Goal: Task Accomplishment & Management: Manage account settings

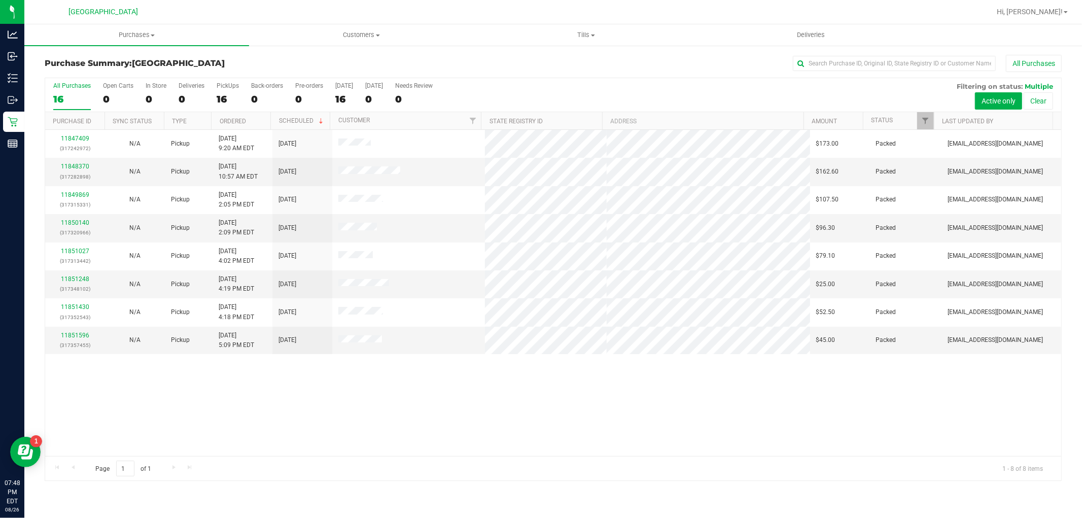
click at [79, 82] on div "All Purchases" at bounding box center [72, 85] width 38 height 7
click at [0, 0] on input "All Purchases 16" at bounding box center [0, 0] width 0 height 0
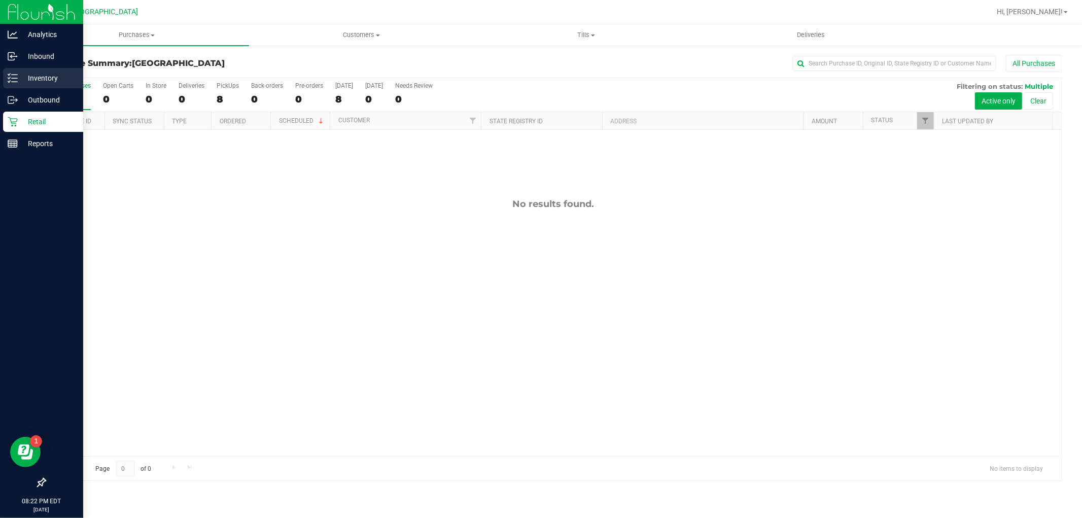
click at [41, 80] on p "Inventory" at bounding box center [48, 78] width 61 height 12
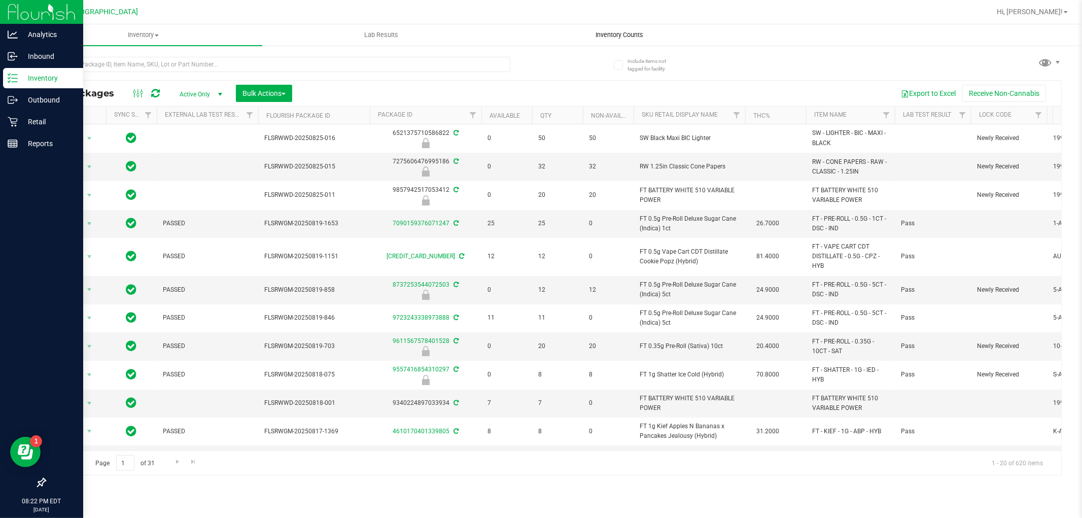
click at [602, 33] on span "Inventory Counts" at bounding box center [619, 34] width 75 height 9
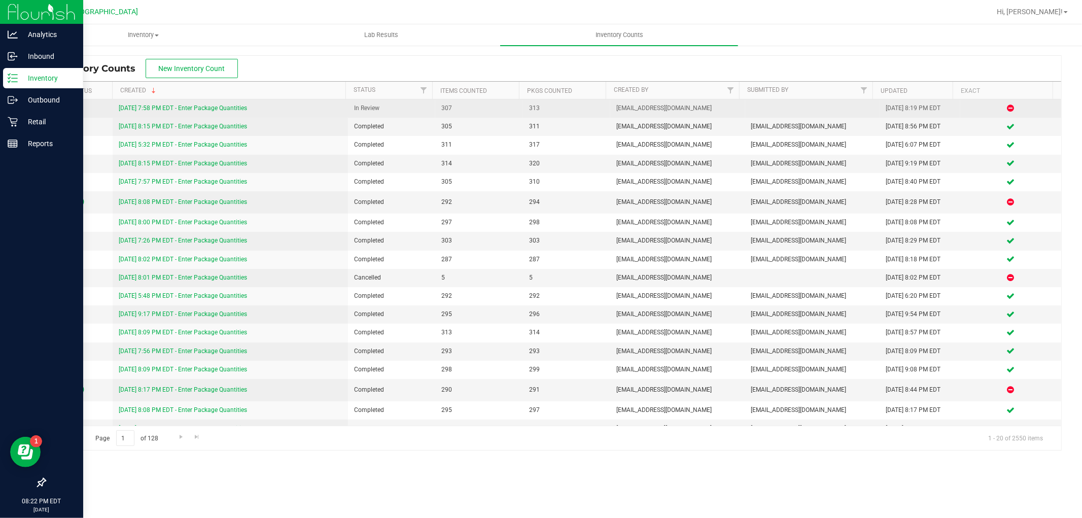
click at [196, 107] on link "[DATE] 7:58 PM EDT - Enter Package Quantities" at bounding box center [183, 108] width 128 height 7
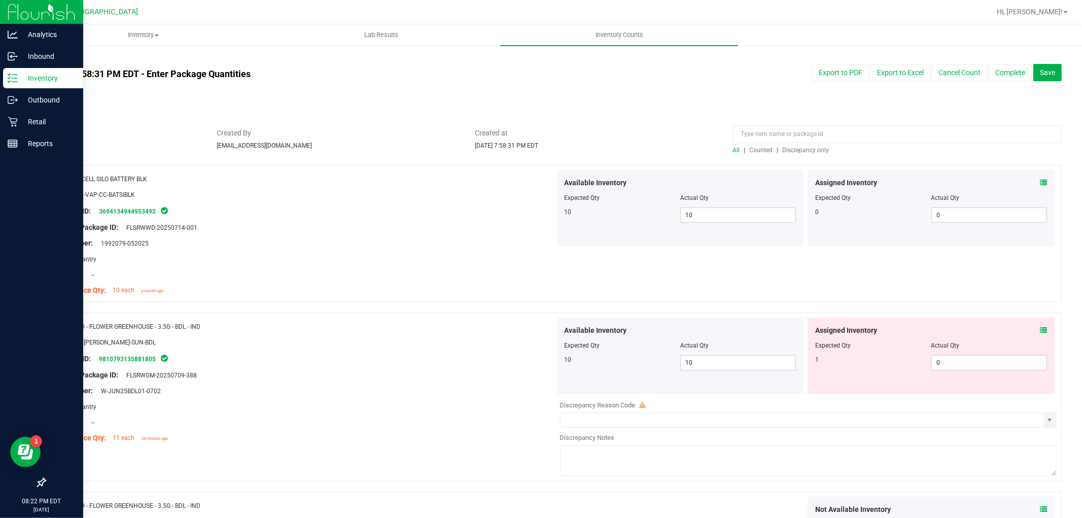
click at [789, 150] on span "Discrepancy only" at bounding box center [806, 150] width 47 height 7
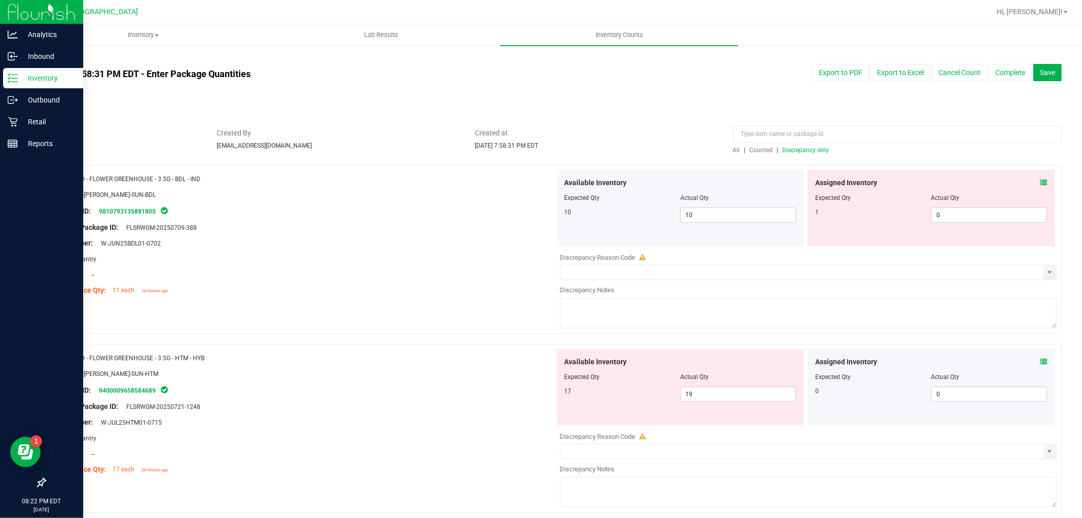
click at [640, 256] on icon at bounding box center [643, 257] width 7 height 7
click at [815, 150] on span "Discrepancy only" at bounding box center [806, 150] width 47 height 7
click at [1040, 184] on icon at bounding box center [1043, 182] width 7 height 7
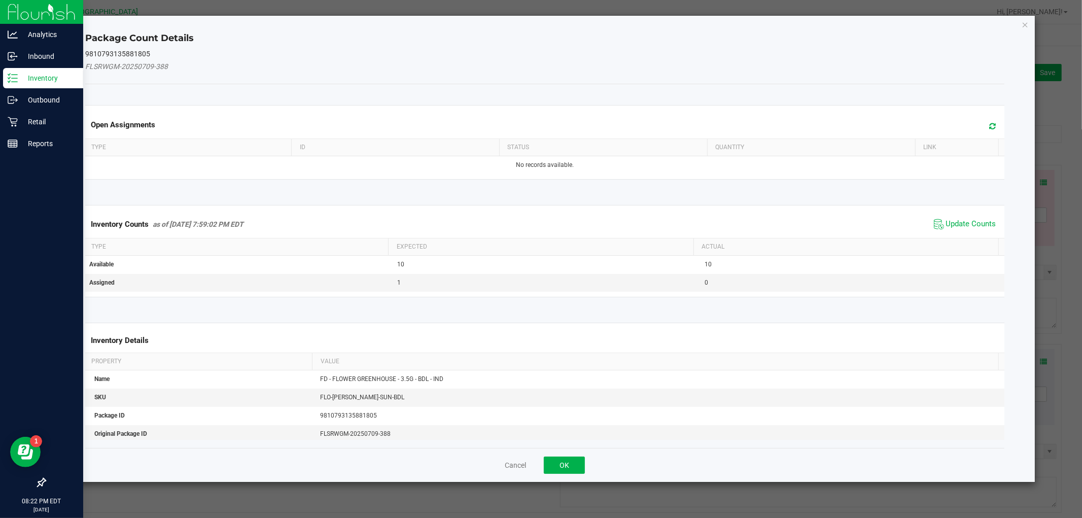
click at [971, 215] on div "Inventory Counts as of [DATE] 7:59:02 PM EDT Update Counts" at bounding box center [544, 224] width 923 height 27
click at [971, 218] on span "Update Counts" at bounding box center [965, 224] width 67 height 15
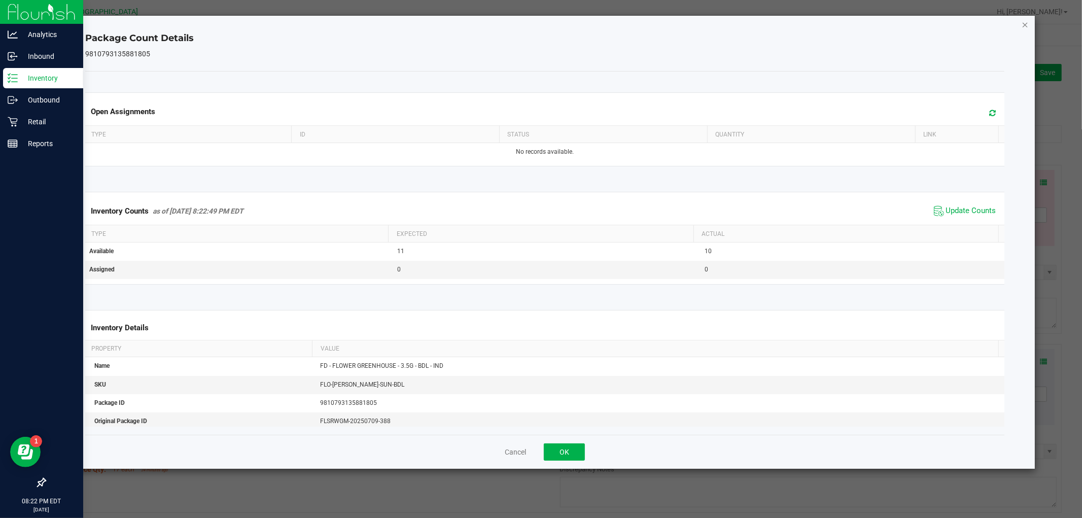
click at [1026, 23] on icon "Close" at bounding box center [1025, 24] width 7 height 12
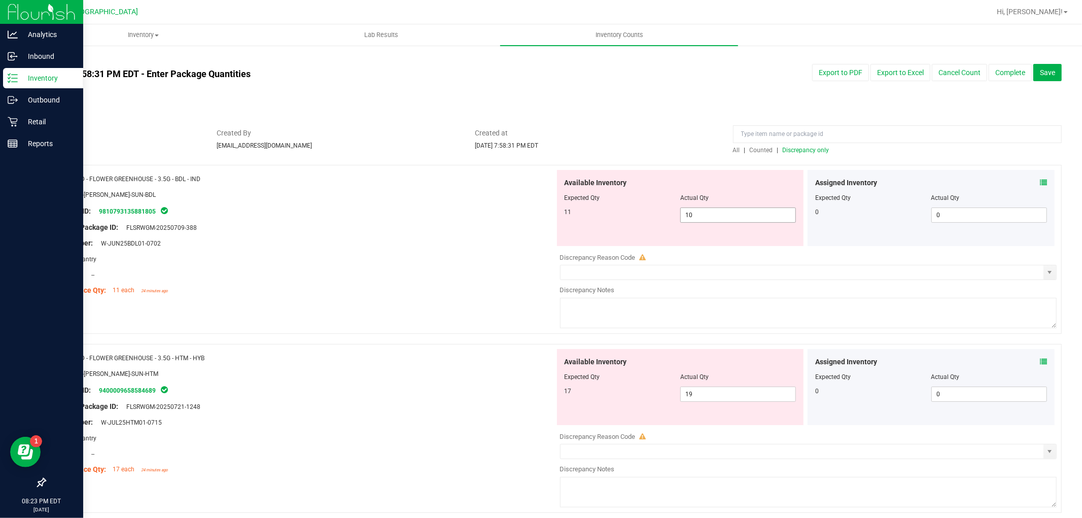
click at [689, 212] on span "10 10" at bounding box center [738, 215] width 116 height 15
click at [712, 219] on input "10" at bounding box center [738, 215] width 115 height 14
type input "11"
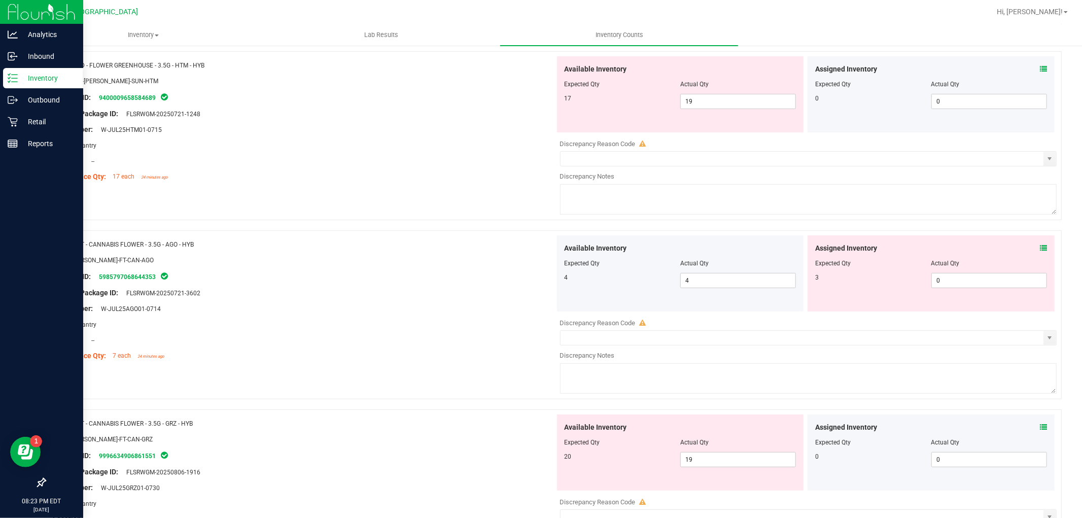
scroll to position [282, 0]
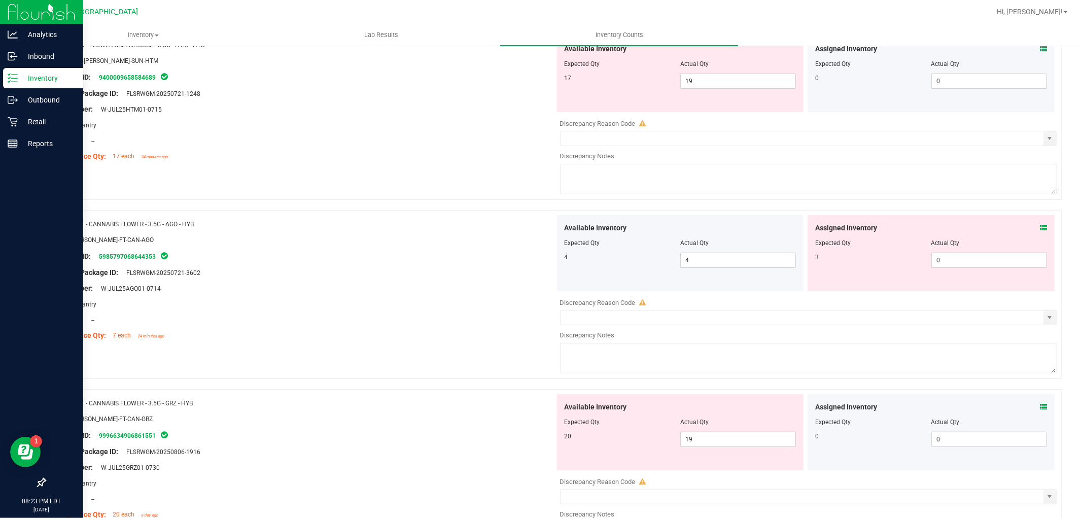
click at [1040, 227] on icon at bounding box center [1043, 227] width 7 height 7
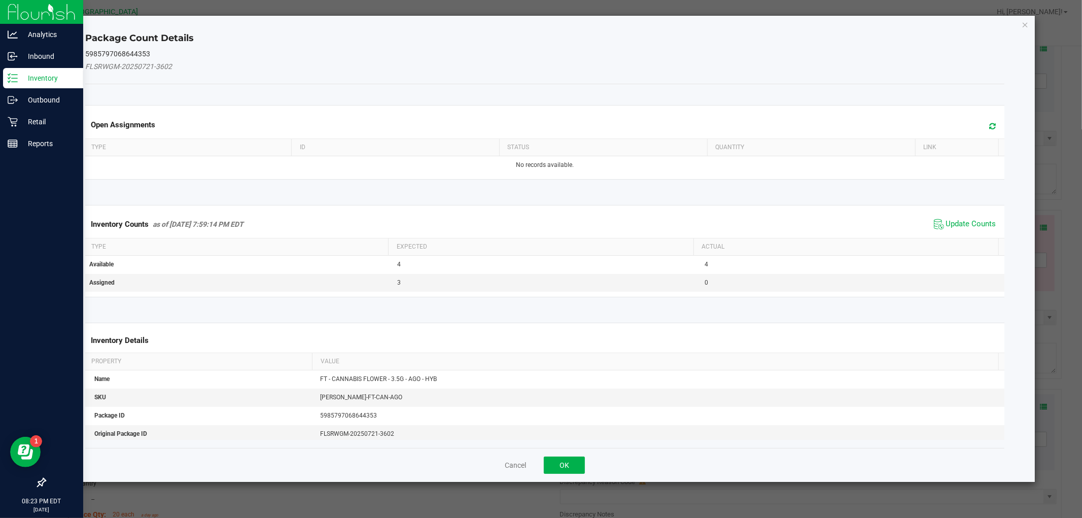
click at [975, 209] on kendo-grid "Inventory Counts as of [DATE] 7:59:14 PM EDT Update Counts Type Expected Actual…" at bounding box center [545, 251] width 934 height 92
click at [968, 221] on span "Update Counts" at bounding box center [971, 224] width 50 height 10
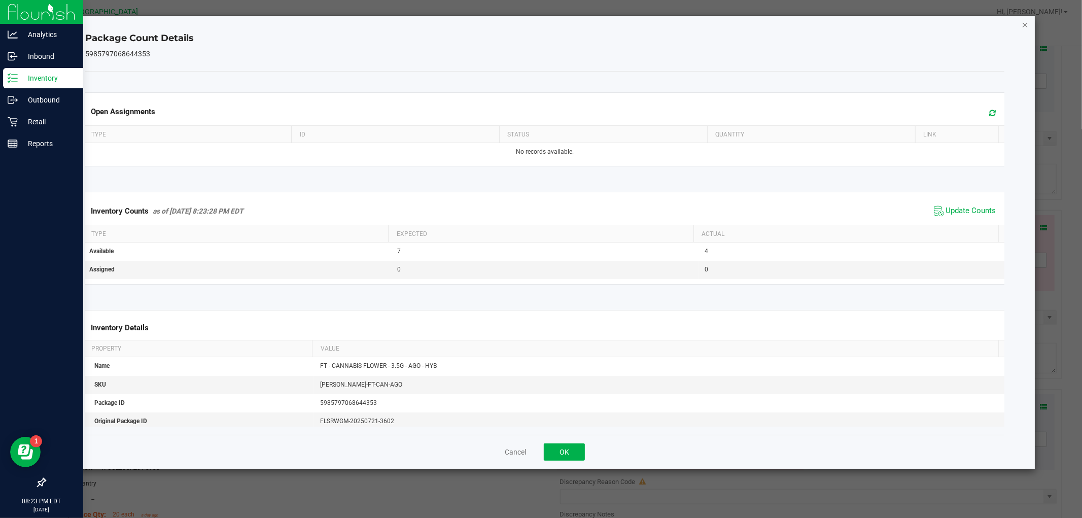
click at [1026, 22] on icon "Close" at bounding box center [1025, 24] width 7 height 12
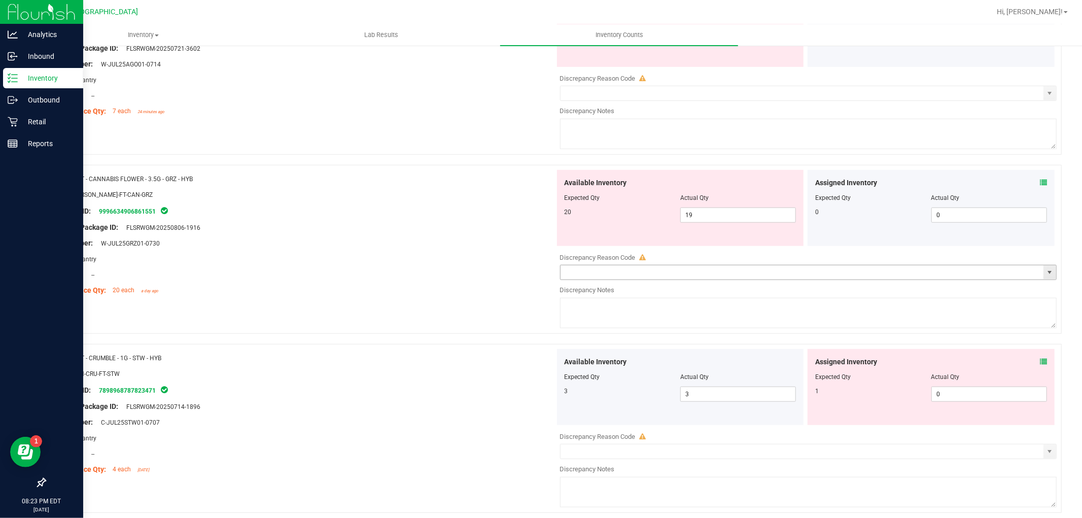
scroll to position [507, 0]
click at [1040, 360] on icon at bounding box center [1043, 360] width 7 height 7
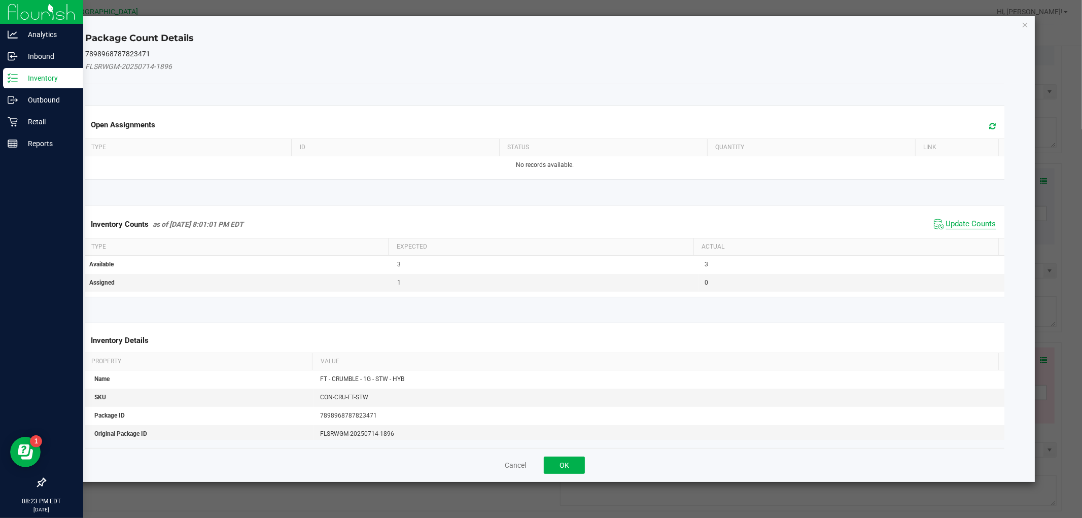
click at [955, 219] on span "Update Counts" at bounding box center [971, 224] width 50 height 10
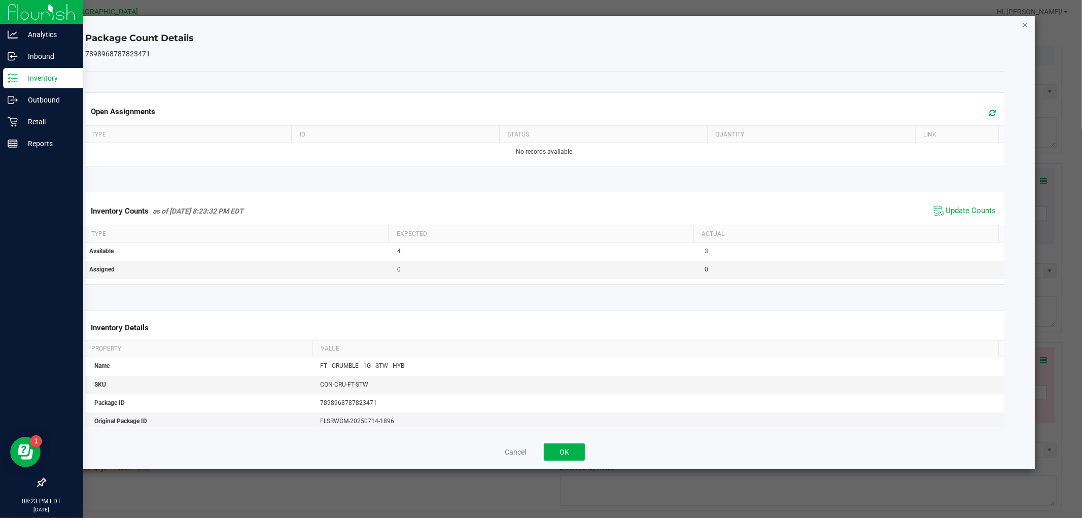
click at [1026, 23] on icon "Close" at bounding box center [1025, 24] width 7 height 12
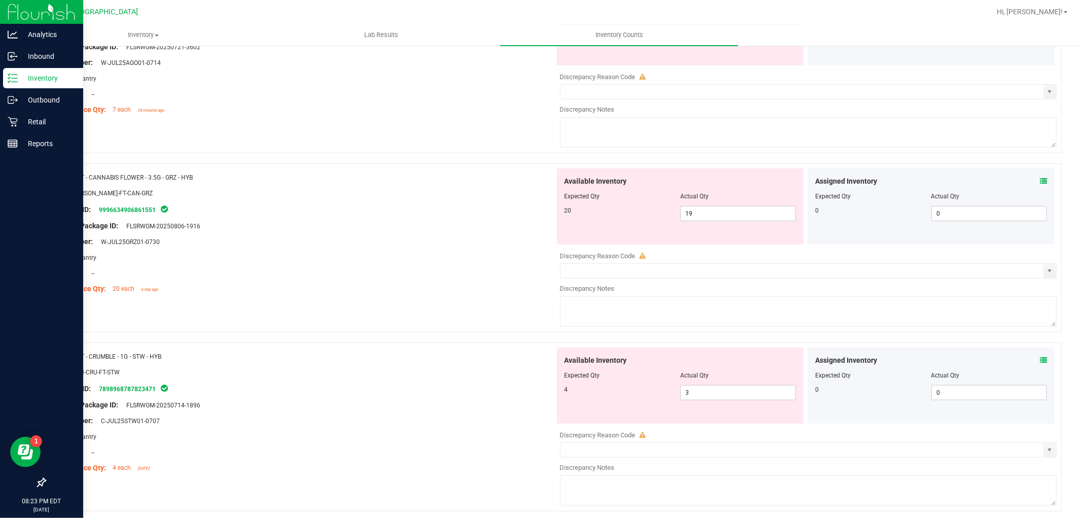
scroll to position [845, 0]
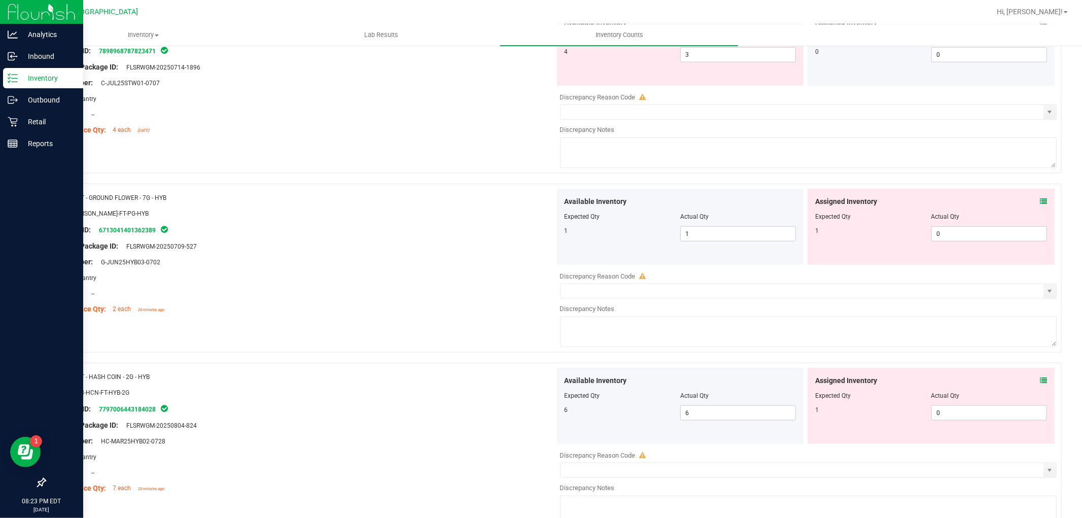
click at [1039, 199] on div "Assigned Inventory Expected Qty Actual Qty 1 0 0" at bounding box center [931, 227] width 247 height 76
click at [1040, 203] on icon at bounding box center [1043, 201] width 7 height 7
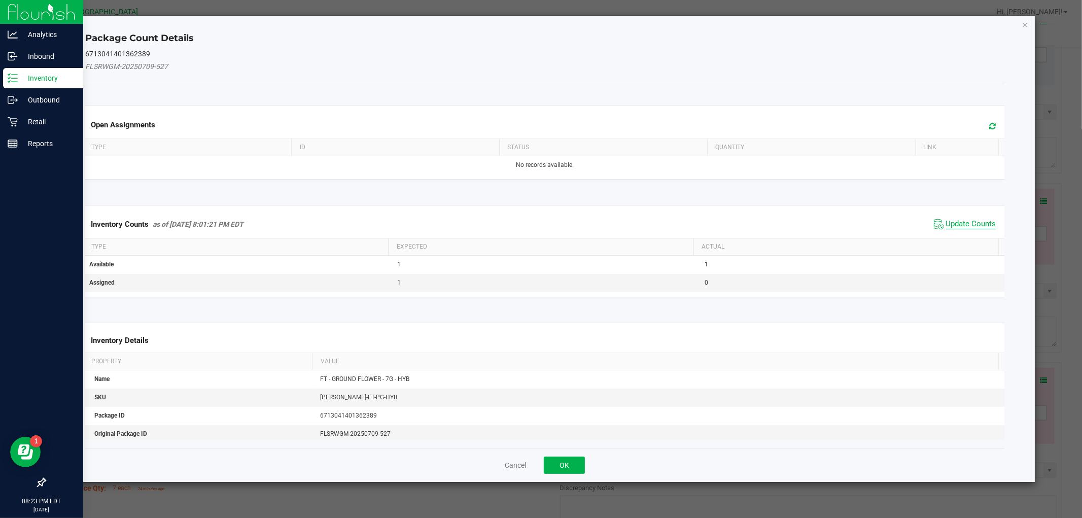
click at [981, 222] on span "Update Counts" at bounding box center [971, 224] width 50 height 10
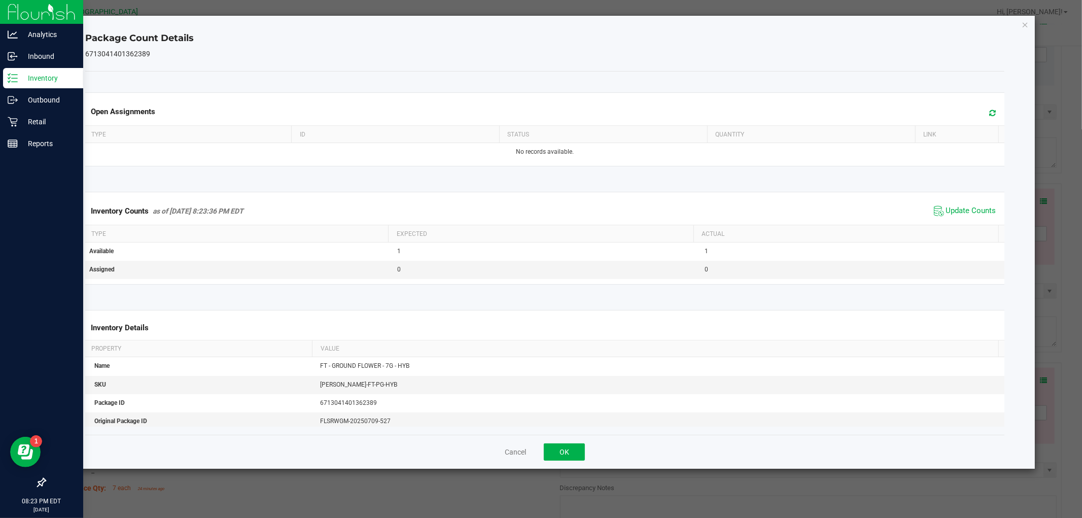
click at [1026, 21] on icon "Close" at bounding box center [1025, 24] width 7 height 12
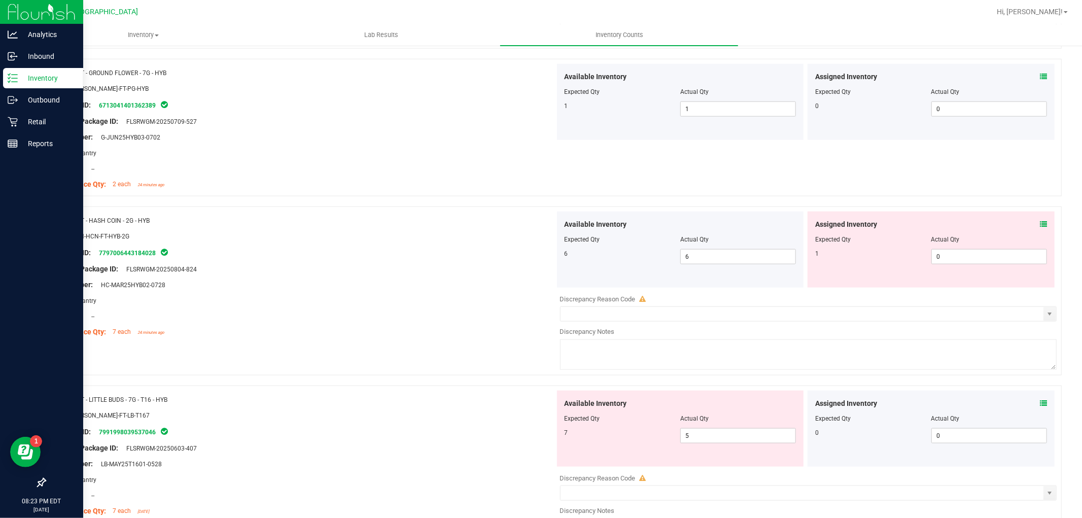
scroll to position [1128, 0]
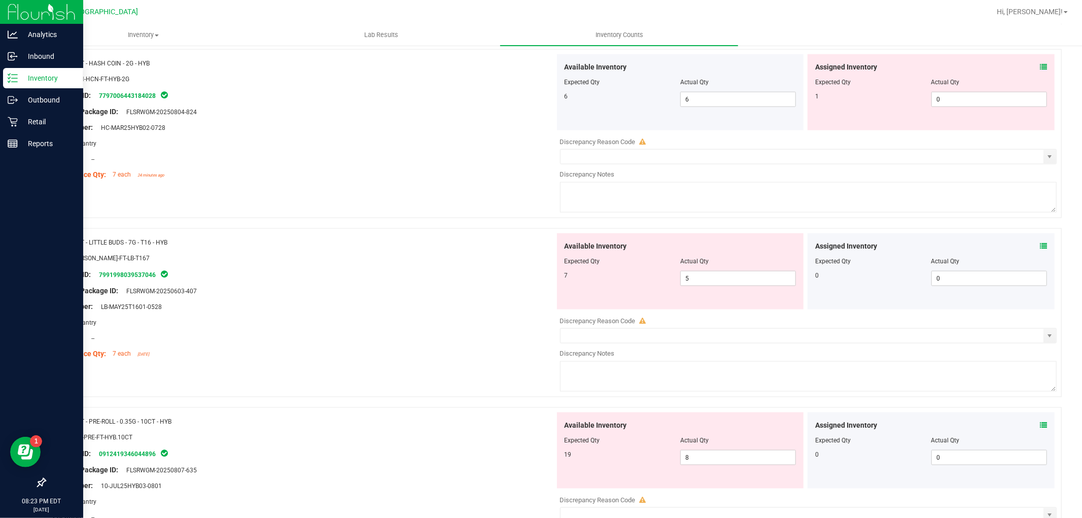
click at [1040, 63] on span at bounding box center [1043, 67] width 7 height 11
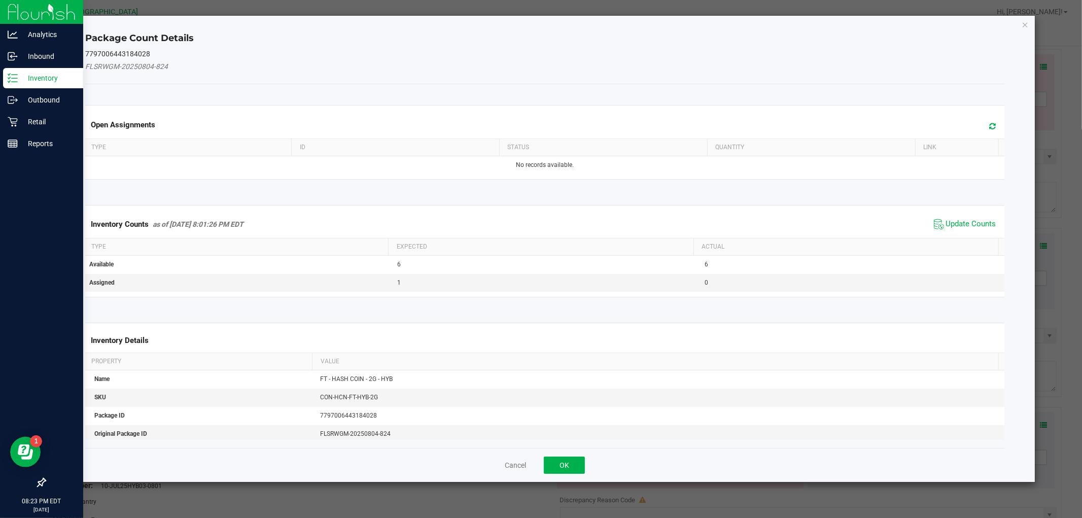
click at [972, 229] on span "Update Counts" at bounding box center [965, 224] width 67 height 15
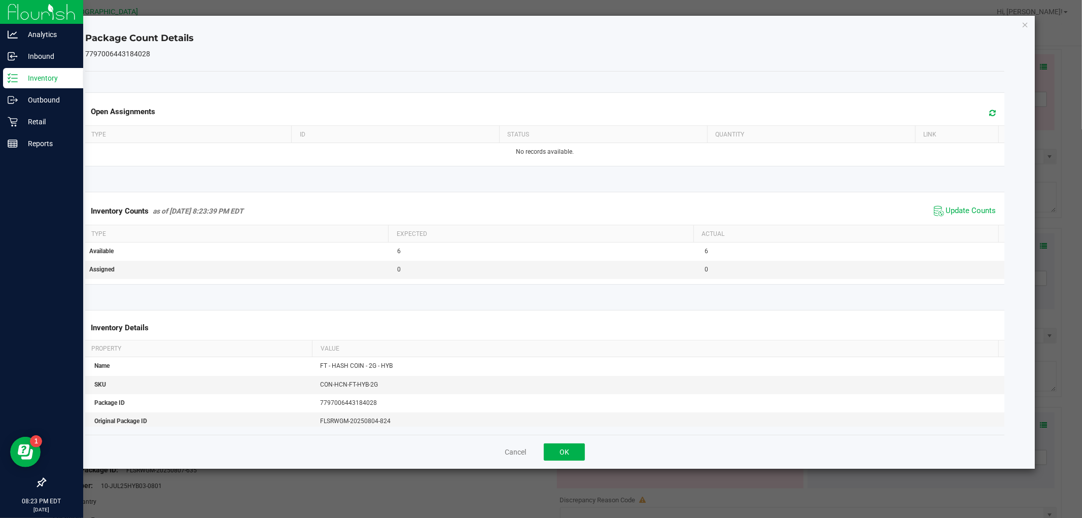
click at [1028, 30] on div "Package Count Details 7797006443184028 Open Assignments Type ID Status Quantity…" at bounding box center [545, 242] width 980 height 453
click at [1022, 22] on icon "Close" at bounding box center [1025, 24] width 7 height 12
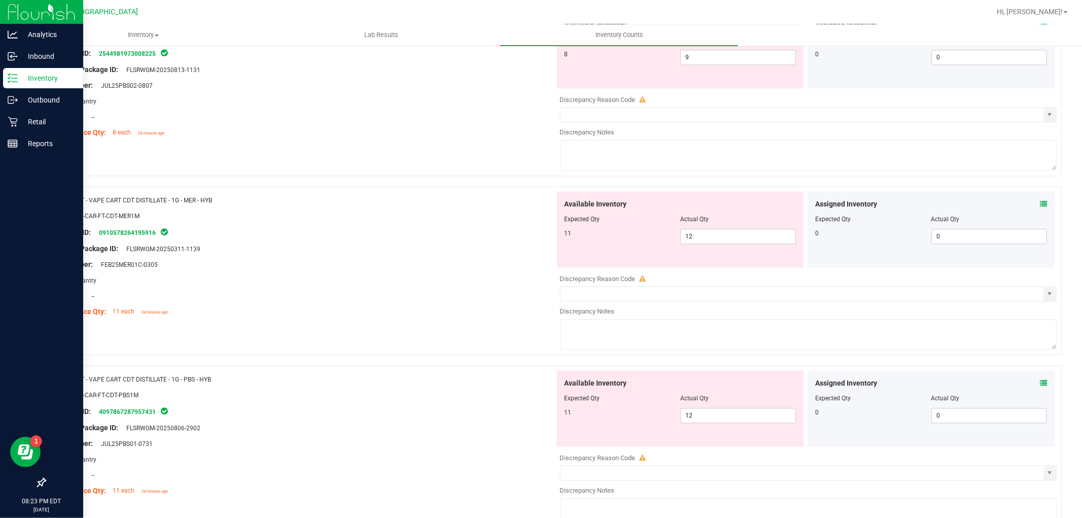
scroll to position [1691, 0]
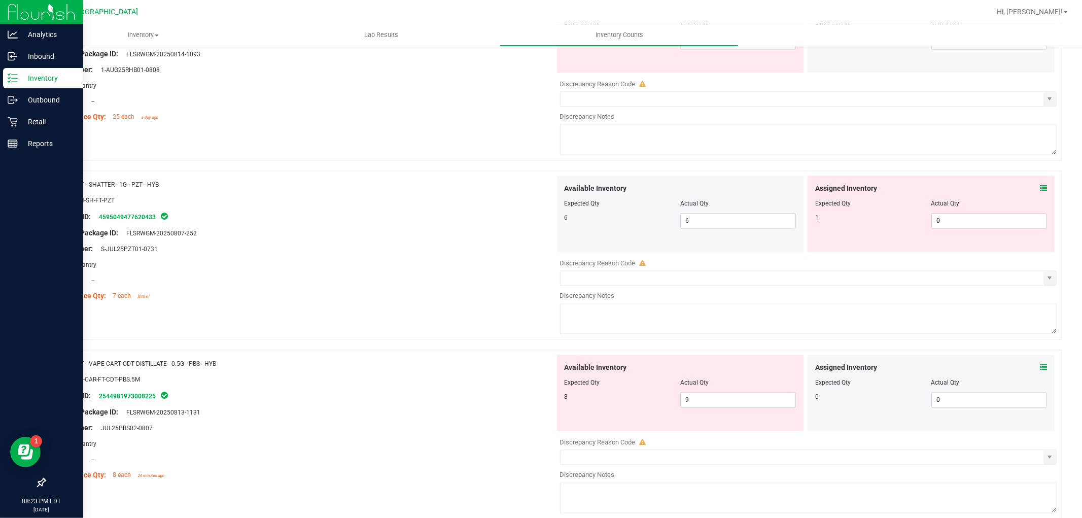
click at [1025, 185] on div "Assigned Inventory Expected Qty Actual Qty 1 0 0" at bounding box center [931, 214] width 247 height 76
click at [1031, 190] on div "Assigned Inventory" at bounding box center [931, 188] width 232 height 11
click at [1040, 192] on icon at bounding box center [1043, 188] width 7 height 7
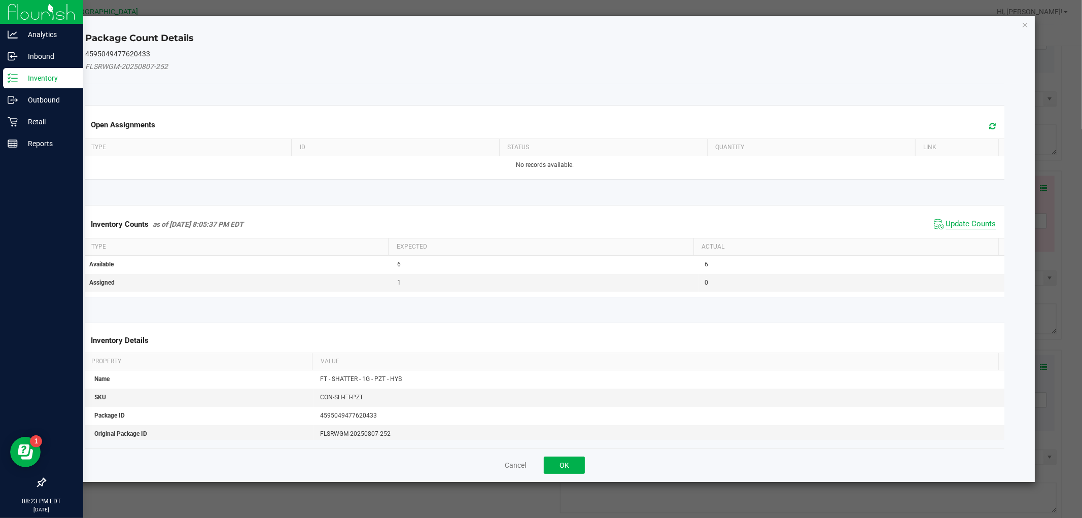
click at [978, 220] on span "Update Counts" at bounding box center [971, 224] width 50 height 10
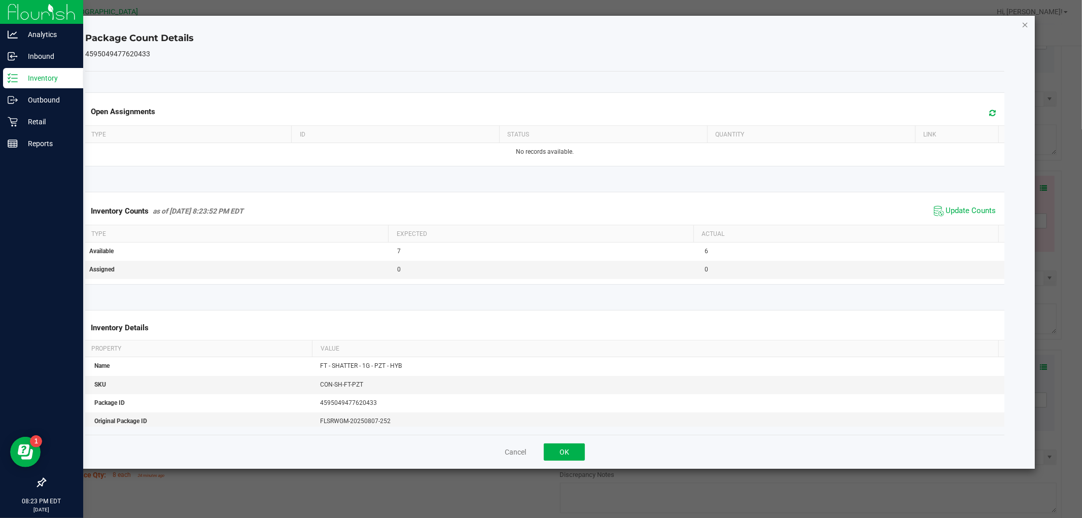
click at [1026, 21] on icon "Close" at bounding box center [1025, 24] width 7 height 12
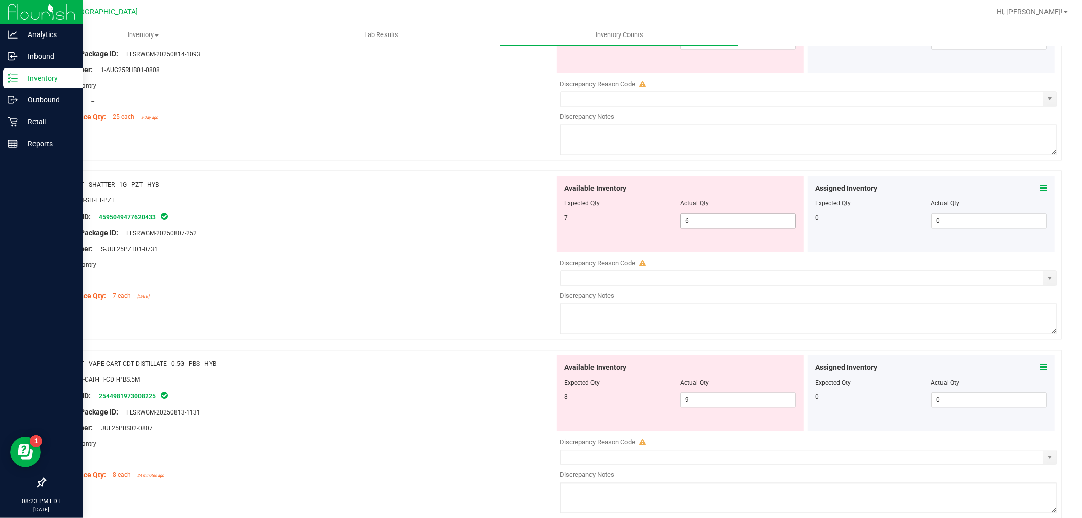
click at [762, 228] on span "6 6" at bounding box center [738, 220] width 116 height 15
click at [762, 228] on input "6" at bounding box center [738, 221] width 115 height 14
type input "7"
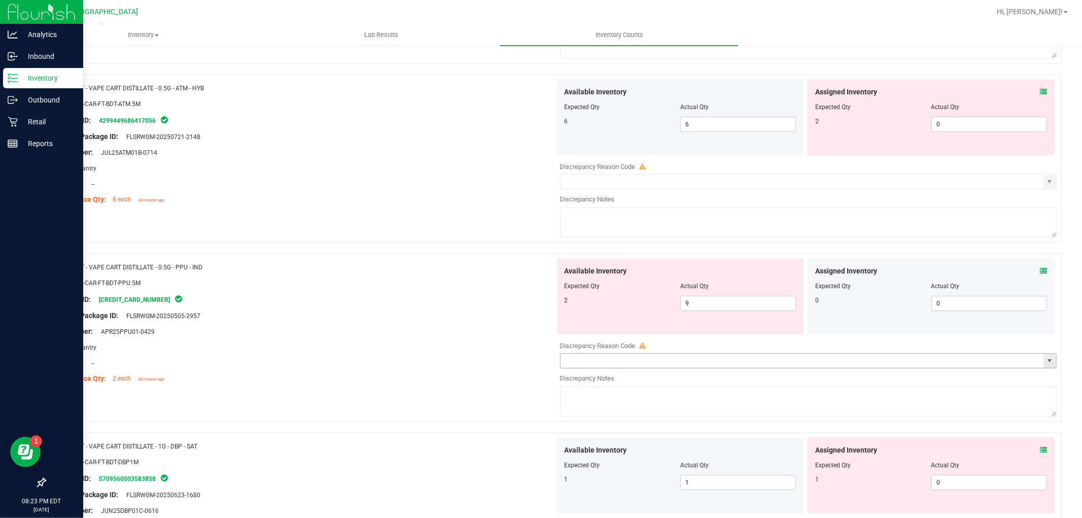
scroll to position [2480, 0]
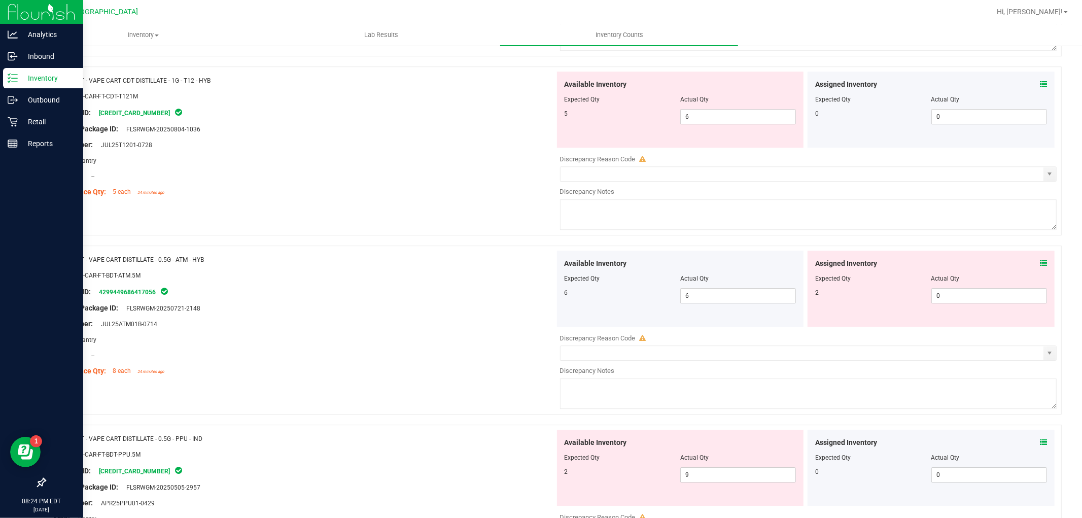
click at [1040, 267] on icon at bounding box center [1043, 263] width 7 height 7
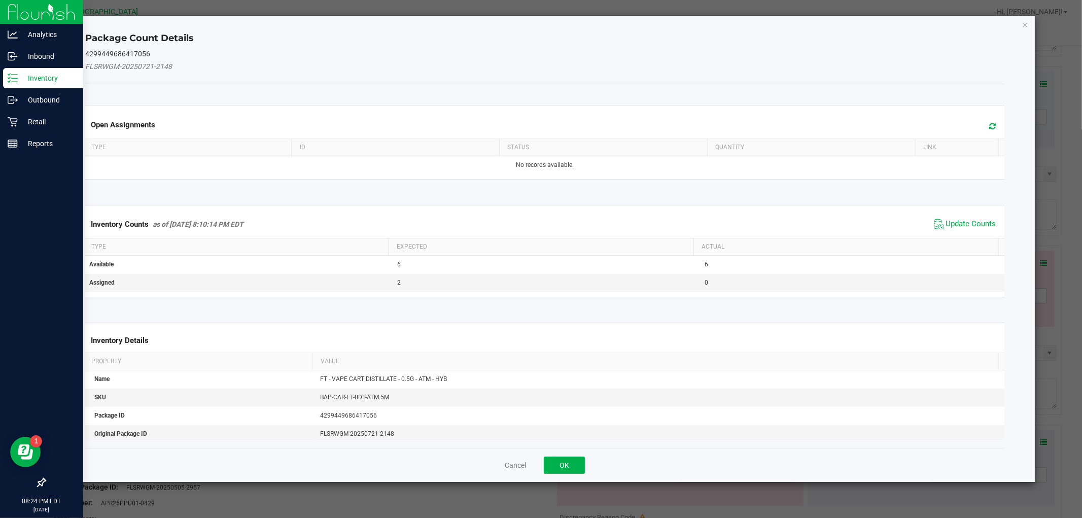
click at [967, 217] on span "Update Counts" at bounding box center [965, 224] width 67 height 15
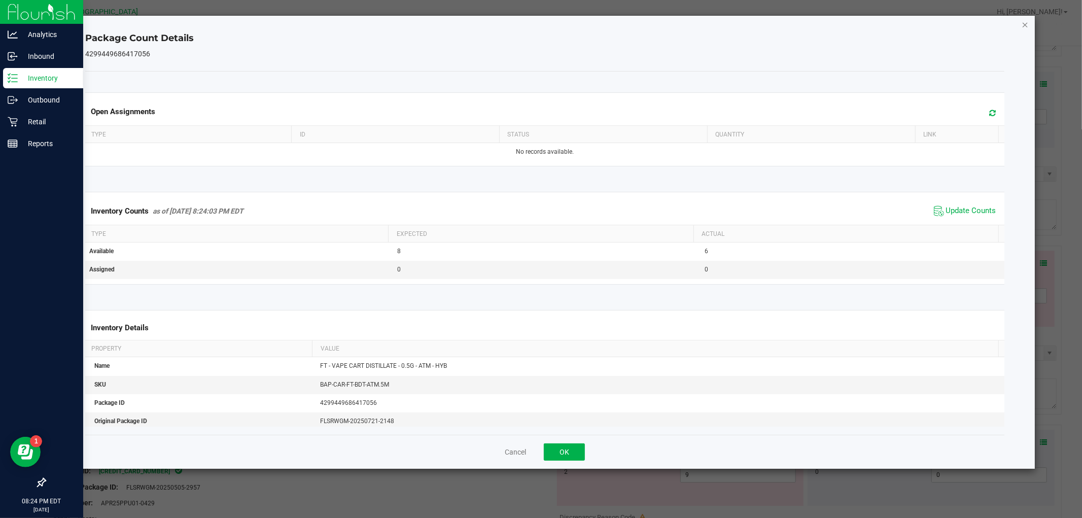
click at [1028, 26] on icon "Close" at bounding box center [1025, 24] width 7 height 12
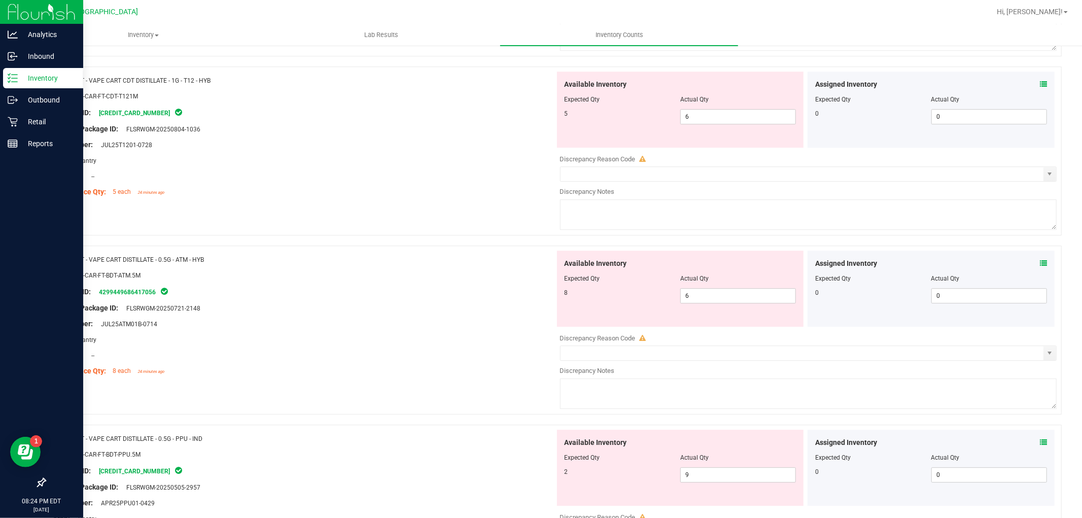
click at [744, 312] on div "Available Inventory Expected Qty Actual Qty 8 6 6" at bounding box center [680, 289] width 247 height 76
click at [744, 303] on span "6 6" at bounding box center [738, 295] width 116 height 15
click at [744, 303] on input "6" at bounding box center [738, 296] width 115 height 14
type input "8"
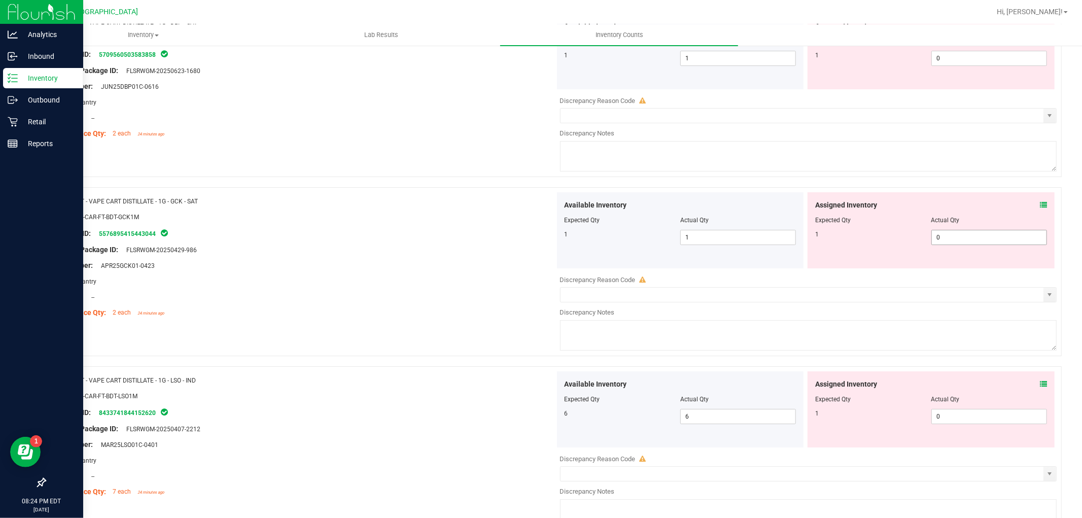
scroll to position [2875, 0]
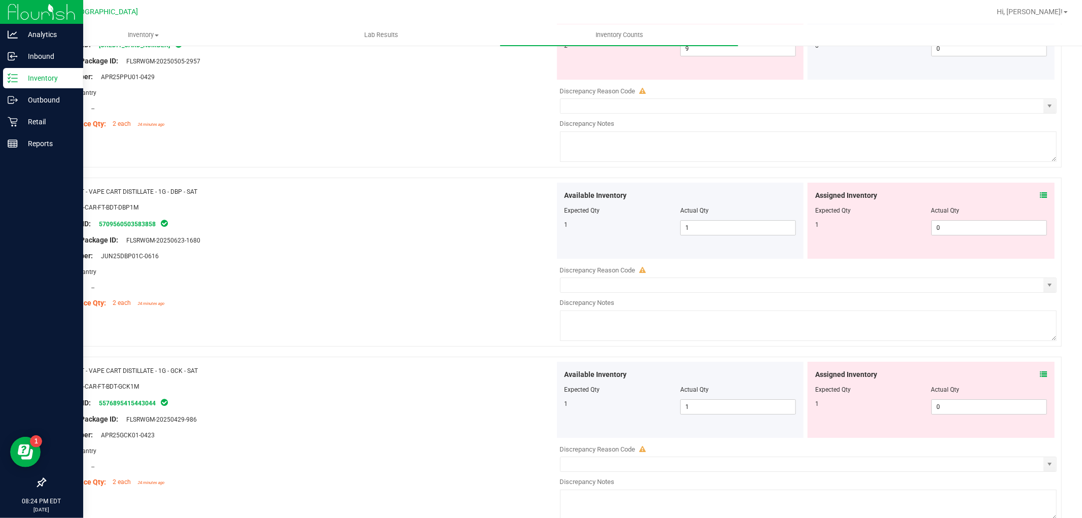
click at [1028, 201] on div "Assigned Inventory" at bounding box center [931, 195] width 232 height 11
click at [1040, 199] on icon at bounding box center [1043, 195] width 7 height 7
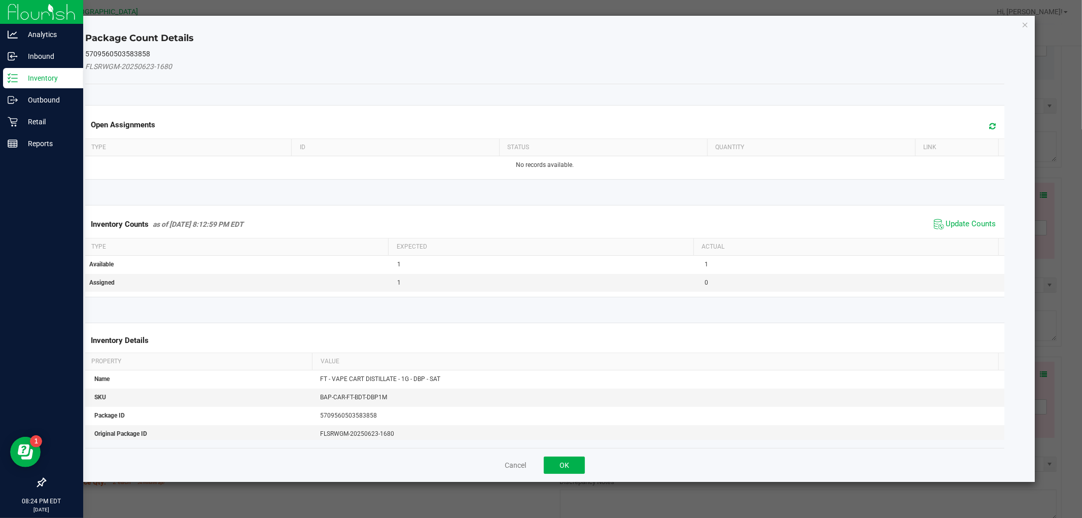
click at [971, 215] on div "Inventory Counts as of [DATE] 8:12:59 PM EDT Update Counts" at bounding box center [544, 224] width 923 height 27
click at [971, 218] on span "Update Counts" at bounding box center [965, 224] width 67 height 15
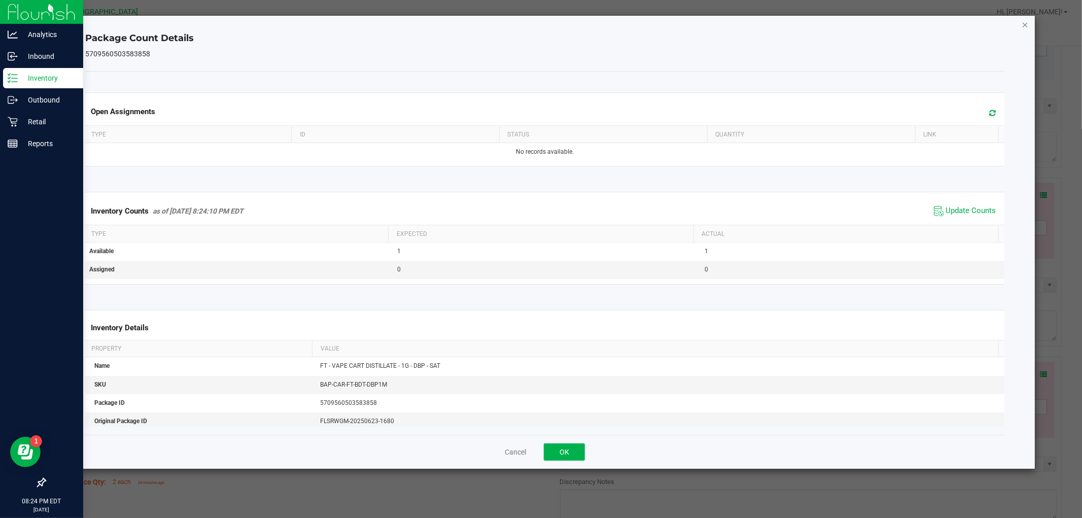
click at [1024, 22] on icon "Close" at bounding box center [1025, 24] width 7 height 12
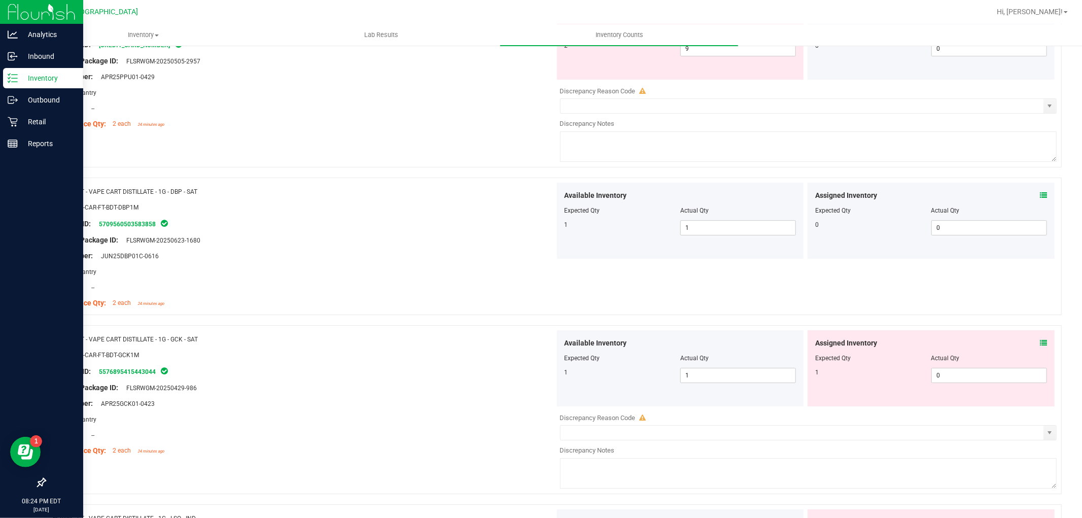
click at [1040, 347] on icon at bounding box center [1043, 342] width 7 height 7
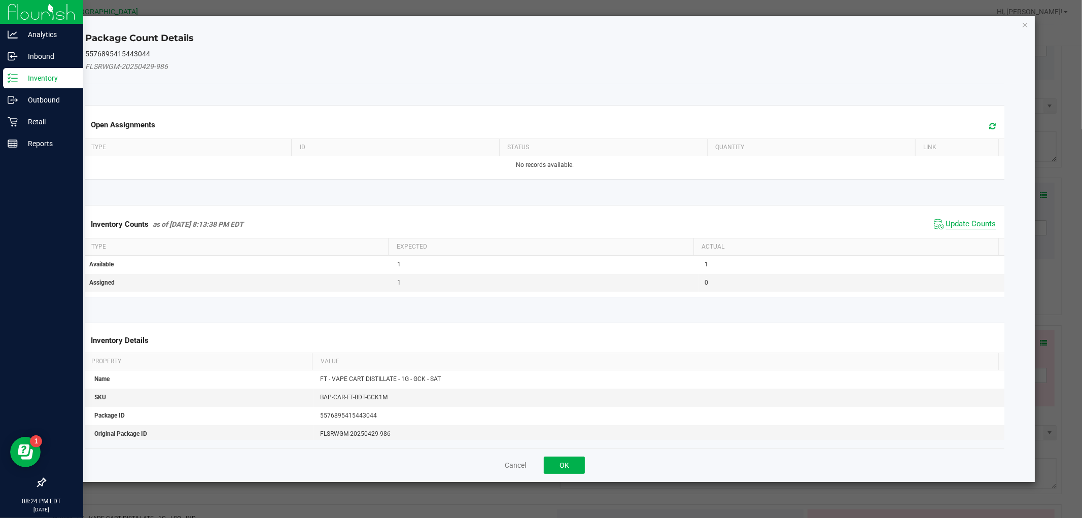
click at [973, 225] on span "Update Counts" at bounding box center [971, 224] width 50 height 10
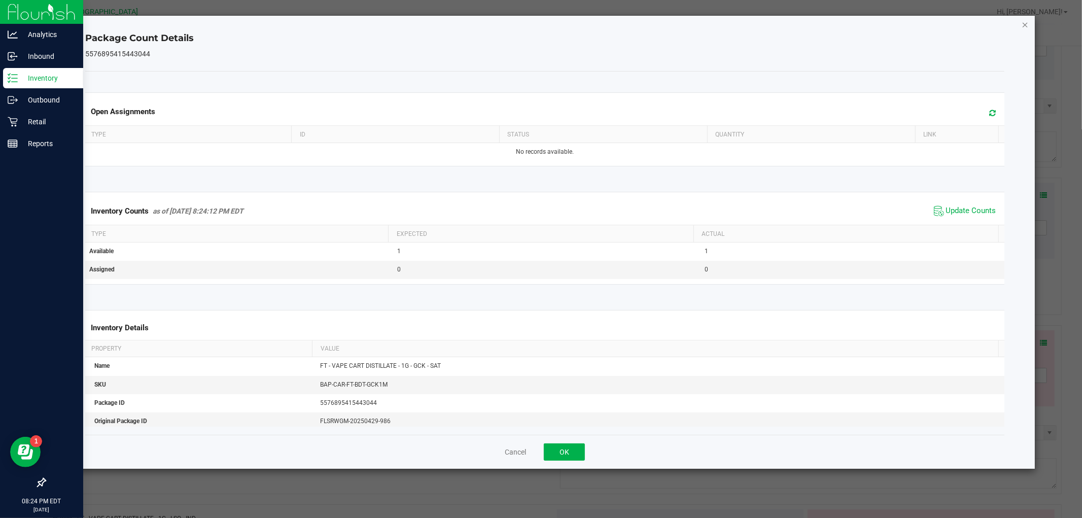
click at [1027, 23] on icon "Close" at bounding box center [1025, 24] width 7 height 12
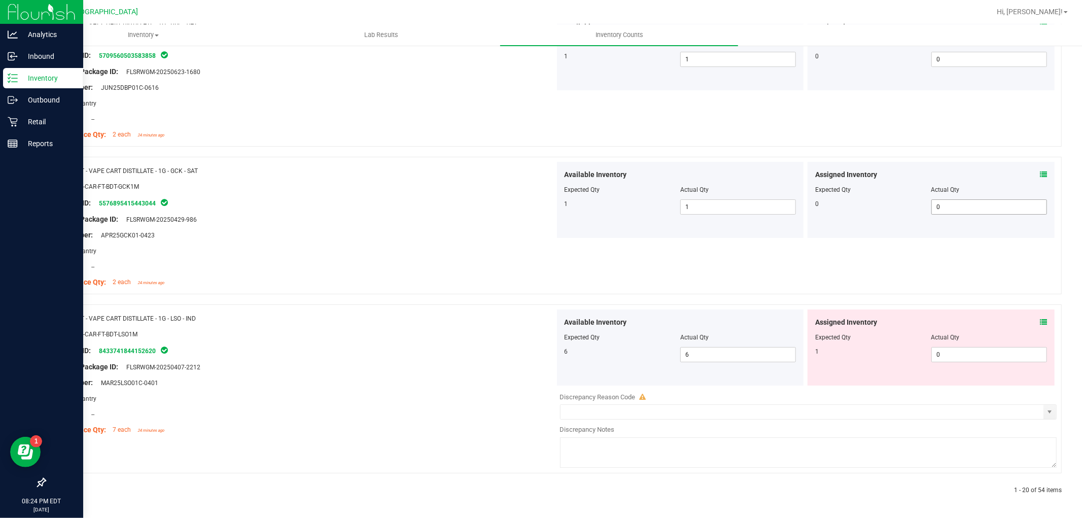
scroll to position [3051, 0]
click at [1040, 323] on icon at bounding box center [1043, 322] width 7 height 7
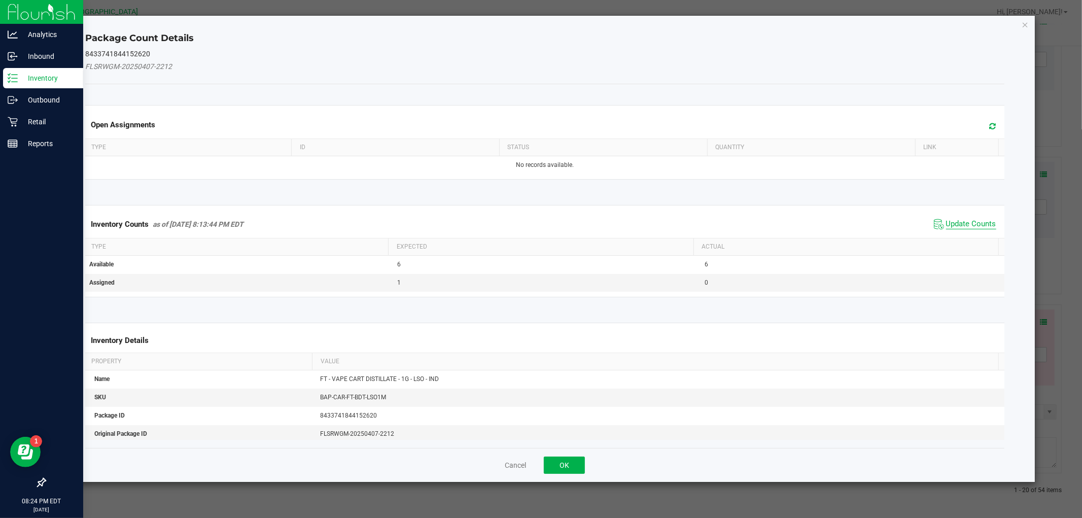
click at [958, 224] on span "Update Counts" at bounding box center [971, 224] width 50 height 10
click at [1020, 31] on div "Package Count Details 8433741844152620 FLSRWGM-20250407-2212 Open Assignments T…" at bounding box center [545, 249] width 980 height 466
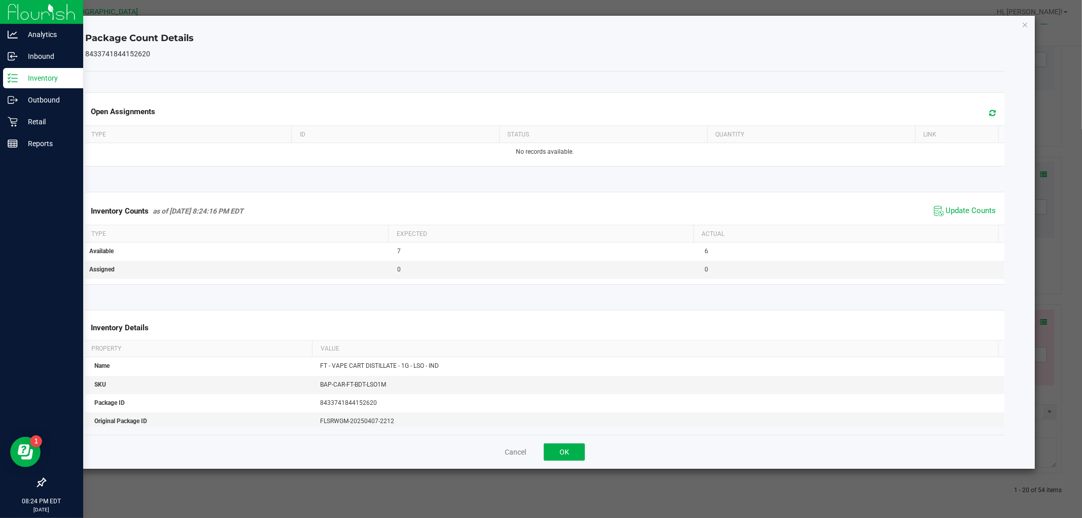
click at [1021, 29] on div "Package Count Details 8433741844152620 Open Assignments Type ID Status Quantity…" at bounding box center [545, 242] width 980 height 453
click at [1024, 30] on div "Package Count Details 8433741844152620 Open Assignments Type ID Status Quantity…" at bounding box center [545, 242] width 980 height 453
click at [1027, 19] on icon "Close" at bounding box center [1025, 24] width 7 height 12
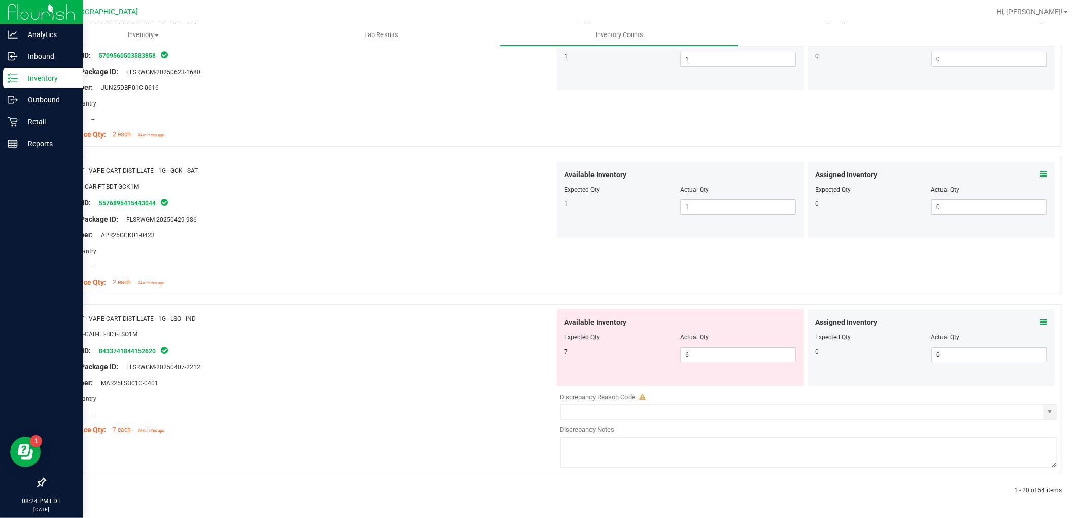
click at [748, 362] on div "Available Inventory Expected Qty Actual Qty 7 6 6" at bounding box center [680, 348] width 247 height 76
click at [748, 352] on span "6 6" at bounding box center [738, 354] width 116 height 15
click at [748, 352] on input "6" at bounding box center [738, 355] width 115 height 14
type input "7"
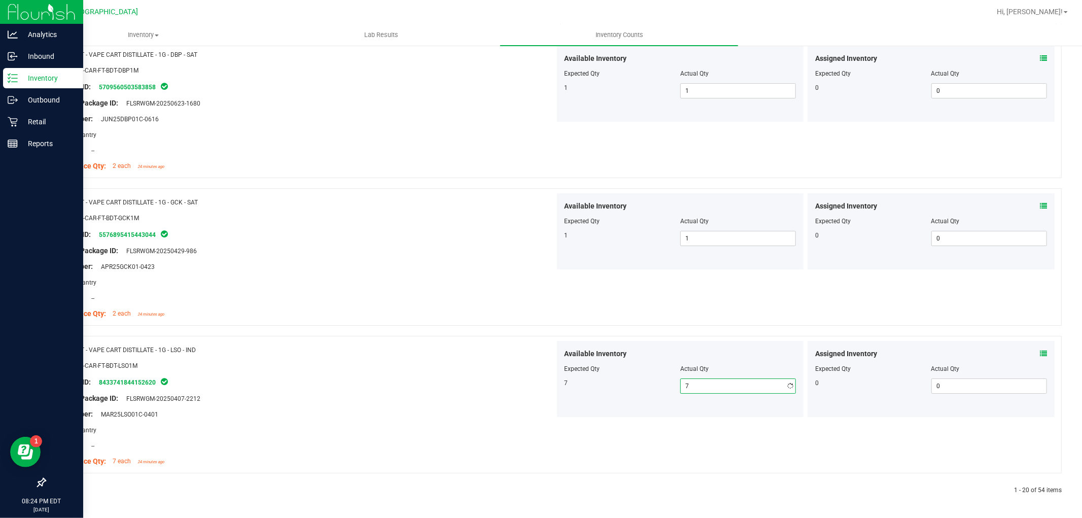
type input "7"
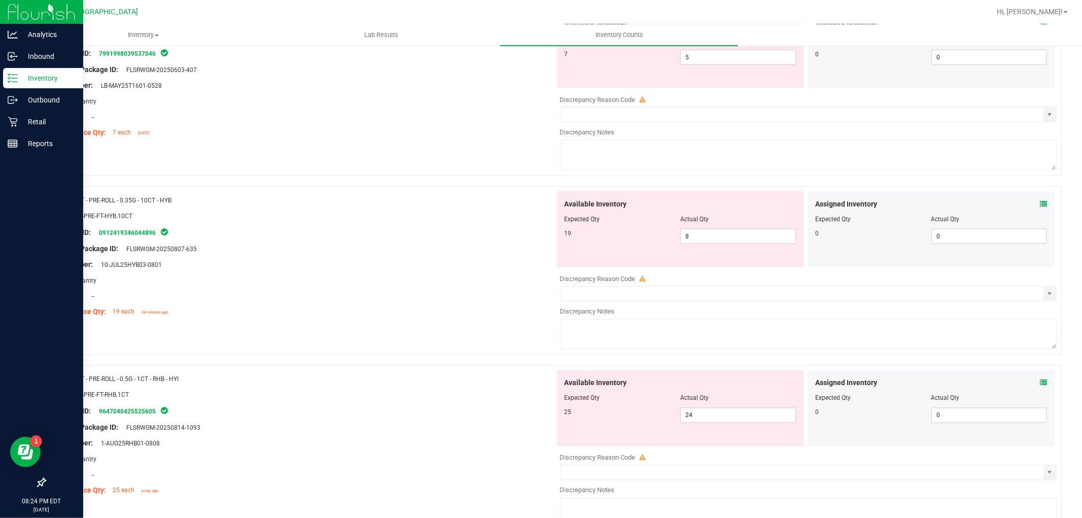
scroll to position [0, 0]
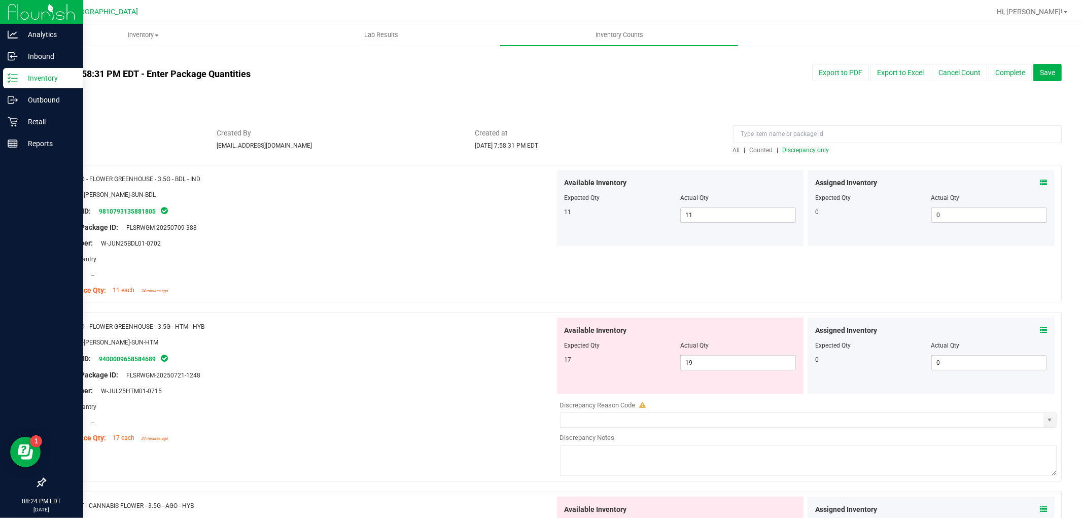
click at [788, 153] on span "Discrepancy only" at bounding box center [806, 150] width 47 height 7
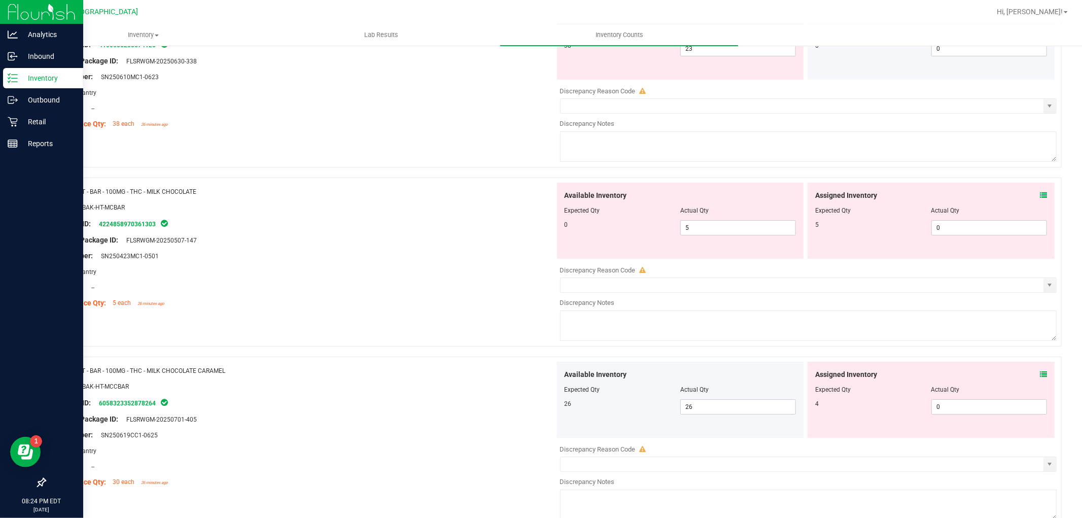
scroll to position [3275, 0]
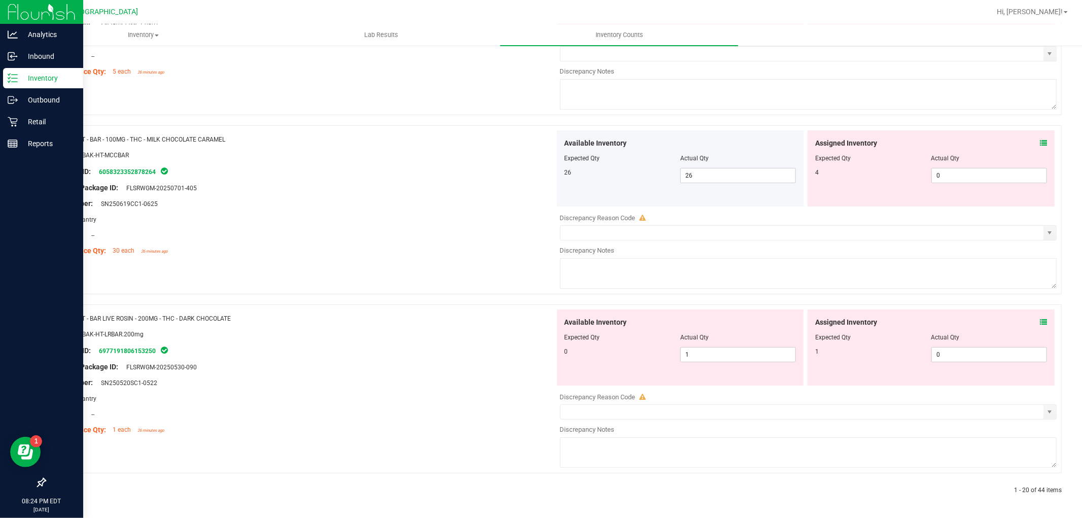
click at [1040, 322] on icon at bounding box center [1043, 322] width 7 height 7
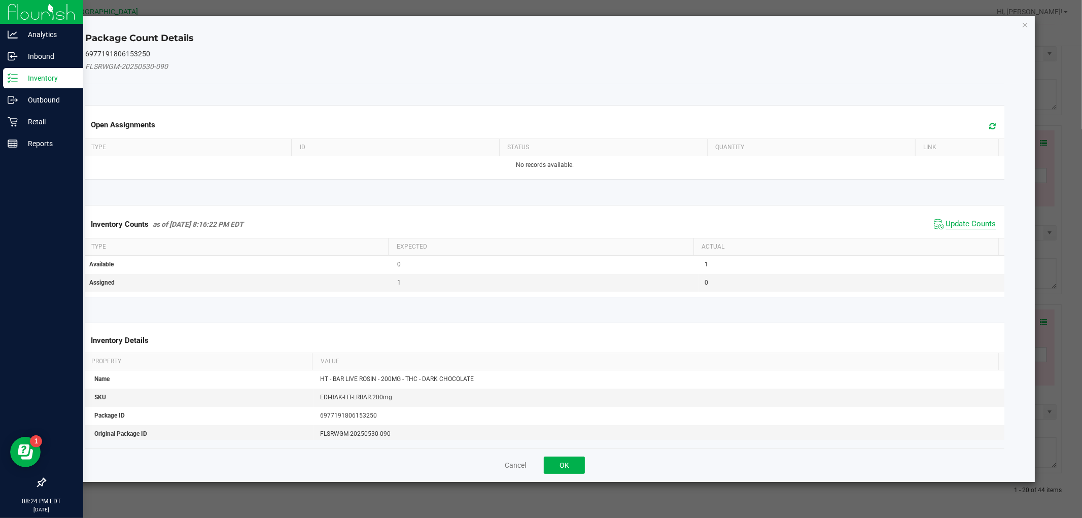
click at [971, 219] on span "Update Counts" at bounding box center [971, 224] width 50 height 10
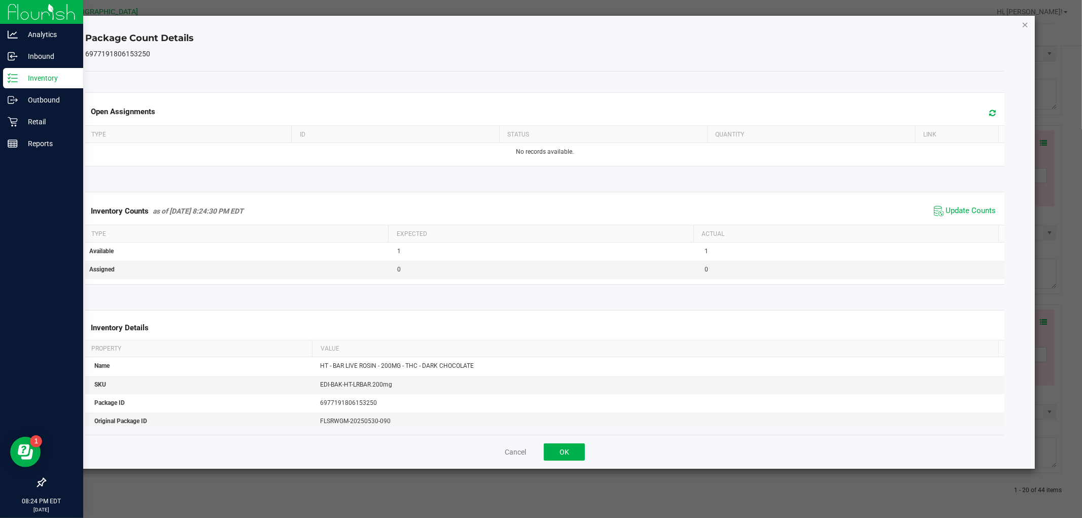
click at [1026, 21] on icon "Close" at bounding box center [1025, 24] width 7 height 12
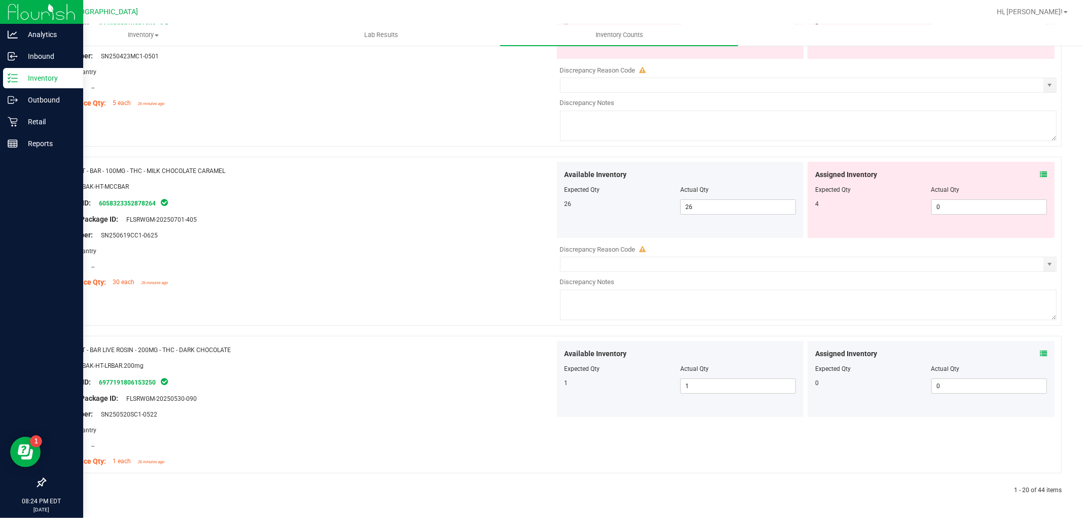
scroll to position [3243, 0]
click at [1040, 172] on icon at bounding box center [1043, 174] width 7 height 7
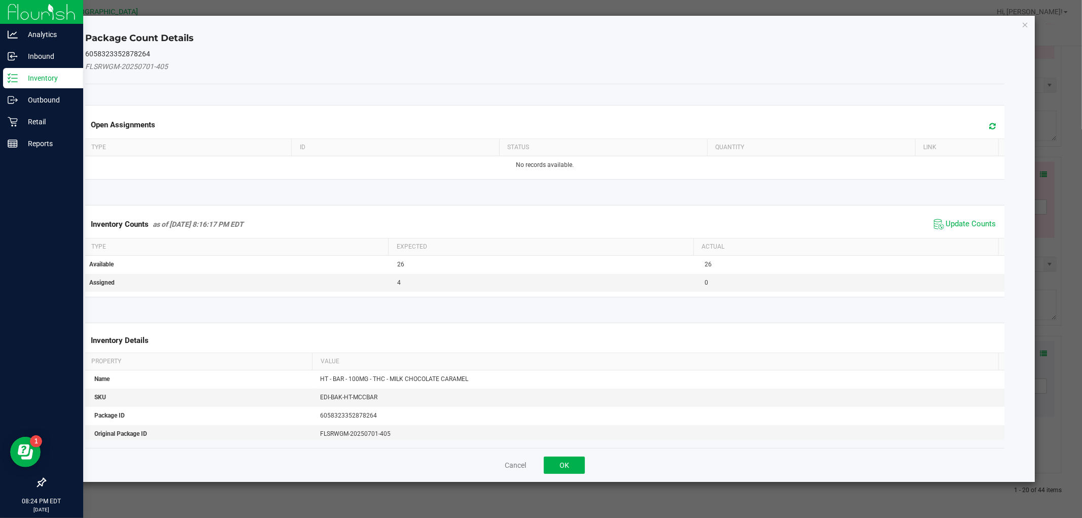
click at [959, 234] on div "Inventory Counts as of [DATE] 8:16:17 PM EDT Update Counts" at bounding box center [544, 224] width 923 height 27
click at [960, 226] on span "Update Counts" at bounding box center [971, 224] width 50 height 10
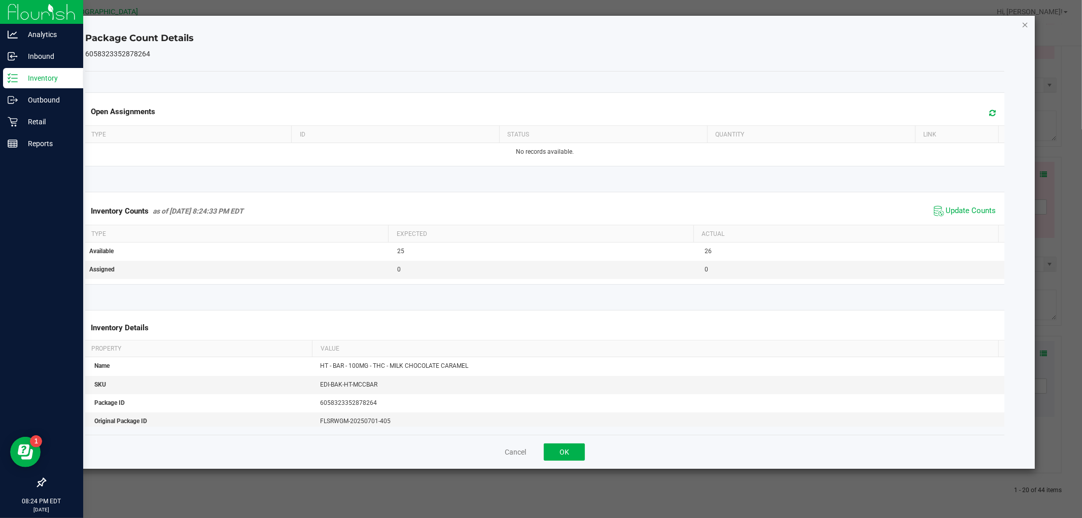
click at [1026, 21] on icon "Close" at bounding box center [1025, 24] width 7 height 12
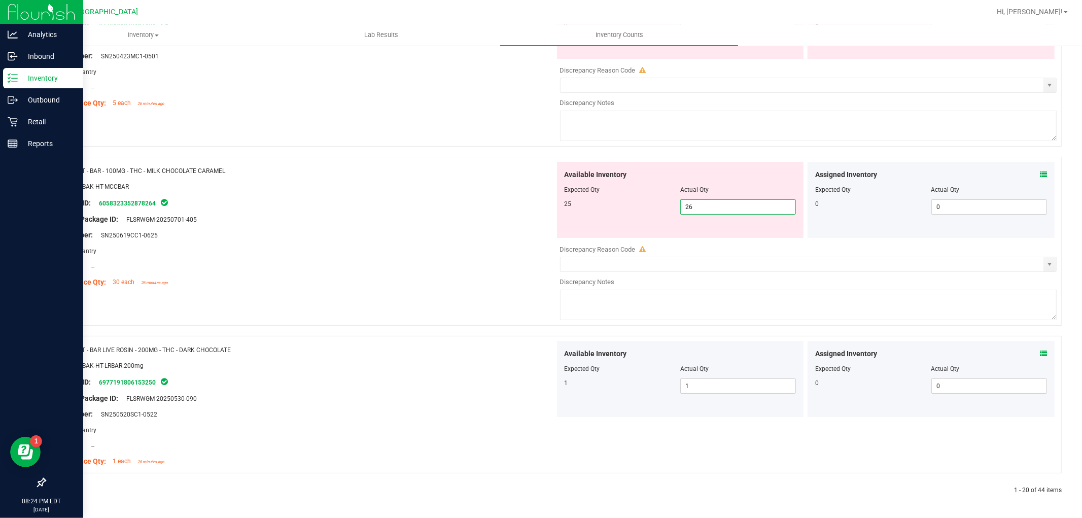
drag, startPoint x: 780, startPoint y: 203, endPoint x: 459, endPoint y: 174, distance: 323.1
click at [459, 174] on div "Name: HT - BAR - 100MG - THC - MILK CHOCOLATE CARAMEL" at bounding box center [304, 170] width 502 height 11
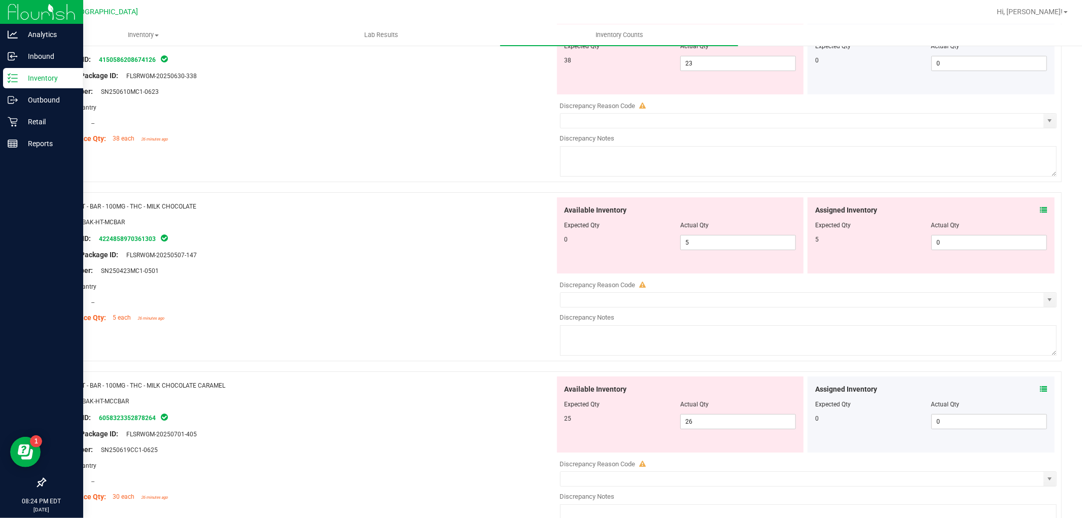
click at [1027, 216] on div "Assigned Inventory" at bounding box center [931, 210] width 232 height 11
click at [1040, 214] on icon at bounding box center [1043, 210] width 7 height 7
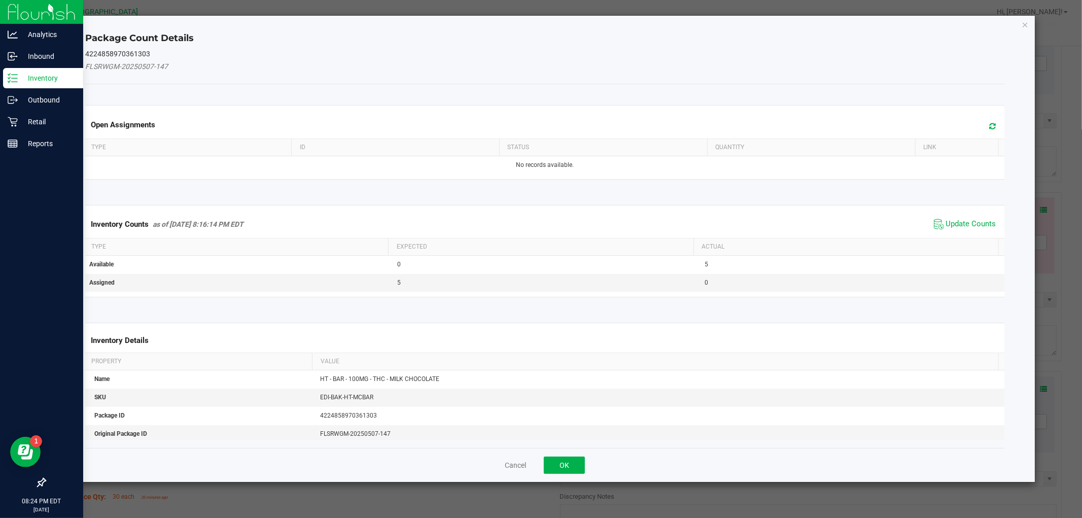
click at [967, 208] on kendo-grid "Inventory Counts as of [DATE] 8:16:14 PM EDT Update Counts Type Expected Actual…" at bounding box center [545, 251] width 934 height 92
click at [967, 217] on span "Update Counts" at bounding box center [965, 224] width 67 height 15
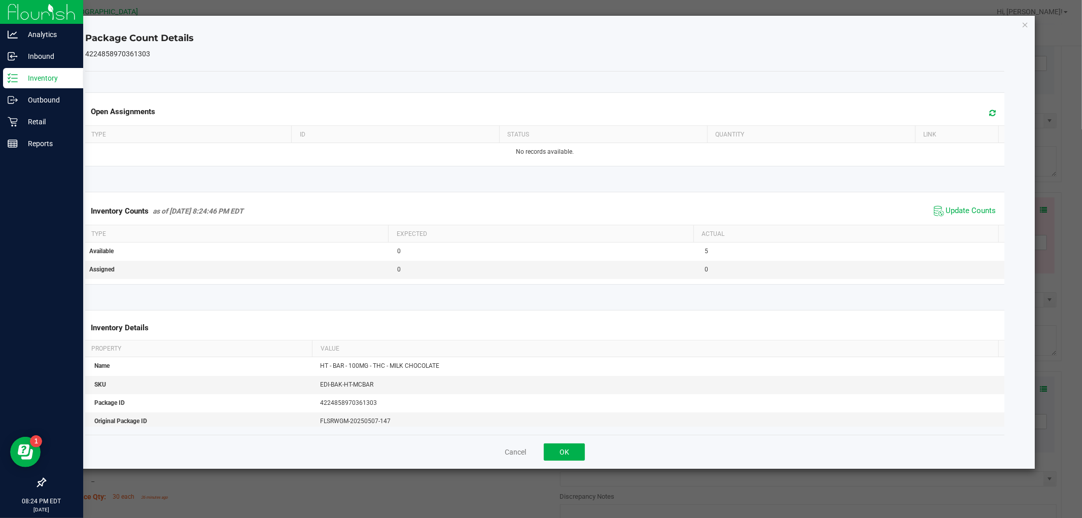
click at [1030, 22] on div "Package Count Details 4224858970361303 Open Assignments Type ID Status Quantity…" at bounding box center [545, 242] width 980 height 453
click at [1024, 24] on icon "Close" at bounding box center [1025, 24] width 7 height 12
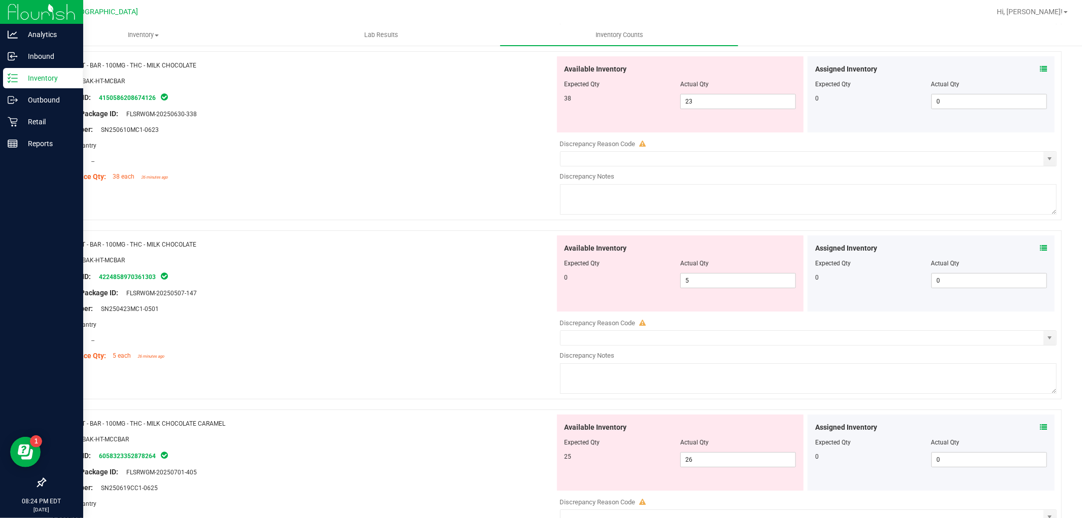
scroll to position [2905, 0]
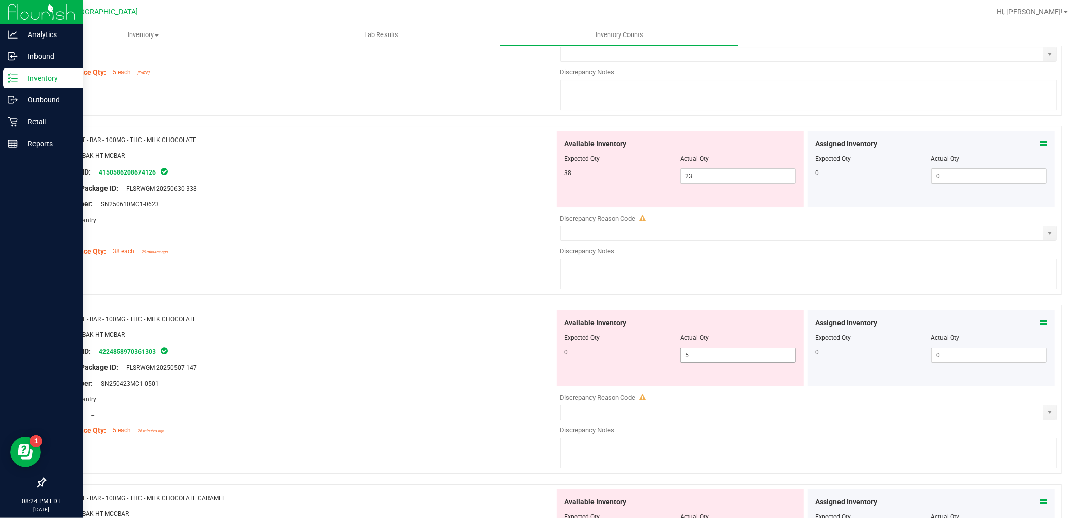
click at [749, 363] on span "5 5" at bounding box center [738, 355] width 116 height 15
click at [749, 362] on input "5" at bounding box center [738, 355] width 115 height 14
type input "0"
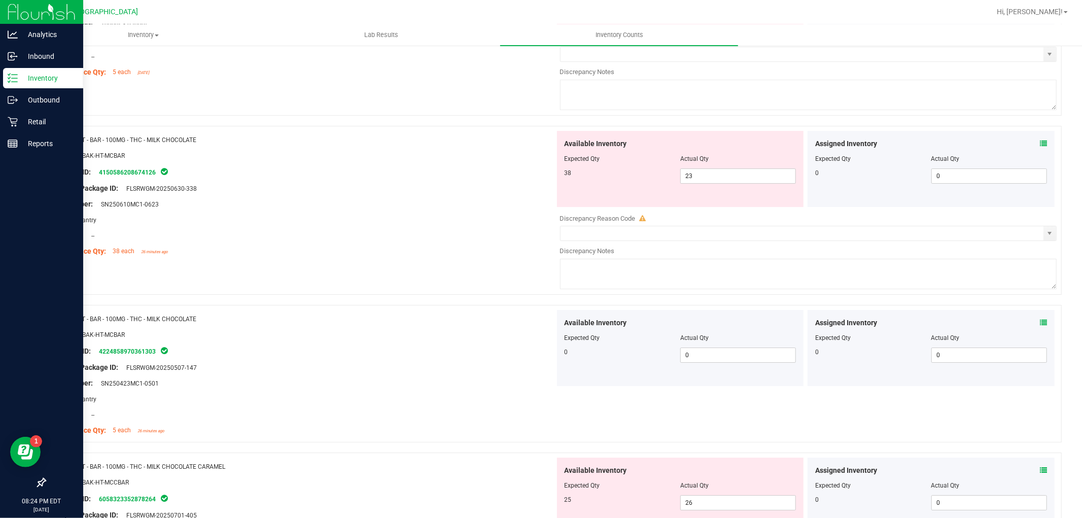
click at [1040, 147] on icon at bounding box center [1043, 143] width 7 height 7
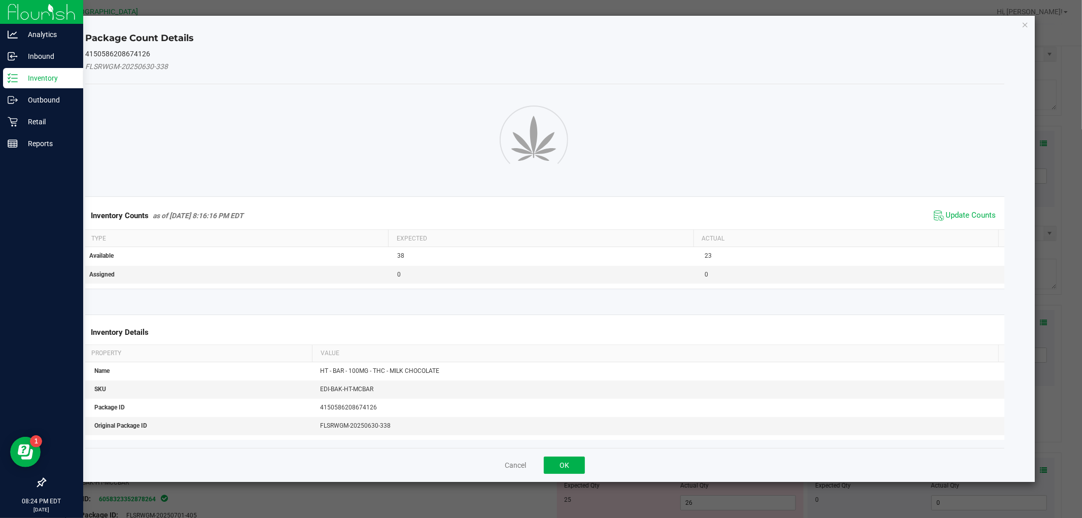
click at [965, 210] on kendo-grid "Inventory Counts as of [DATE] 8:16:16 PM EDT Update Counts Type Expected Actual…" at bounding box center [545, 242] width 934 height 92
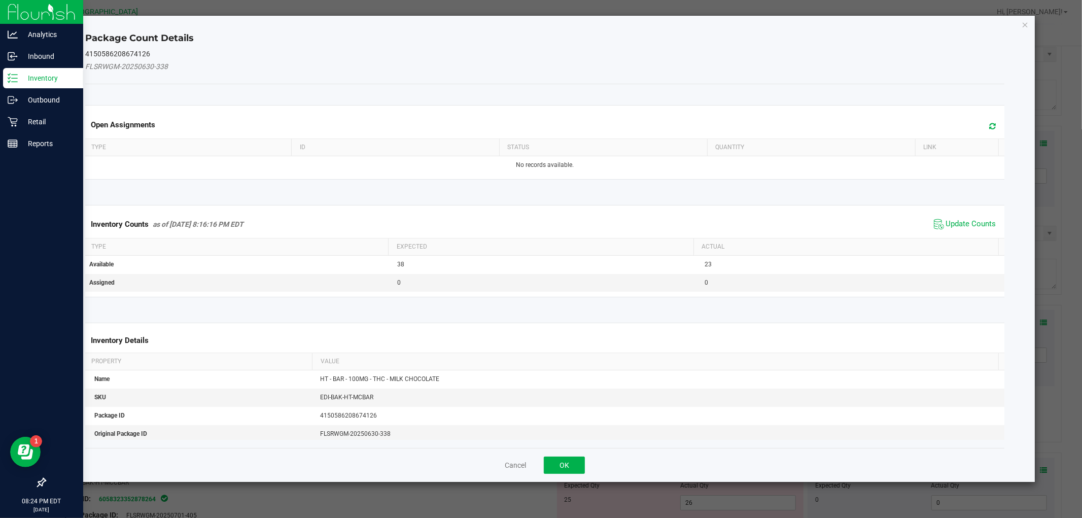
click at [965, 215] on div "Inventory Counts as of [DATE] 8:16:16 PM EDT Update Counts" at bounding box center [544, 224] width 923 height 27
click at [965, 221] on span "Update Counts" at bounding box center [971, 224] width 50 height 10
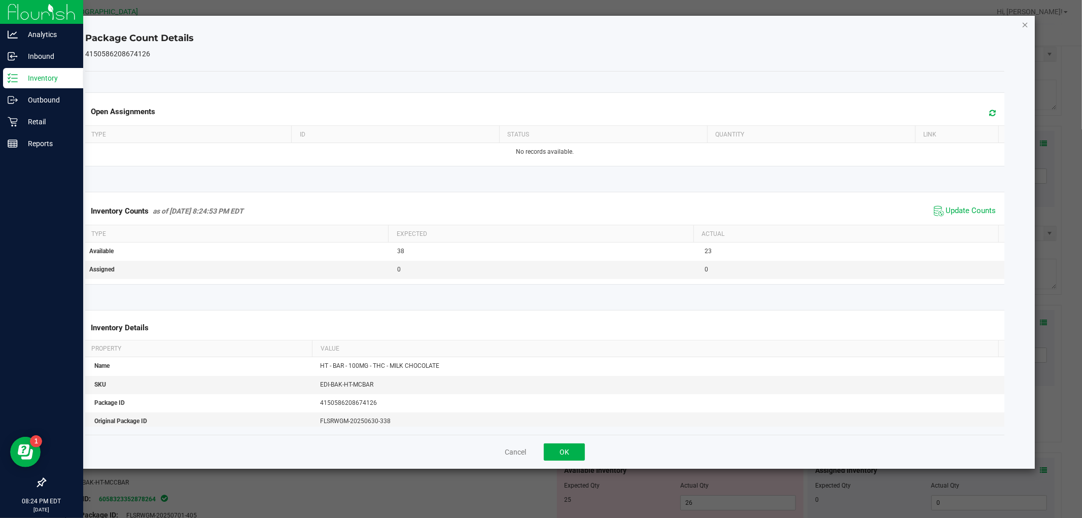
click at [1026, 29] on icon "Close" at bounding box center [1025, 24] width 7 height 12
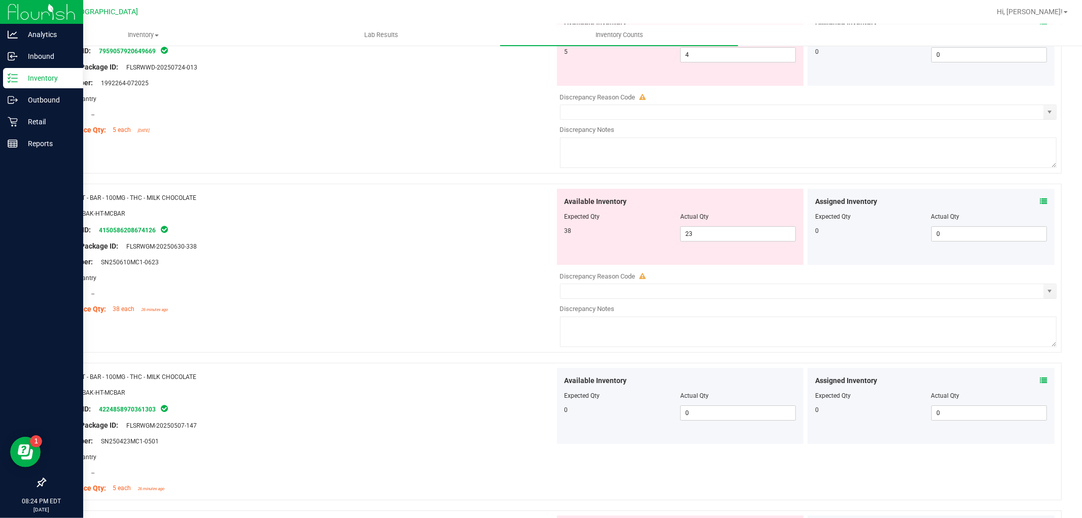
scroll to position [2736, 0]
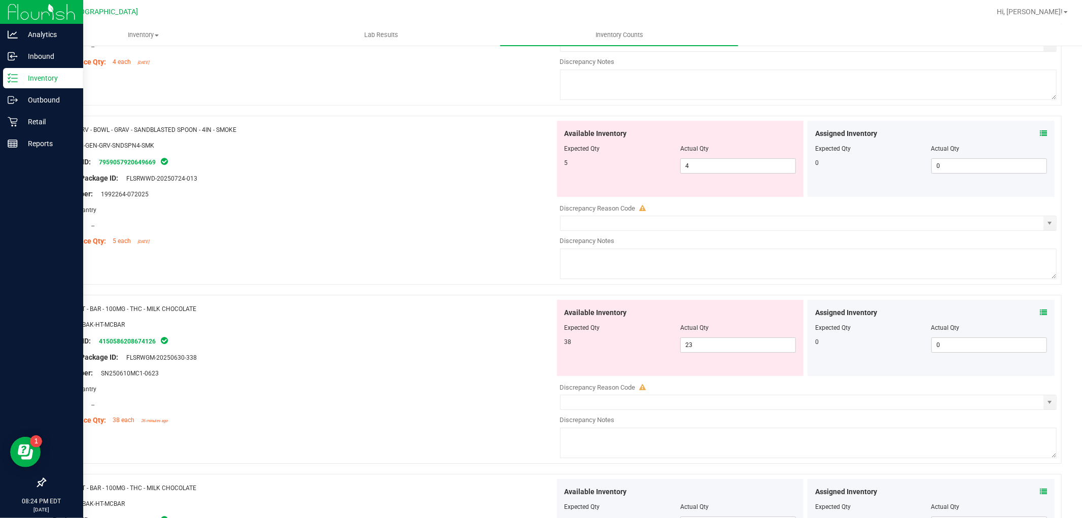
click at [1040, 137] on icon at bounding box center [1043, 133] width 7 height 7
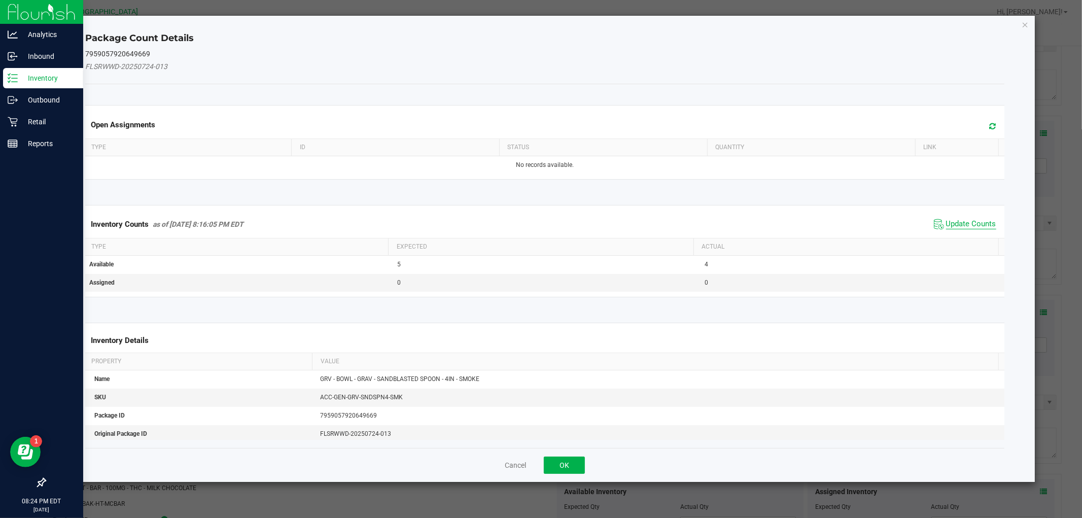
click at [952, 225] on span "Update Counts" at bounding box center [971, 224] width 50 height 10
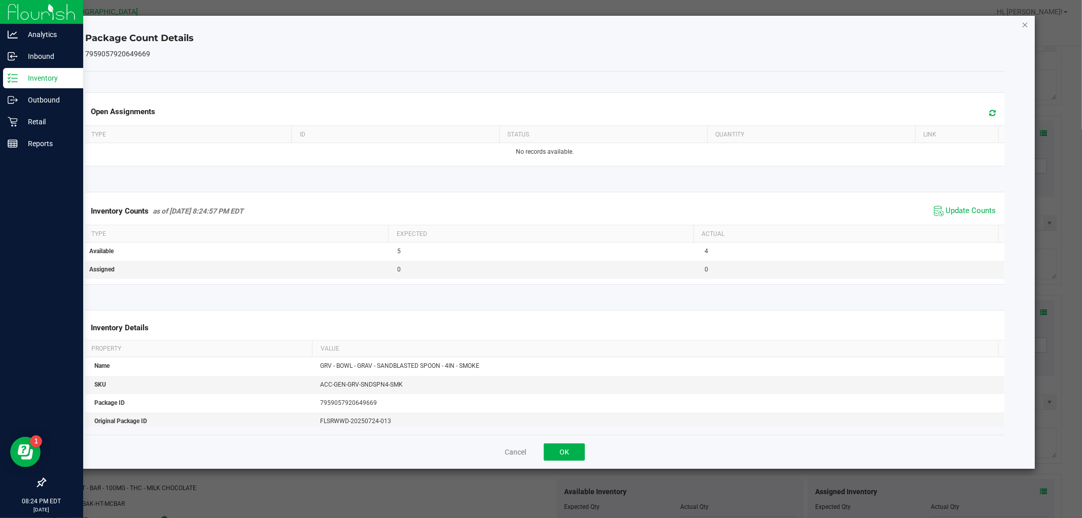
click at [1022, 27] on icon "Close" at bounding box center [1025, 24] width 7 height 12
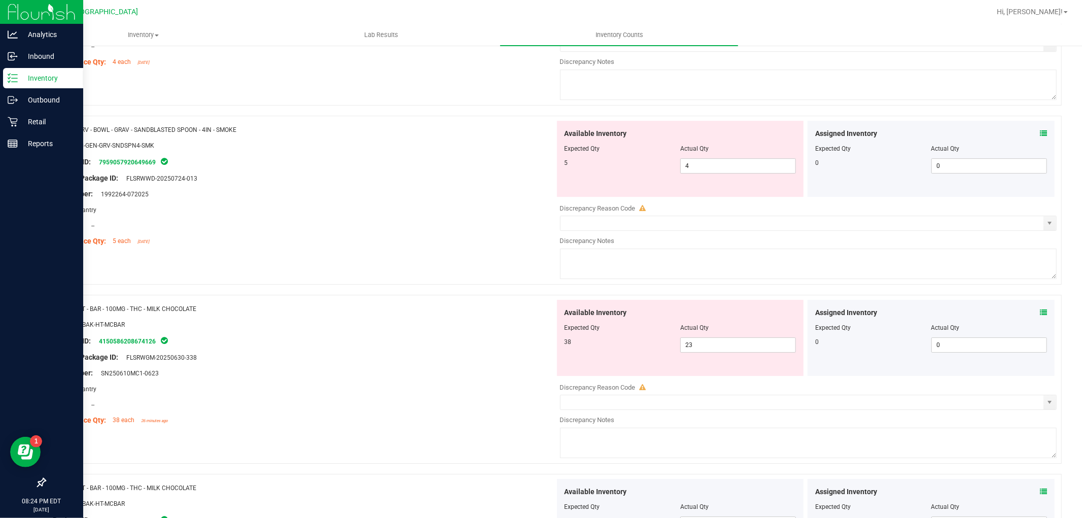
scroll to position [2454, 0]
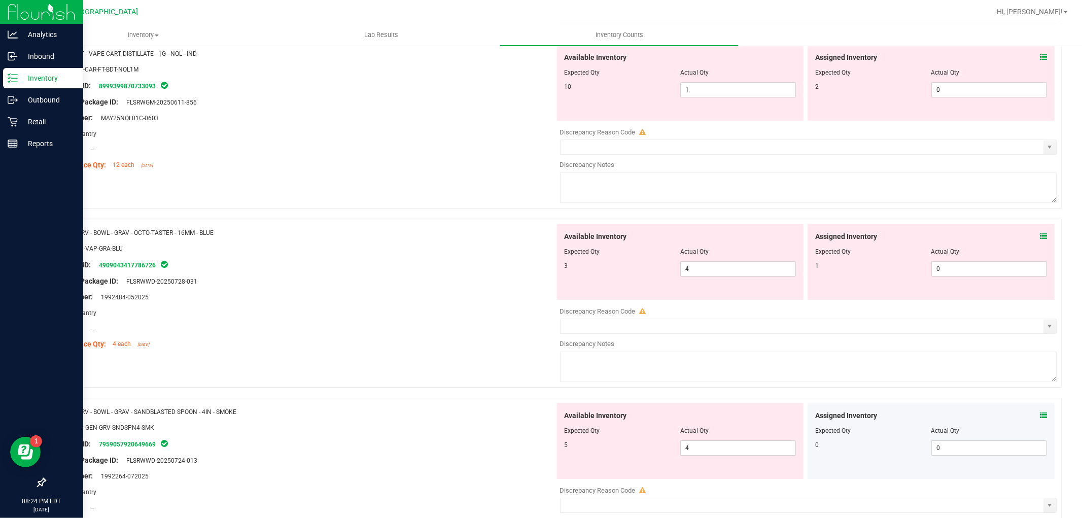
click at [1040, 240] on icon at bounding box center [1043, 236] width 7 height 7
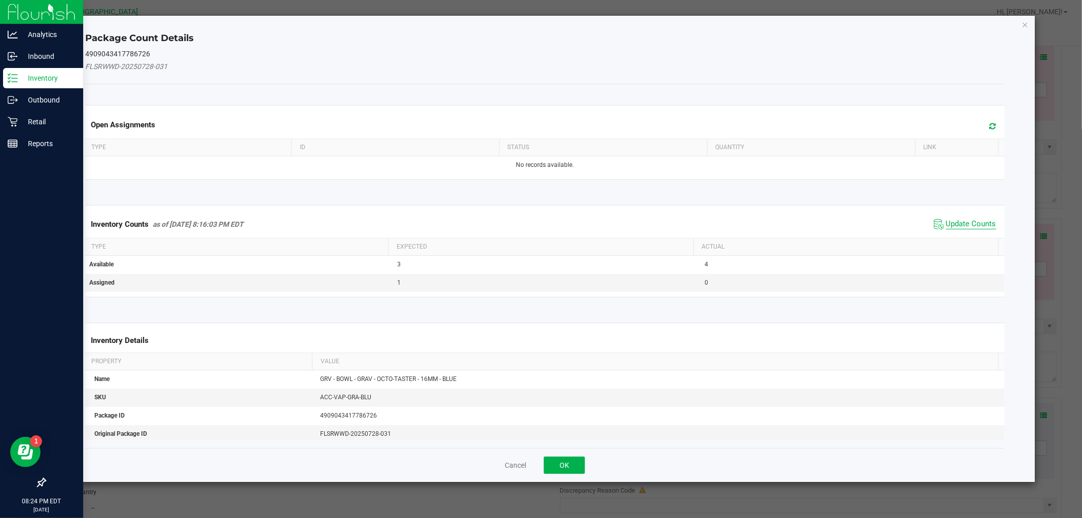
click at [967, 227] on span "Update Counts" at bounding box center [971, 224] width 50 height 10
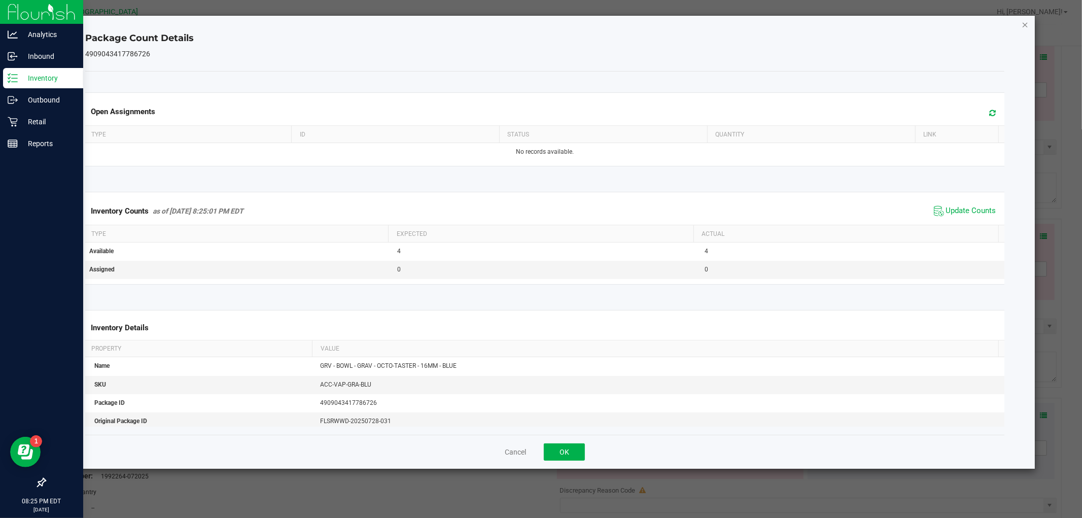
click at [1024, 23] on icon "Close" at bounding box center [1025, 24] width 7 height 12
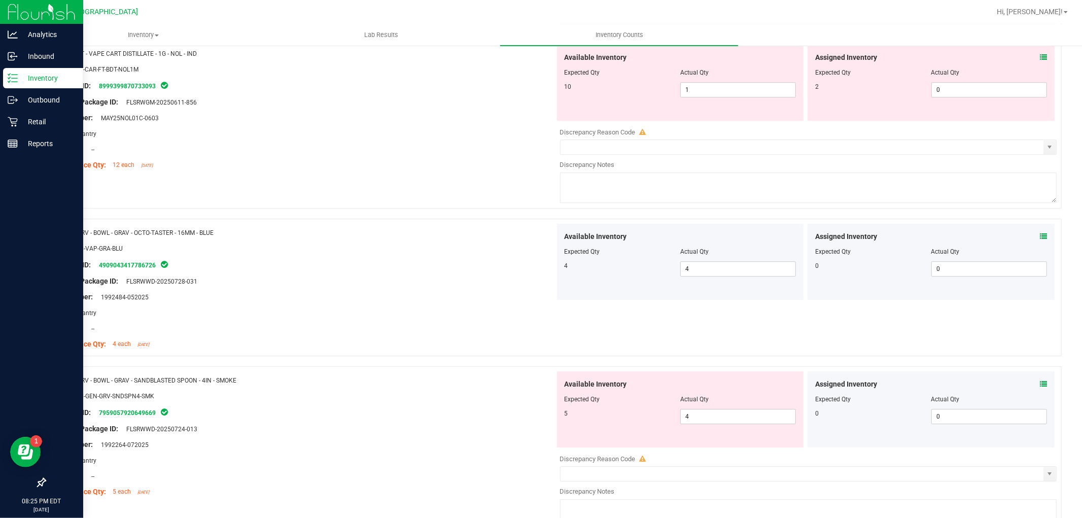
scroll to position [2285, 0]
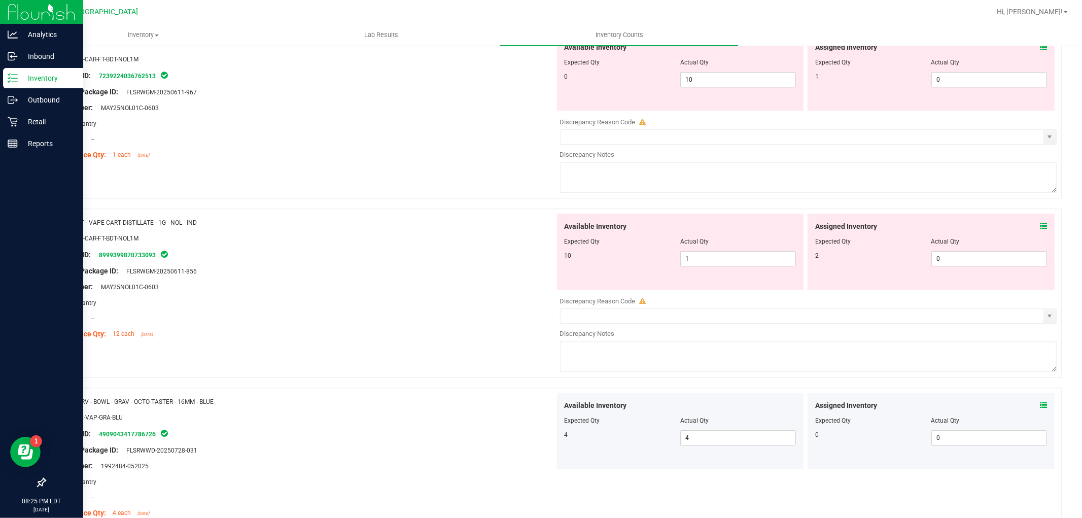
click at [1040, 232] on span at bounding box center [1043, 226] width 7 height 11
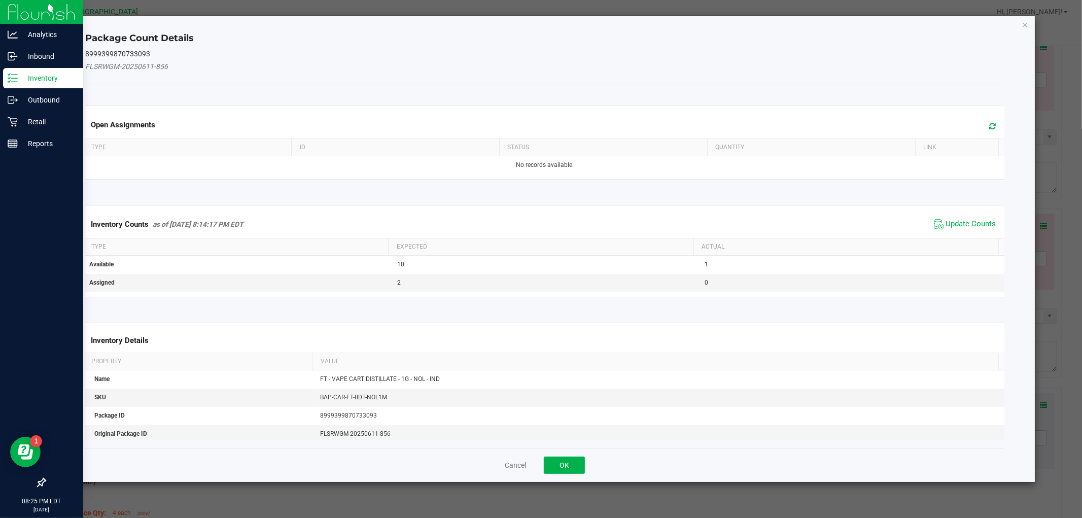
click at [961, 216] on div "Inventory Counts as of [DATE] 8:14:17 PM EDT Update Counts" at bounding box center [544, 224] width 923 height 27
click at [962, 218] on span "Update Counts" at bounding box center [965, 224] width 67 height 15
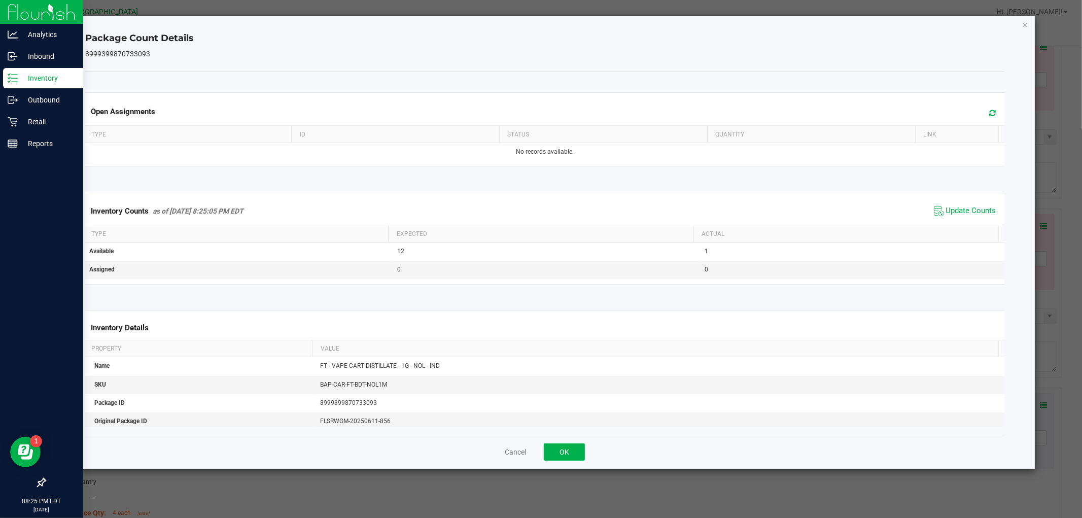
click at [1020, 27] on div "Package Count Details 8999399870733093 Open Assignments Type ID Status Quantity…" at bounding box center [545, 242] width 980 height 453
click at [1026, 23] on icon "Close" at bounding box center [1025, 24] width 7 height 12
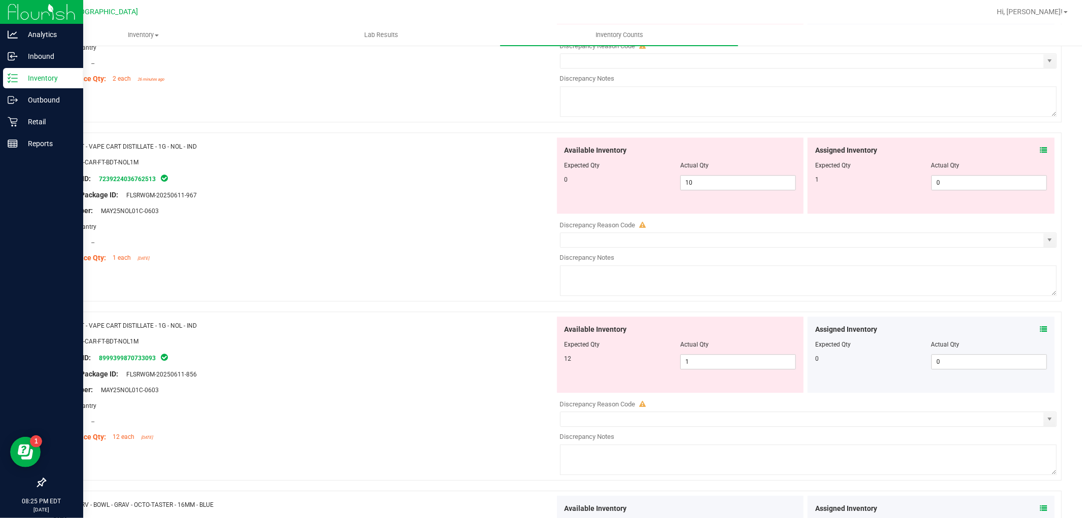
scroll to position [2116, 0]
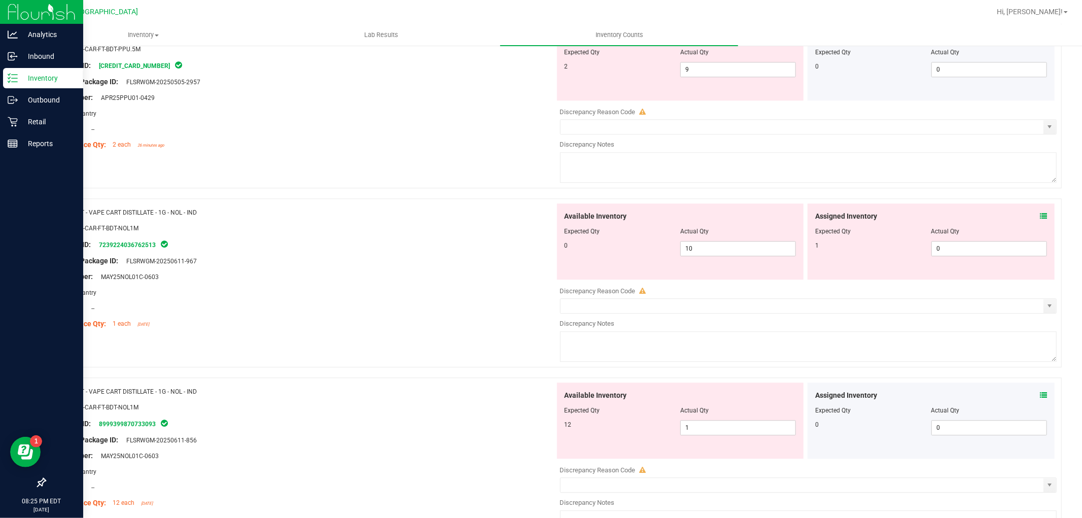
click at [1039, 225] on div "Assigned Inventory Expected Qty Actual Qty 1 0 0" at bounding box center [931, 241] width 247 height 76
click at [1039, 223] on div "Assigned Inventory Expected Qty Actual Qty 1 0 0" at bounding box center [931, 241] width 247 height 76
click at [1040, 220] on icon at bounding box center [1043, 216] width 7 height 7
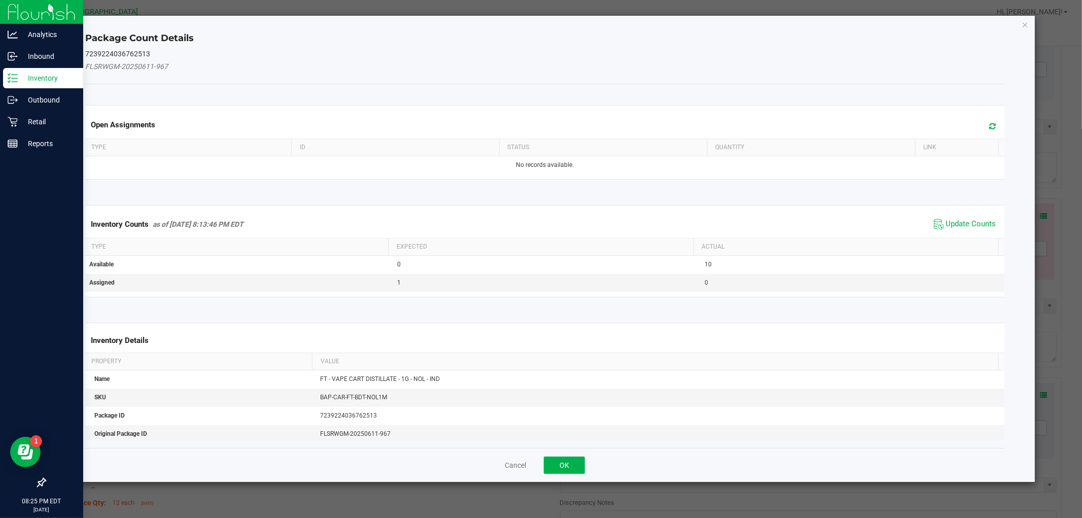
click at [982, 217] on span "Update Counts" at bounding box center [965, 224] width 67 height 15
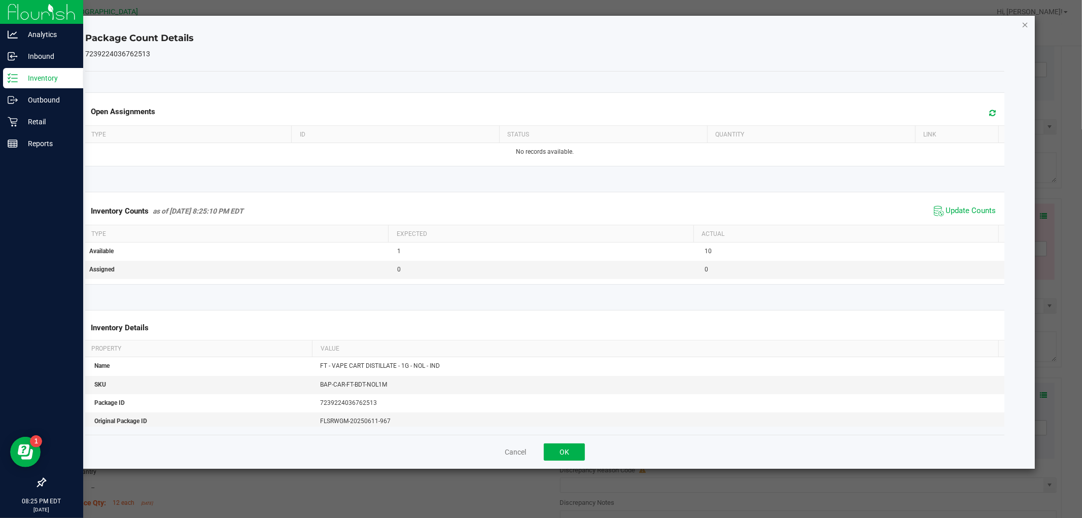
click at [1023, 29] on icon "Close" at bounding box center [1025, 24] width 7 height 12
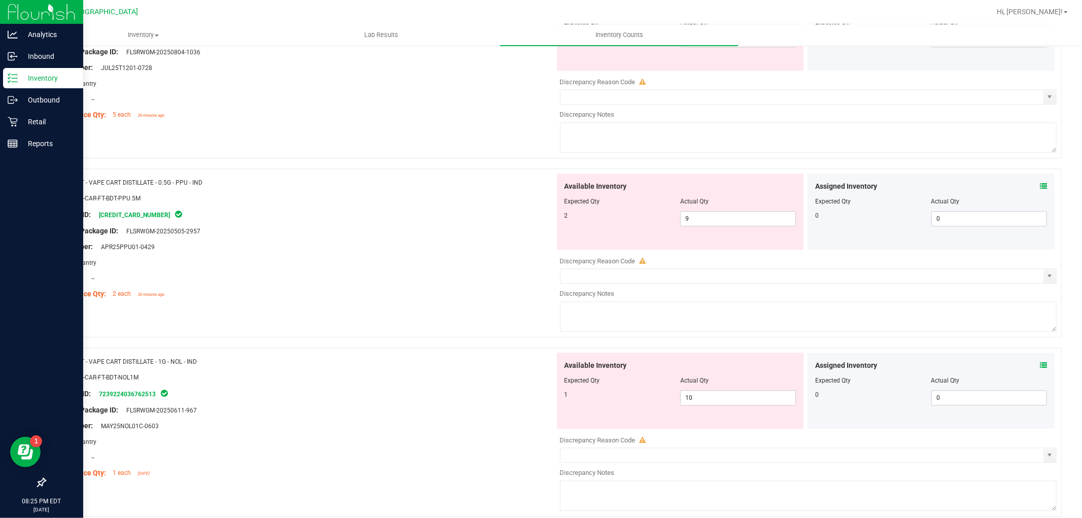
scroll to position [1946, 0]
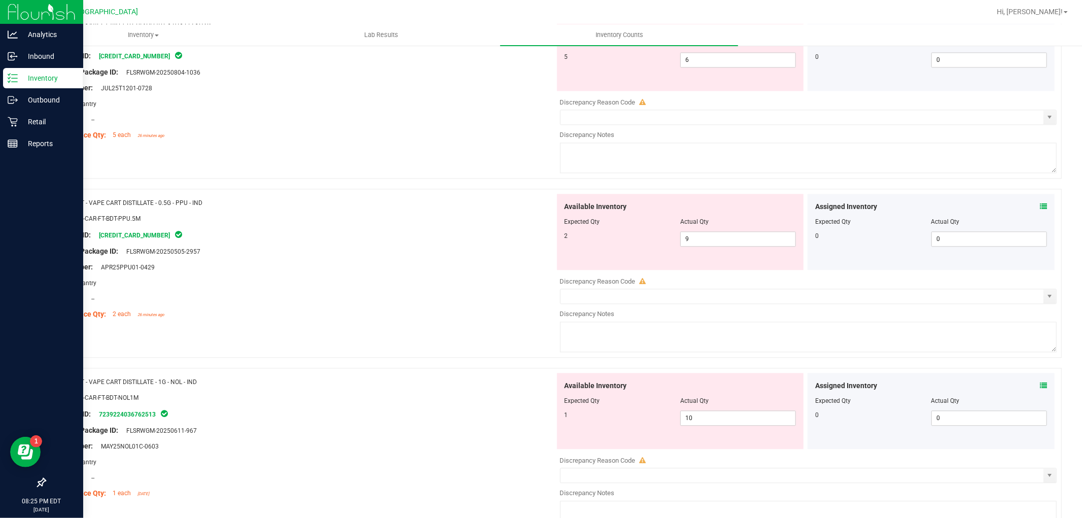
click at [1040, 210] on icon at bounding box center [1043, 206] width 7 height 7
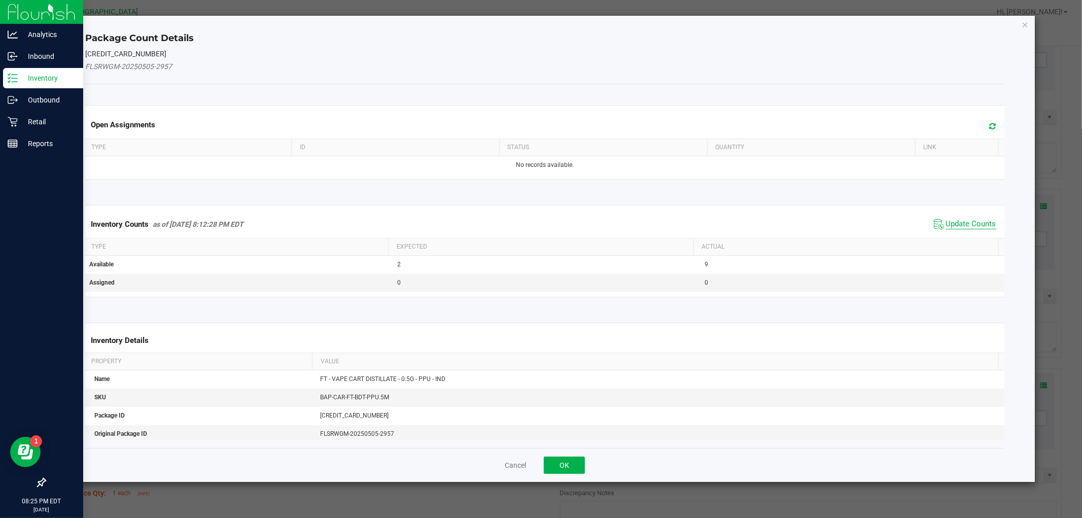
click at [963, 226] on span "Update Counts" at bounding box center [971, 224] width 50 height 10
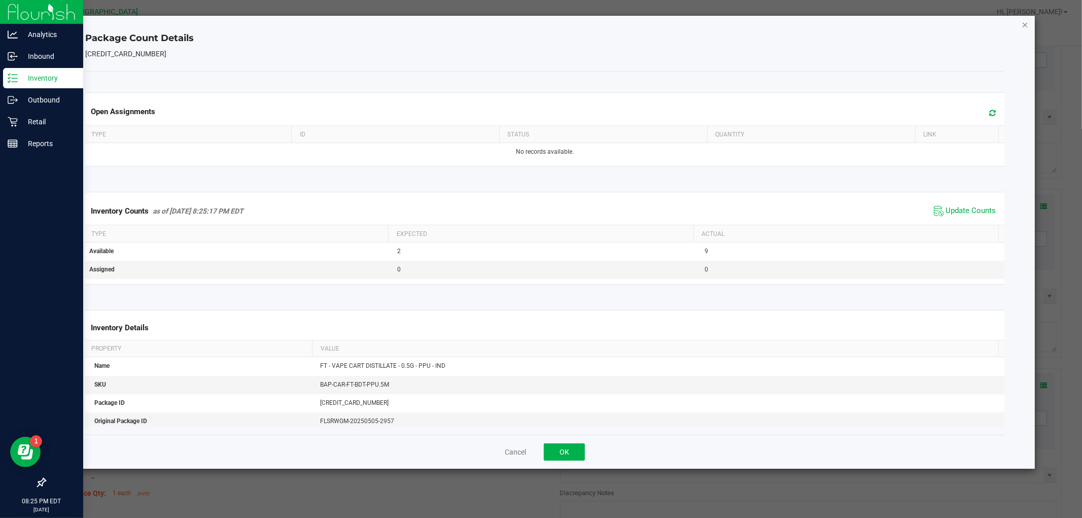
click at [1024, 22] on icon "Close" at bounding box center [1025, 24] width 7 height 12
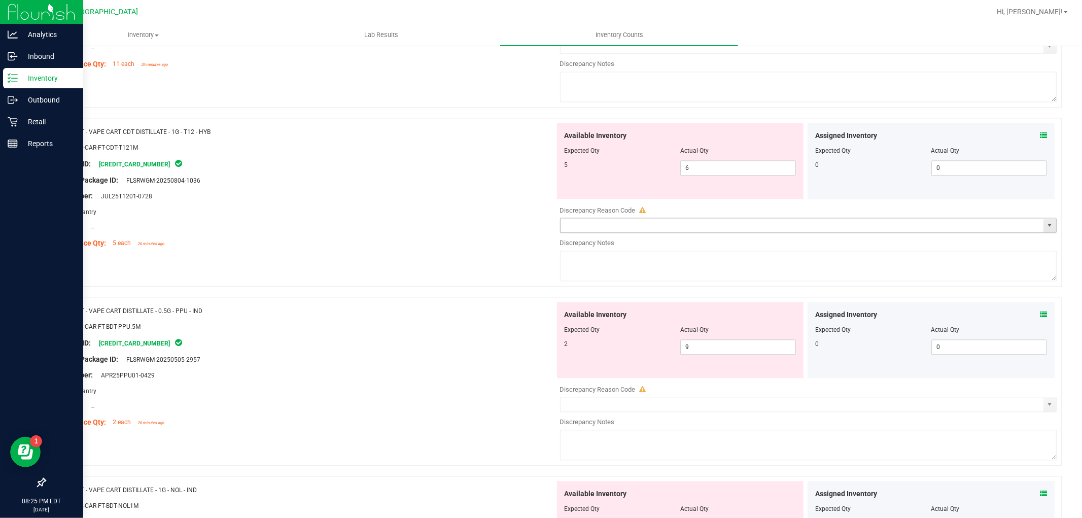
scroll to position [1834, 0]
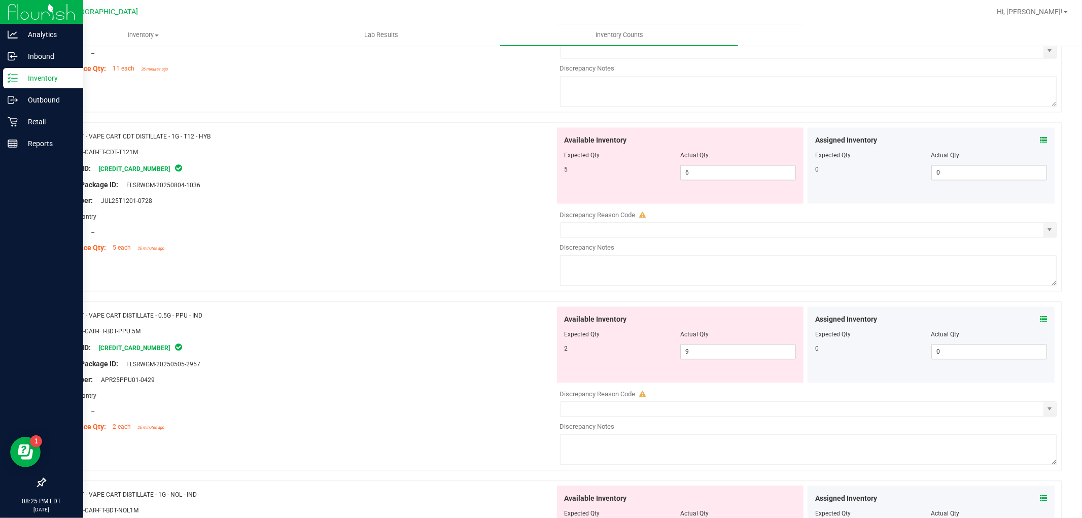
click at [1040, 144] on icon at bounding box center [1043, 139] width 7 height 7
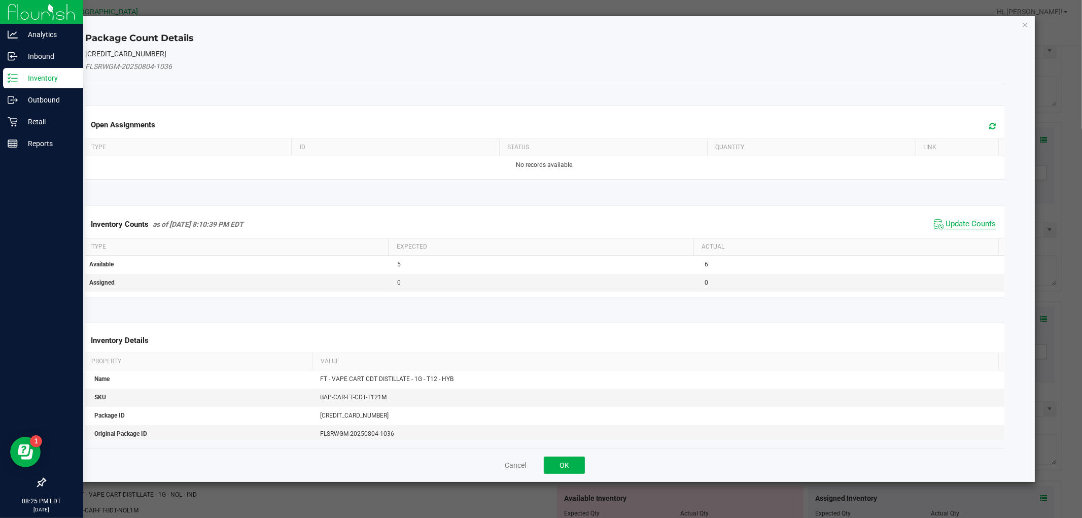
click at [966, 221] on span "Update Counts" at bounding box center [971, 224] width 50 height 10
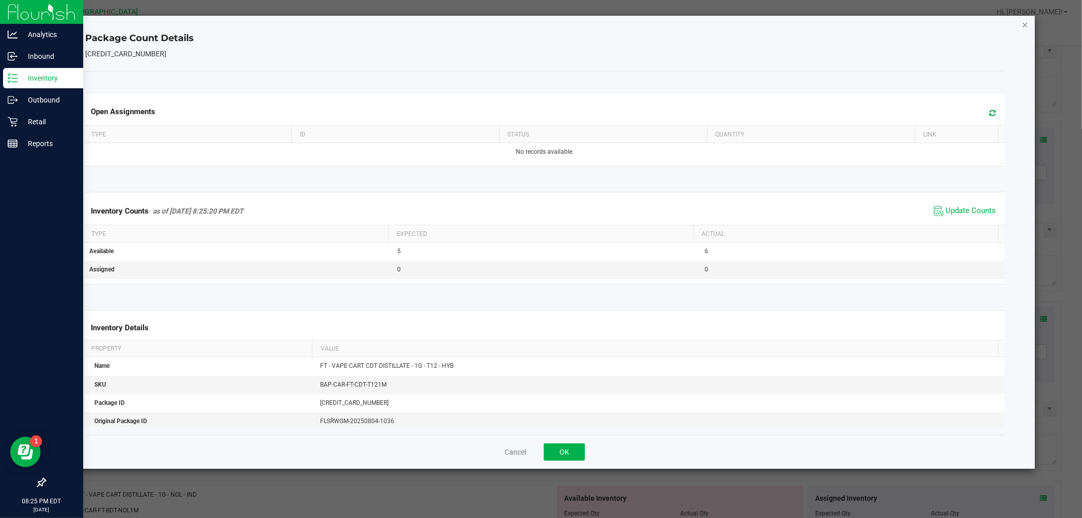
click at [1023, 22] on icon "Close" at bounding box center [1025, 24] width 7 height 12
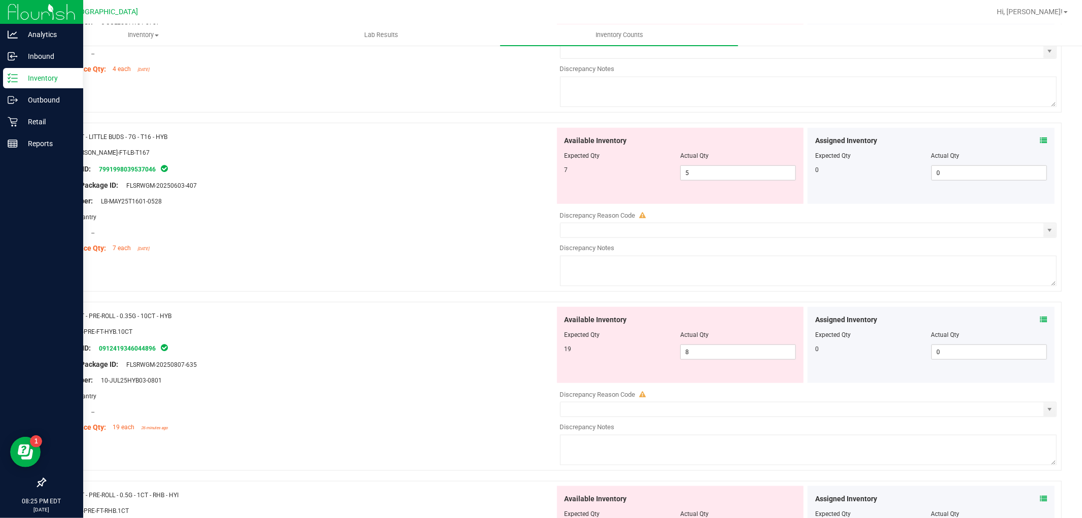
scroll to position [0, 0]
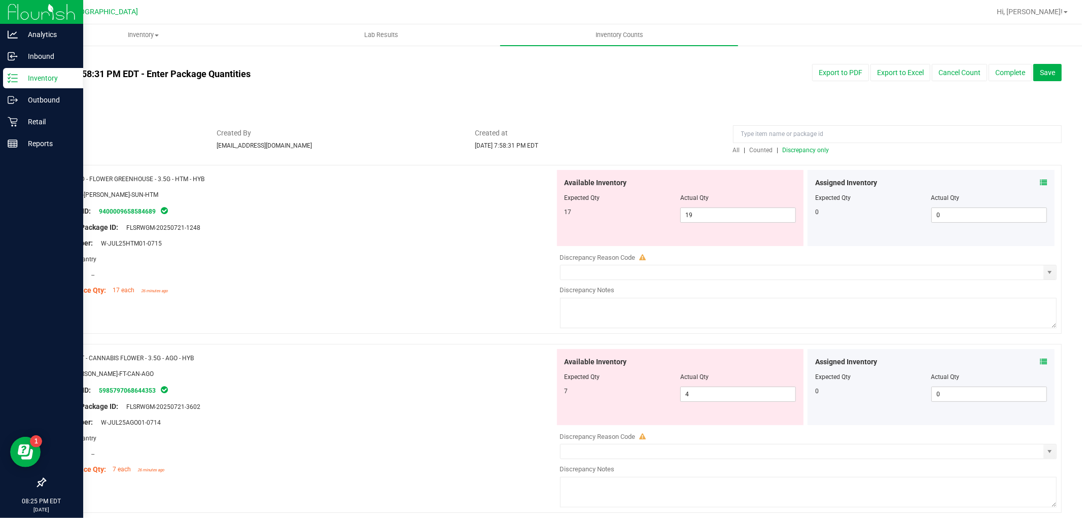
click at [804, 156] on div at bounding box center [553, 160] width 1017 height 10
click at [806, 150] on span "Discrepancy only" at bounding box center [806, 150] width 47 height 7
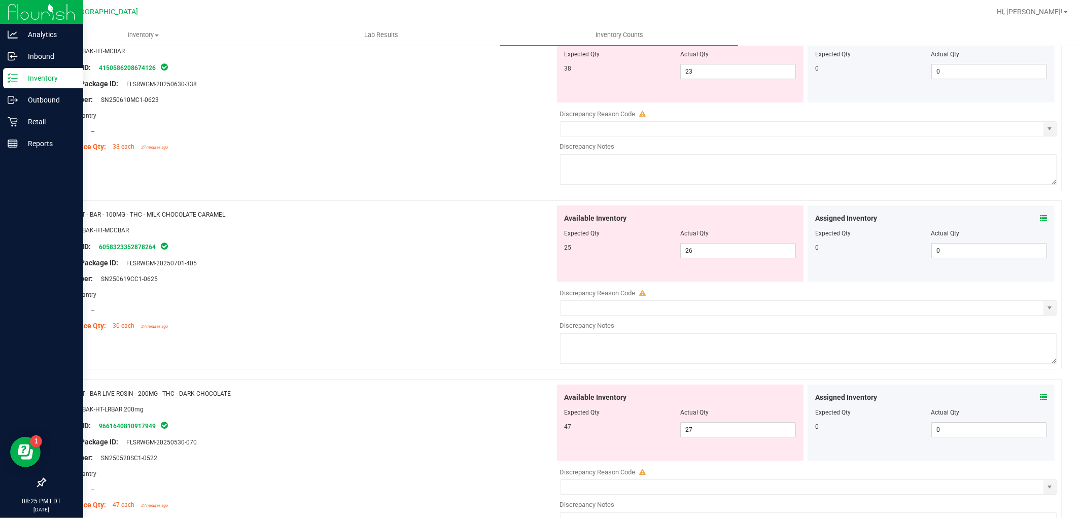
scroll to position [3275, 0]
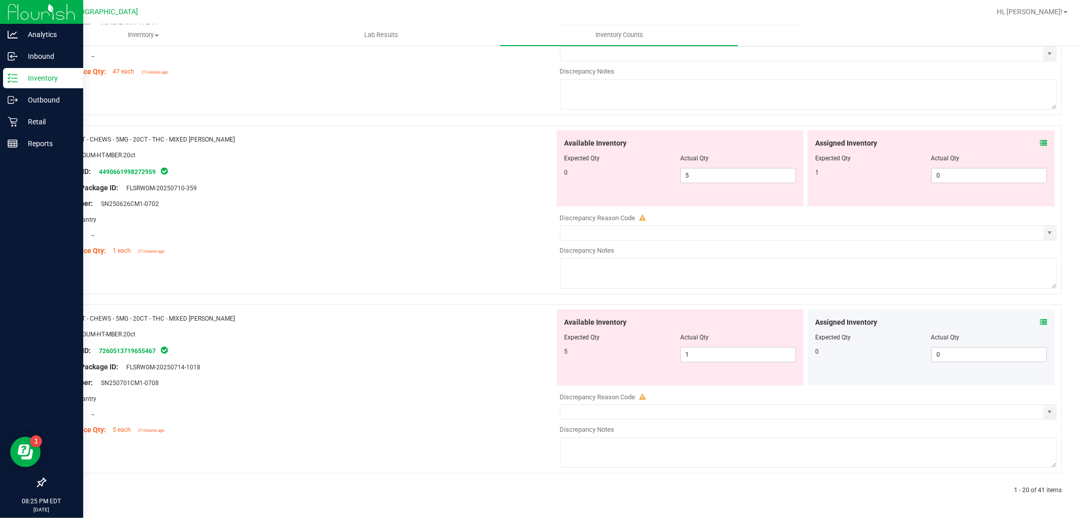
click at [1040, 140] on icon at bounding box center [1043, 143] width 7 height 7
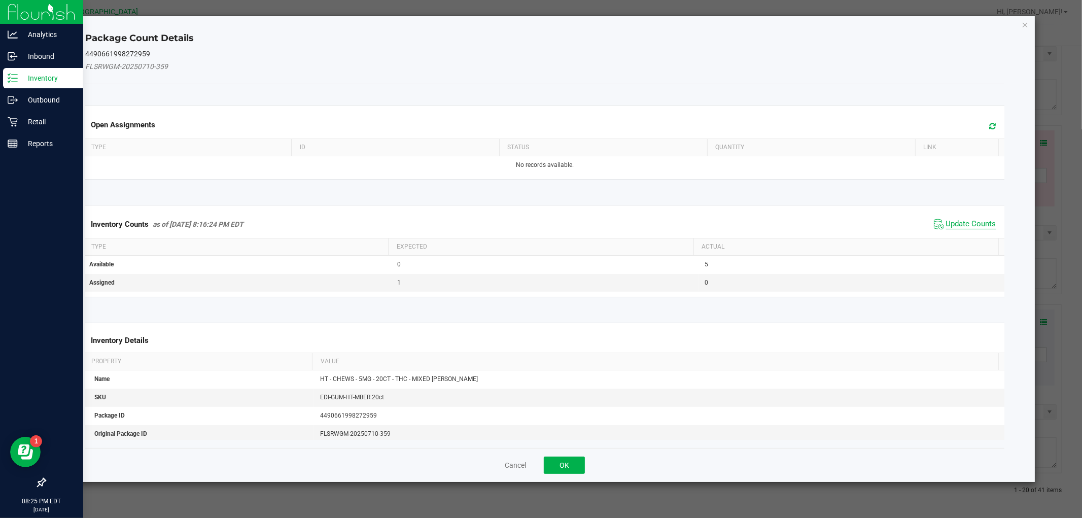
click at [979, 227] on span "Update Counts" at bounding box center [971, 224] width 50 height 10
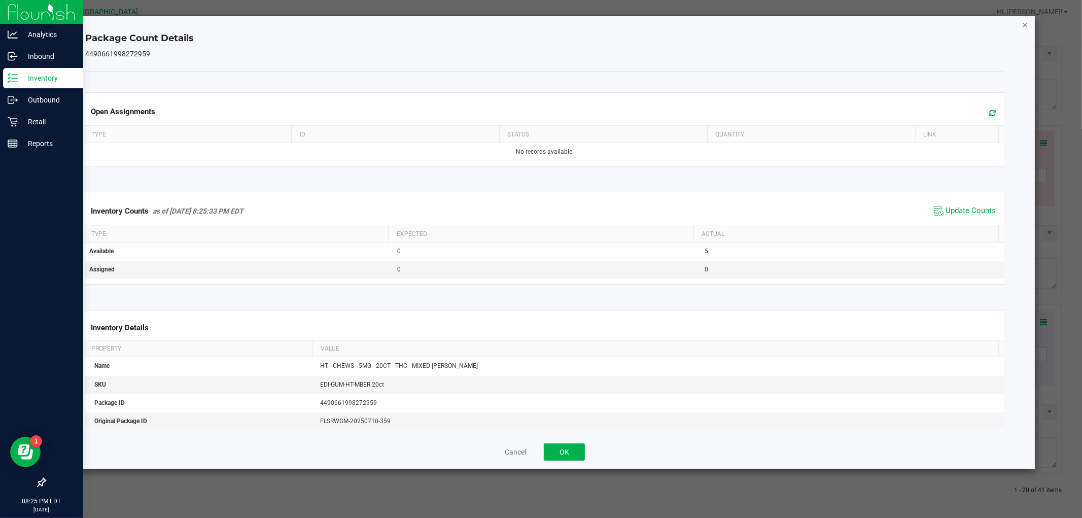
click at [1022, 24] on icon "Close" at bounding box center [1025, 24] width 7 height 12
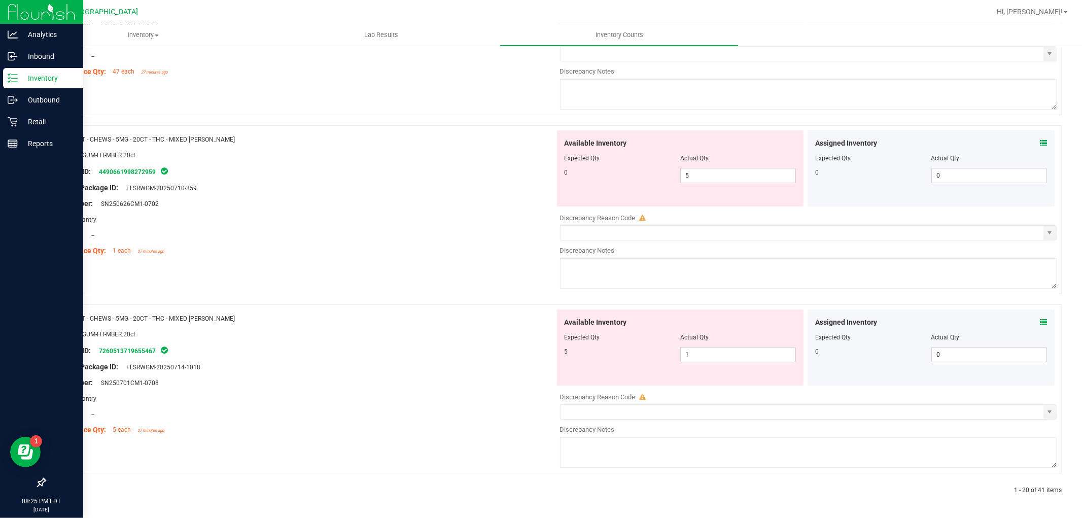
click at [738, 187] on div "Available Inventory Expected Qty Actual Qty 0 5 5" at bounding box center [680, 168] width 247 height 76
click at [737, 180] on span "5 5" at bounding box center [738, 175] width 116 height 15
click at [737, 180] on input "5" at bounding box center [738, 175] width 115 height 14
type input "0"
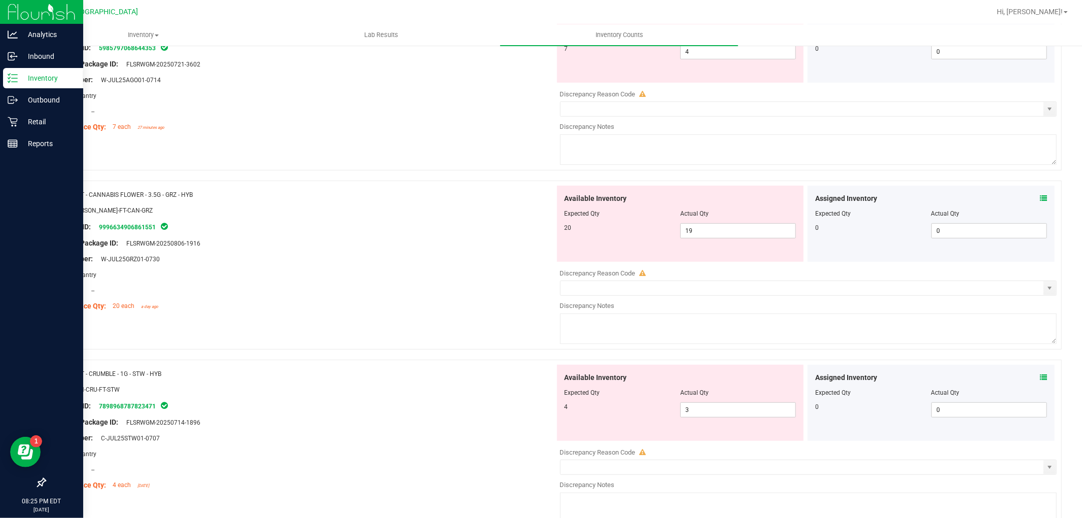
scroll to position [0, 0]
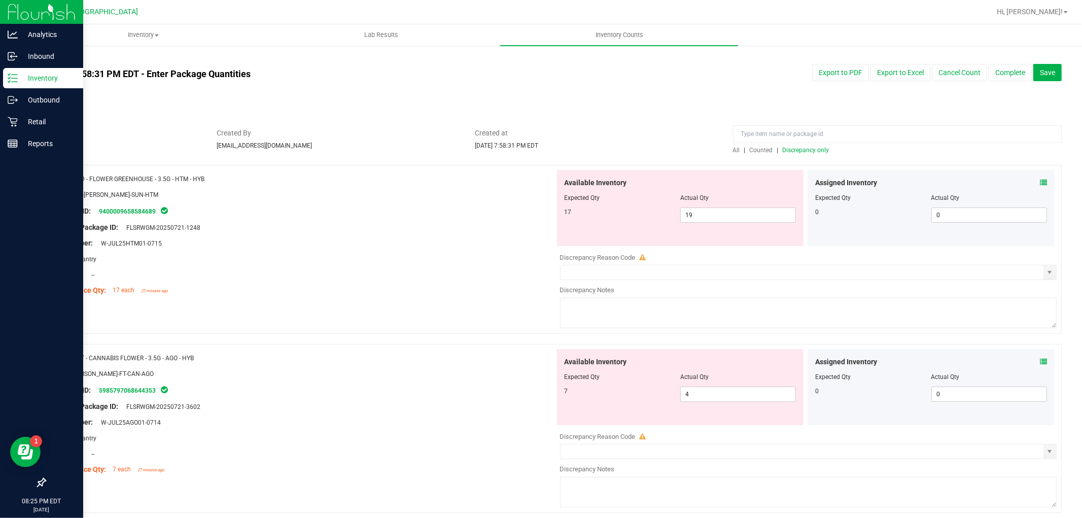
click at [798, 146] on div "All | Counted | Discrepancy only" at bounding box center [897, 150] width 329 height 9
click at [798, 149] on span "Discrepancy only" at bounding box center [806, 150] width 47 height 7
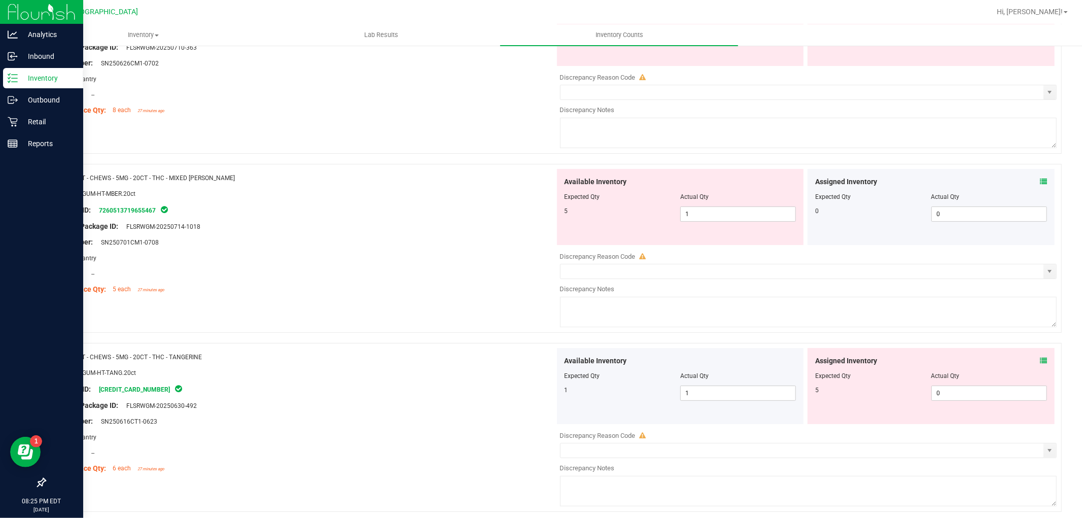
scroll to position [3275, 0]
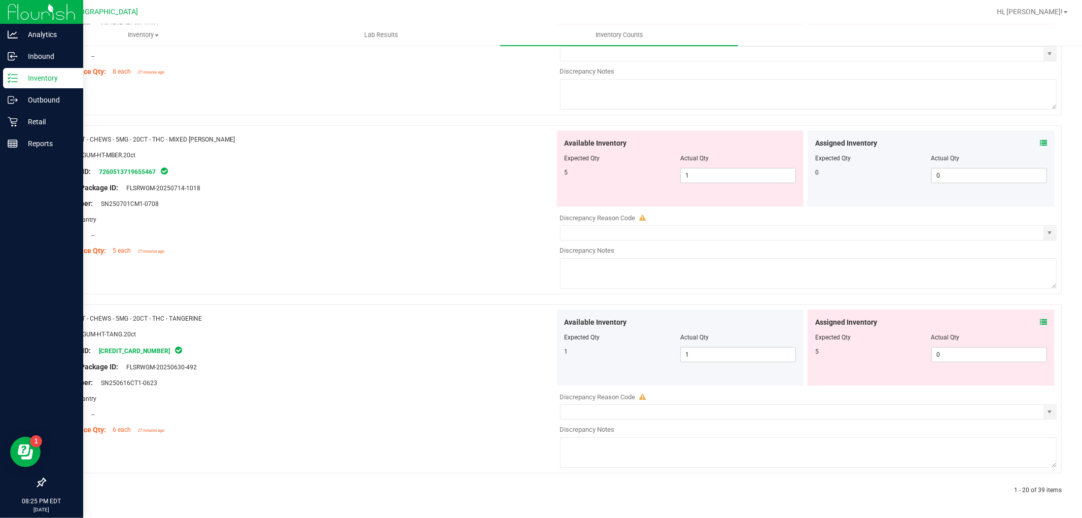
click at [1028, 325] on div "Assigned Inventory" at bounding box center [931, 322] width 232 height 11
click at [1031, 323] on div "Assigned Inventory" at bounding box center [931, 322] width 232 height 11
click at [1040, 322] on icon at bounding box center [1043, 322] width 7 height 7
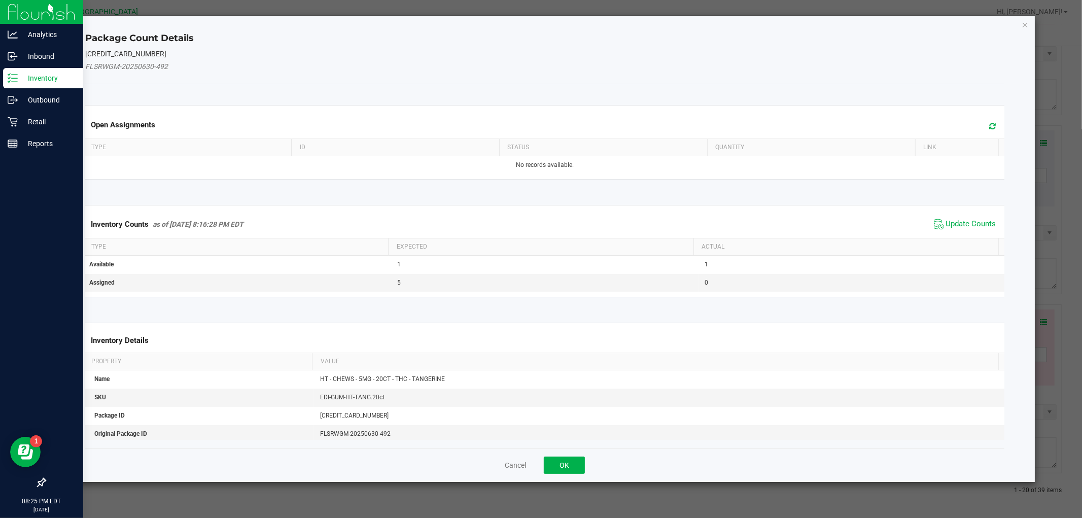
click at [967, 235] on div "Inventory Counts as of [DATE] 8:16:28 PM EDT Update Counts" at bounding box center [544, 224] width 923 height 27
click at [967, 226] on span "Update Counts" at bounding box center [971, 224] width 50 height 10
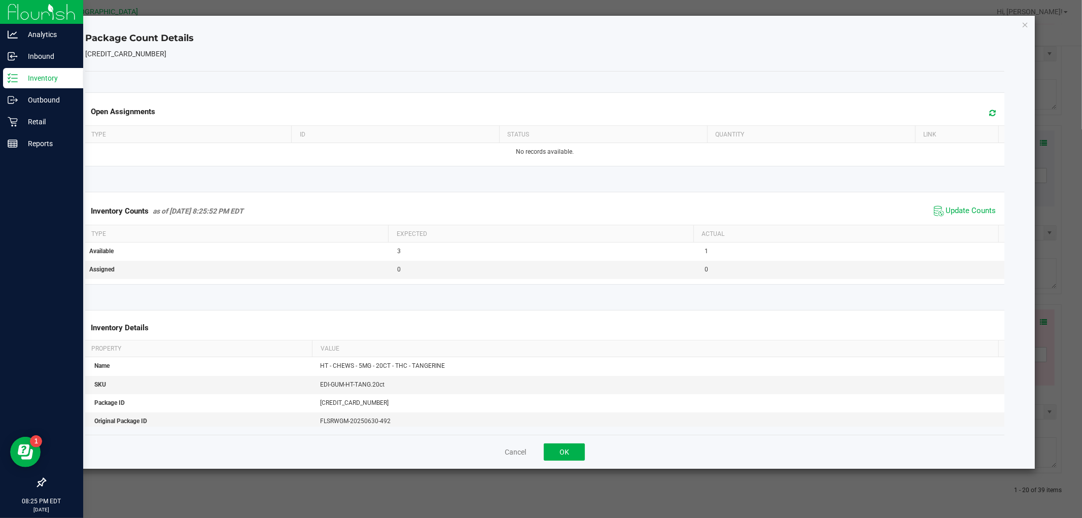
click at [1022, 24] on icon "Close" at bounding box center [1025, 24] width 7 height 12
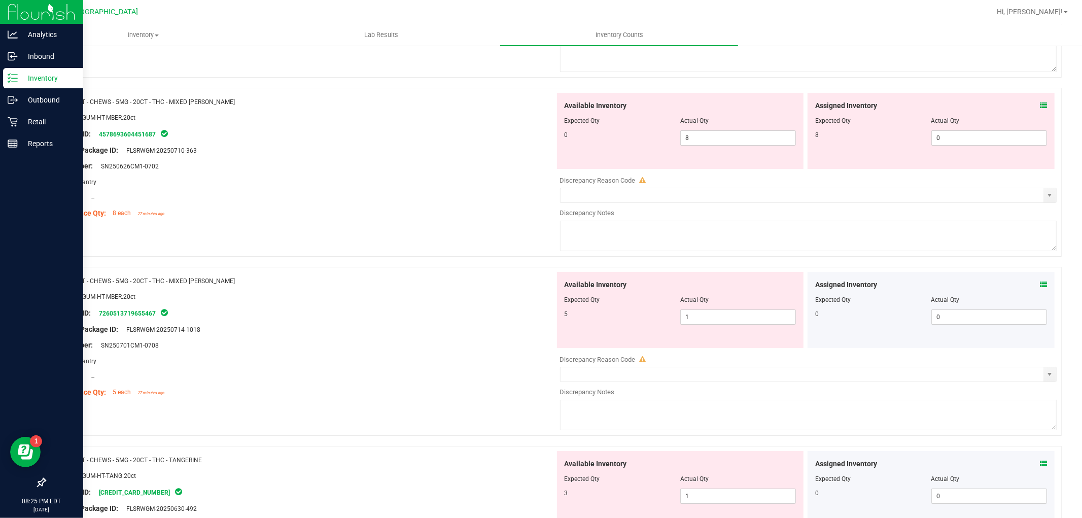
scroll to position [3106, 0]
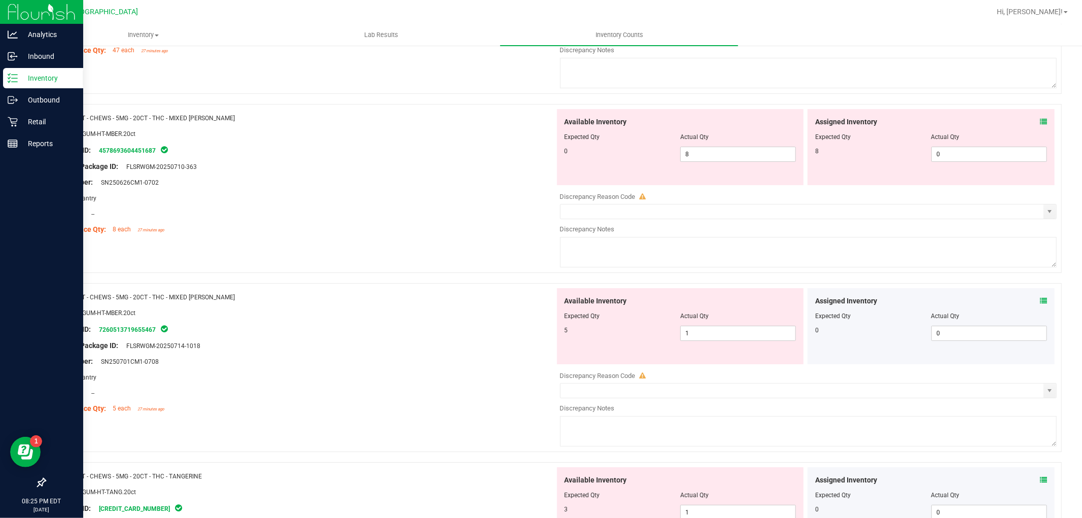
click at [1040, 125] on icon at bounding box center [1043, 121] width 7 height 7
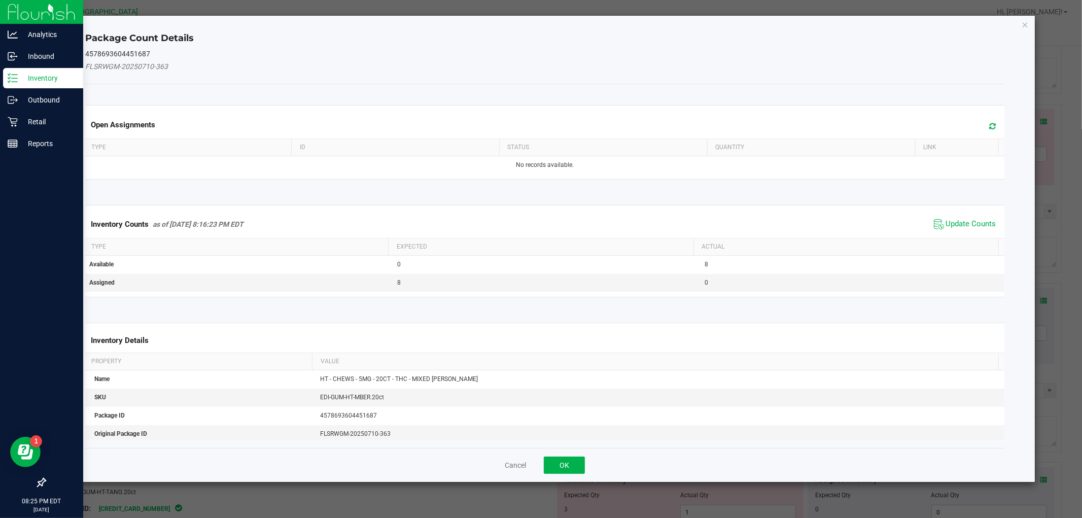
click at [978, 217] on span "Update Counts" at bounding box center [965, 224] width 67 height 15
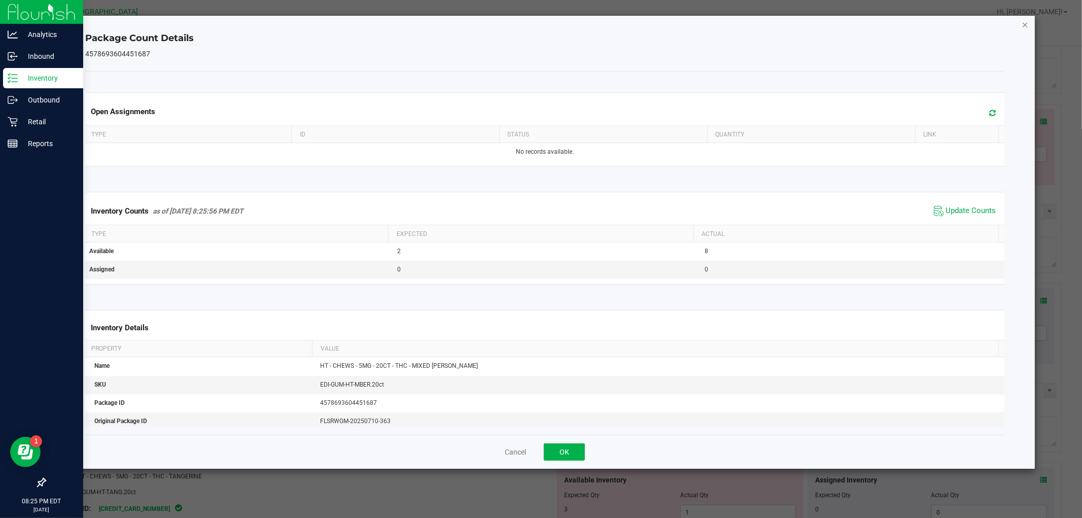
click at [1028, 29] on div "Package Count Details 4578693604451687 Open Assignments Type ID Status Quantity…" at bounding box center [545, 242] width 980 height 453
click at [1026, 29] on icon "Close" at bounding box center [1025, 24] width 7 height 12
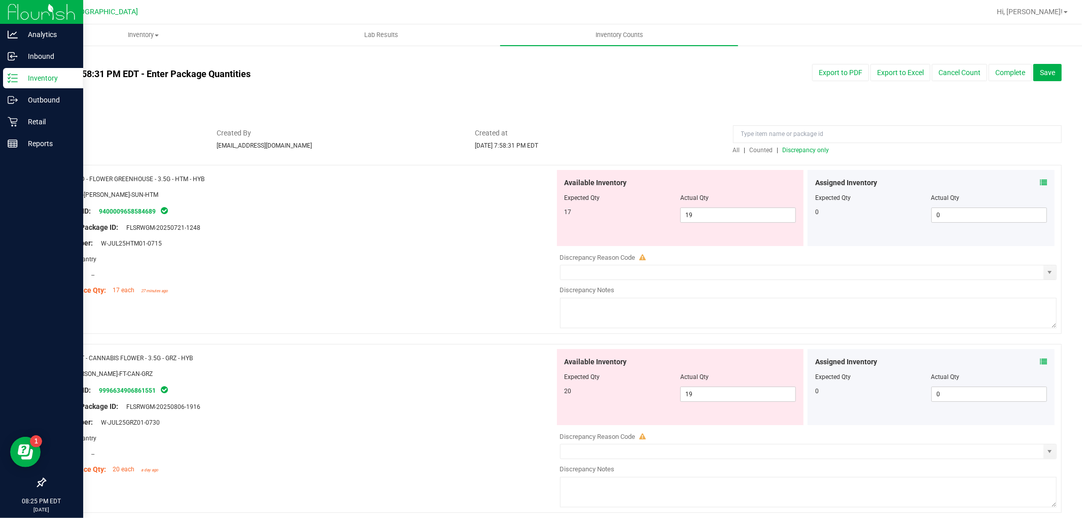
scroll to position [3275, 0]
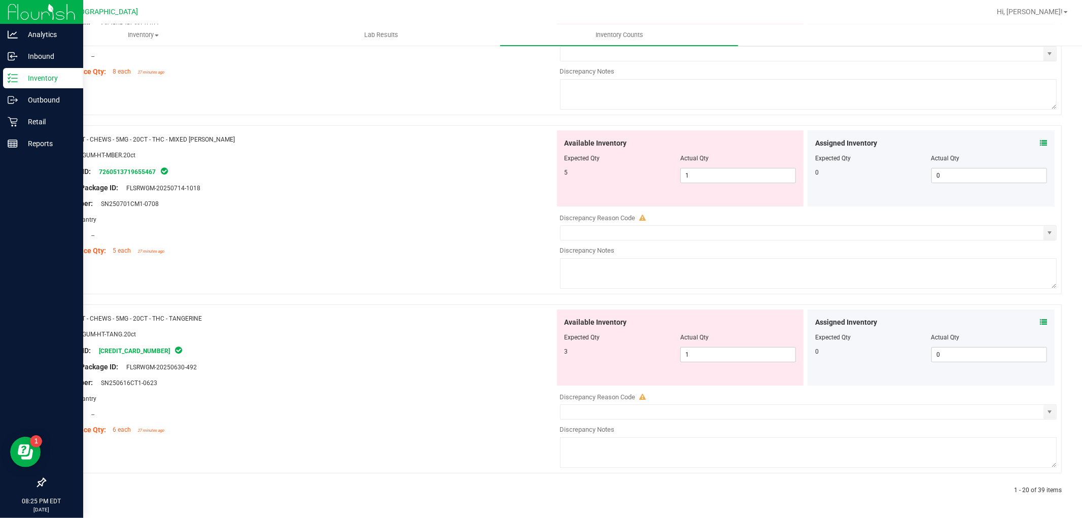
click at [257, 437] on div "Name: HT - CHEWS - 5MG - 20CT - THC - TANGERINE SKU: EDI-GUM-HT-TANG.20ct Packa…" at bounding box center [304, 374] width 502 height 129
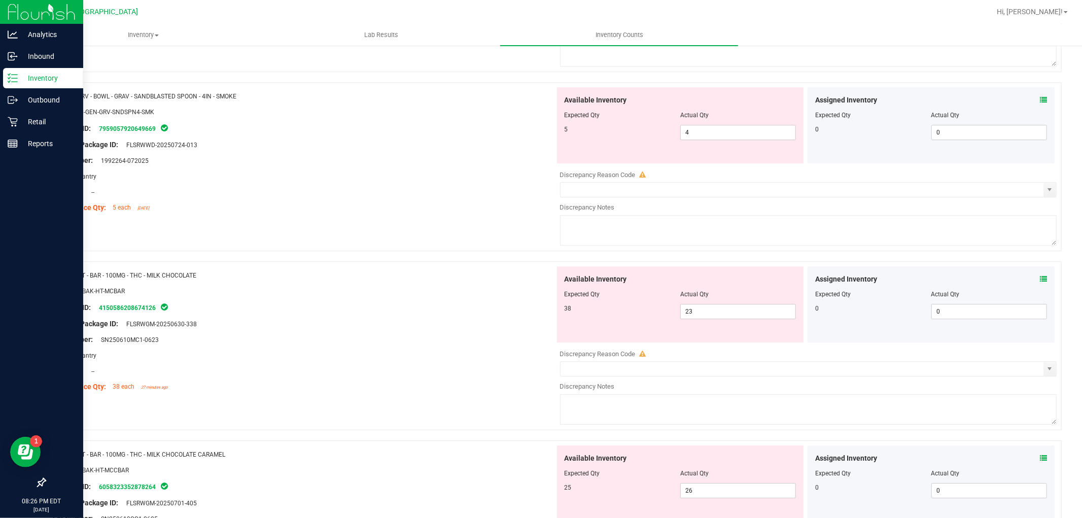
scroll to position [2123, 0]
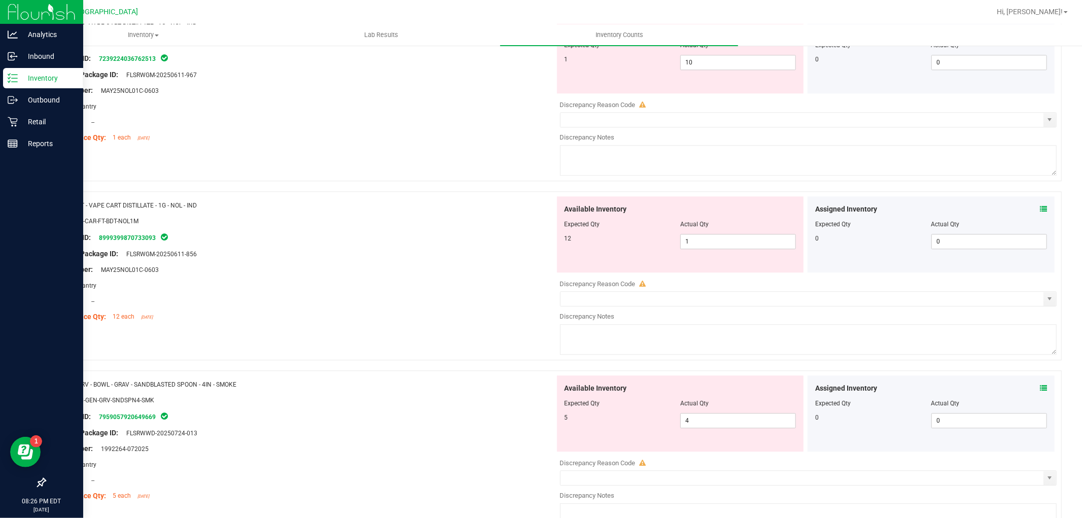
click at [1082, 46] on ul "Inventory All packages All inventory Waste log Create inventory Lab Results Inv…" at bounding box center [565, 35] width 1082 height 22
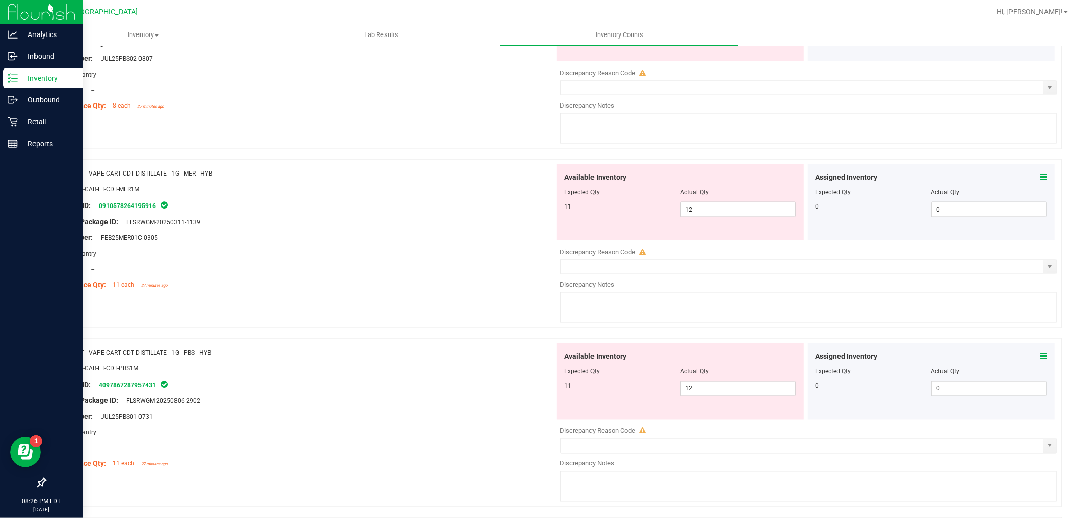
scroll to position [0, 0]
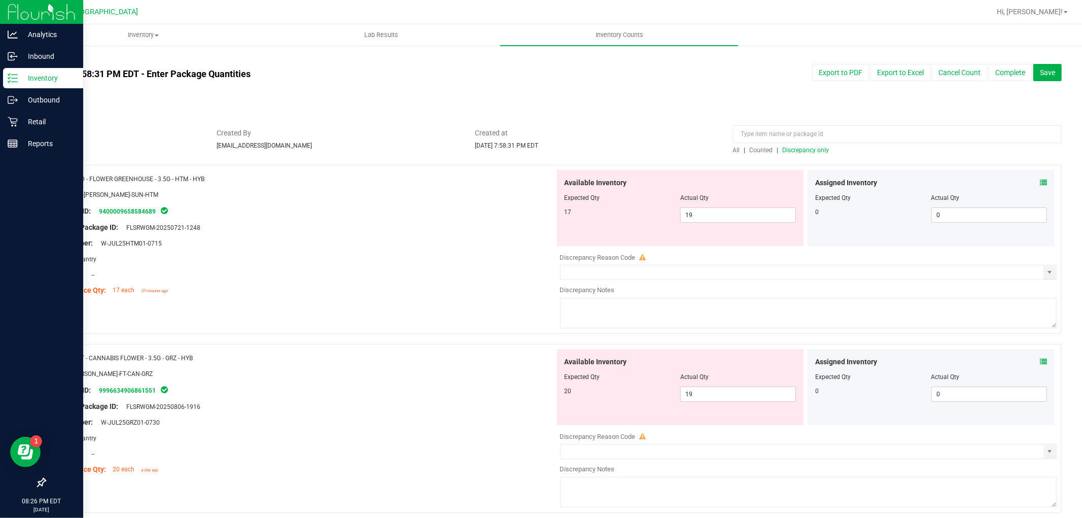
click at [830, 145] on div at bounding box center [897, 137] width 329 height 18
click at [826, 146] on div "All | Counted | Discrepancy only" at bounding box center [897, 150] width 329 height 9
click at [818, 148] on span "Discrepancy only" at bounding box center [806, 150] width 47 height 7
click at [1001, 498] on textarea at bounding box center [808, 492] width 497 height 30
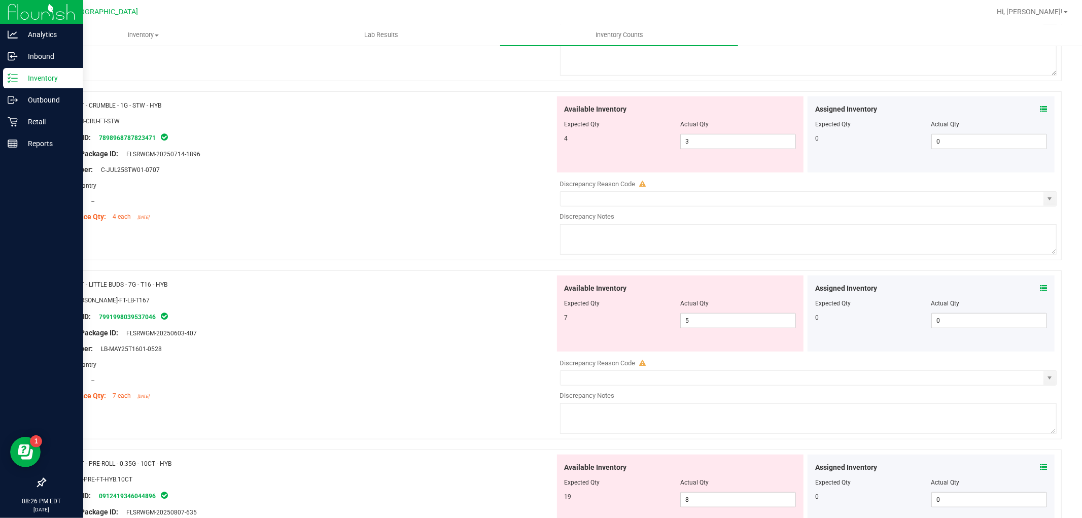
scroll to position [3275, 0]
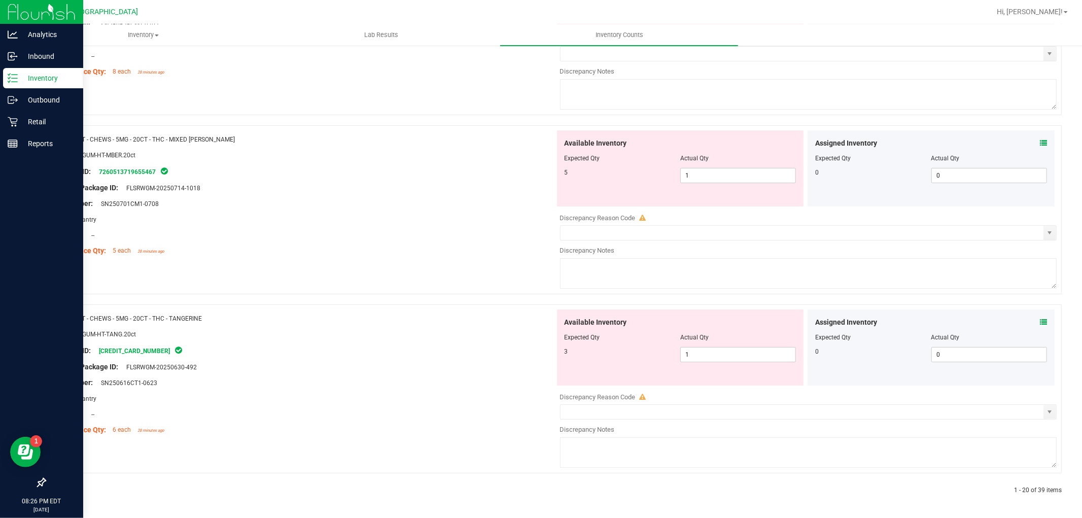
click at [333, 467] on div "Name: HT - CHEWS - 5MG - 20CT - THC - TANGERINE SKU: EDI-GUM-HT-TANG.20ct Packa…" at bounding box center [553, 388] width 1017 height 169
click at [813, 494] on div "1 - 20 of 39 items" at bounding box center [858, 490] width 407 height 9
click at [69, 491] on icon at bounding box center [68, 491] width 3 height 6
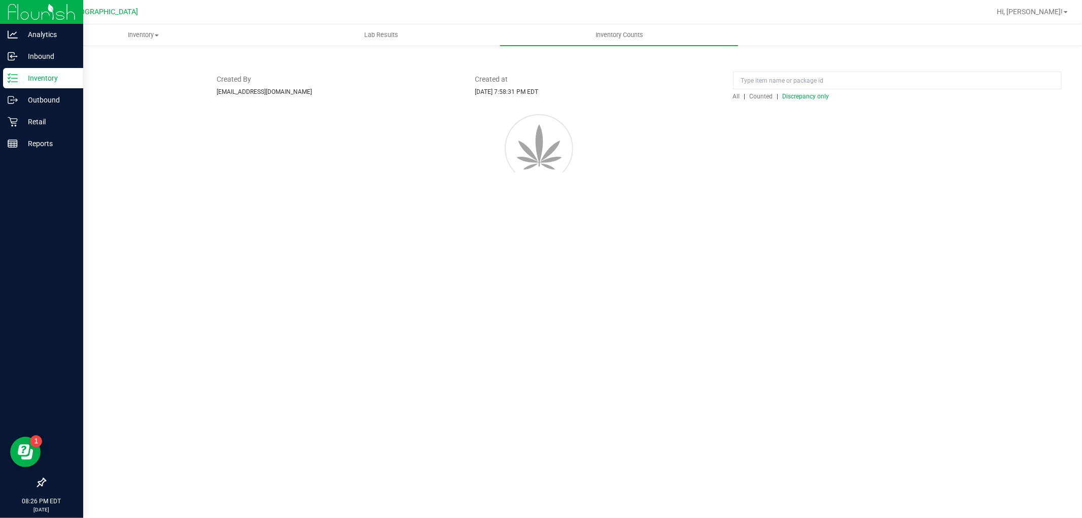
scroll to position [0, 0]
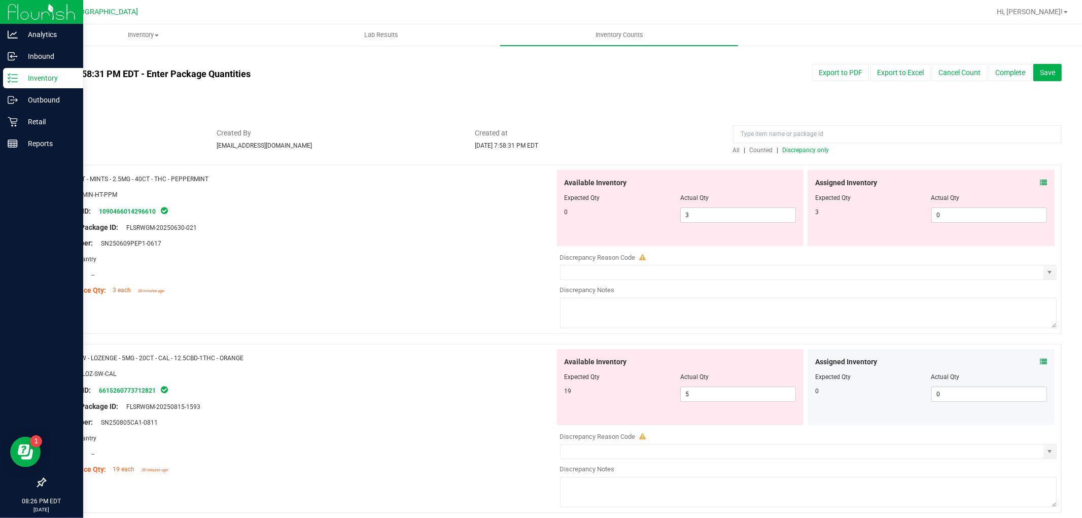
click at [1039, 180] on div "Assigned Inventory Expected Qty Actual Qty 3 0 0" at bounding box center [931, 208] width 247 height 76
click at [1040, 184] on icon at bounding box center [1043, 182] width 7 height 7
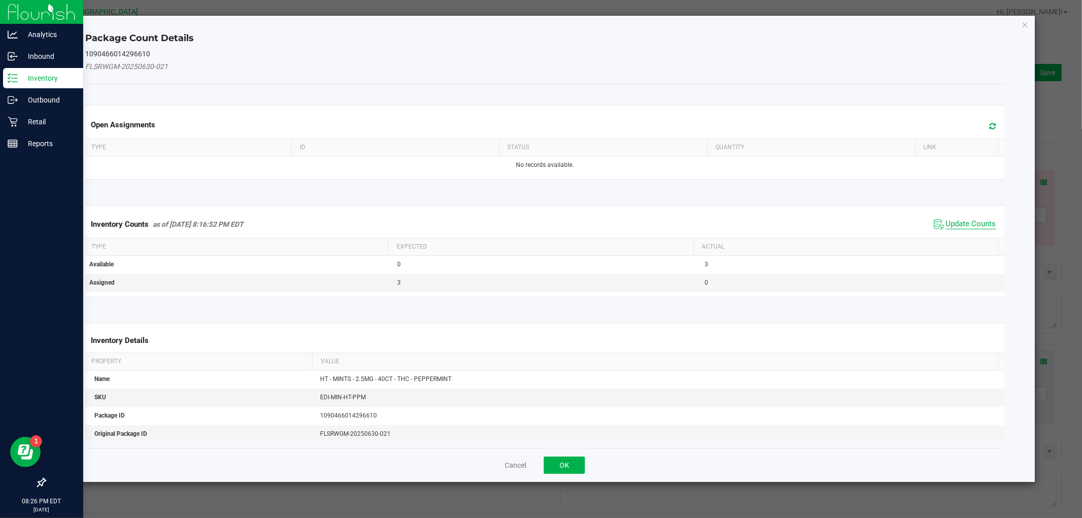
click at [950, 219] on span "Update Counts" at bounding box center [971, 224] width 50 height 10
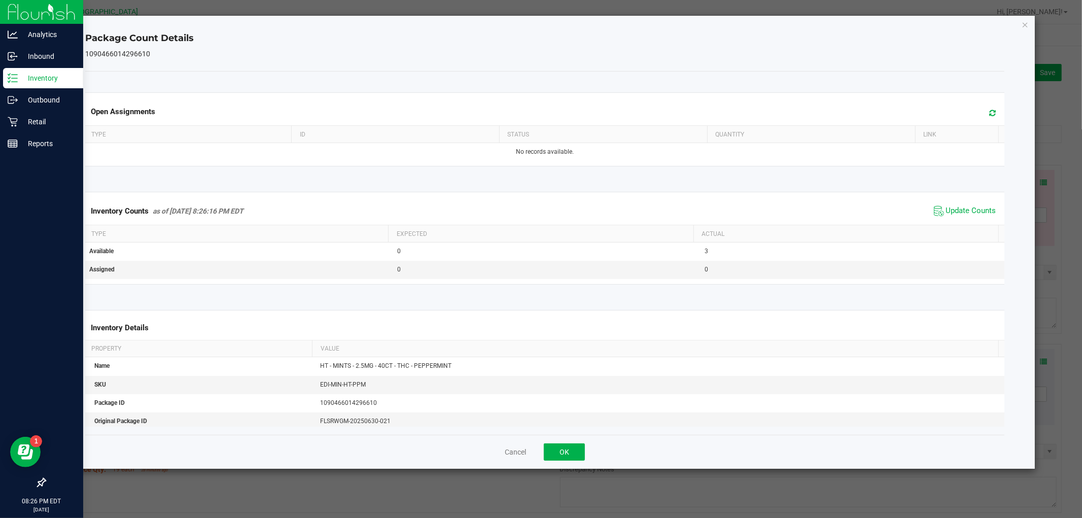
click at [1021, 24] on div "Package Count Details 1090466014296610 Open Assignments Type ID Status Quantity…" at bounding box center [545, 242] width 980 height 453
click at [1024, 24] on icon "Close" at bounding box center [1025, 24] width 7 height 12
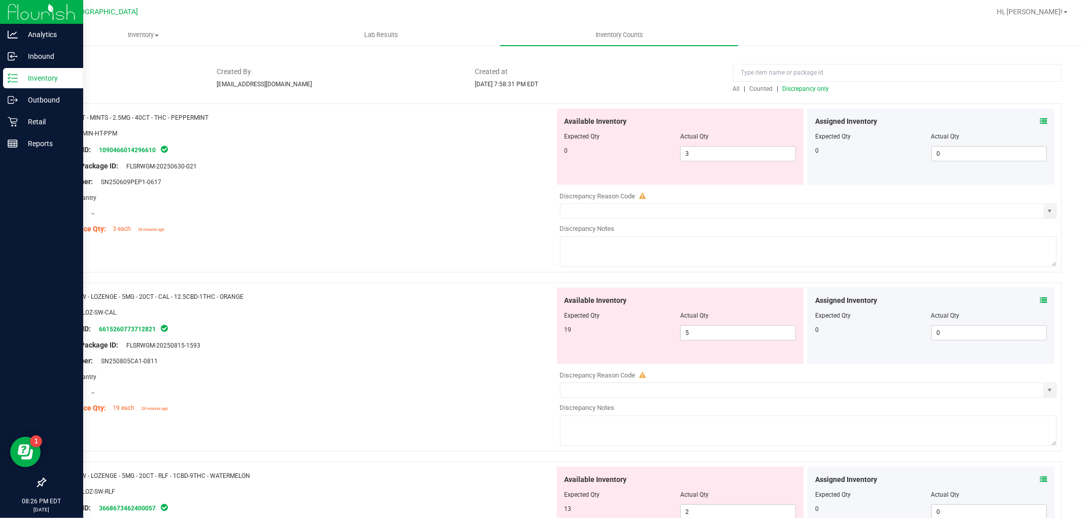
scroll to position [56, 0]
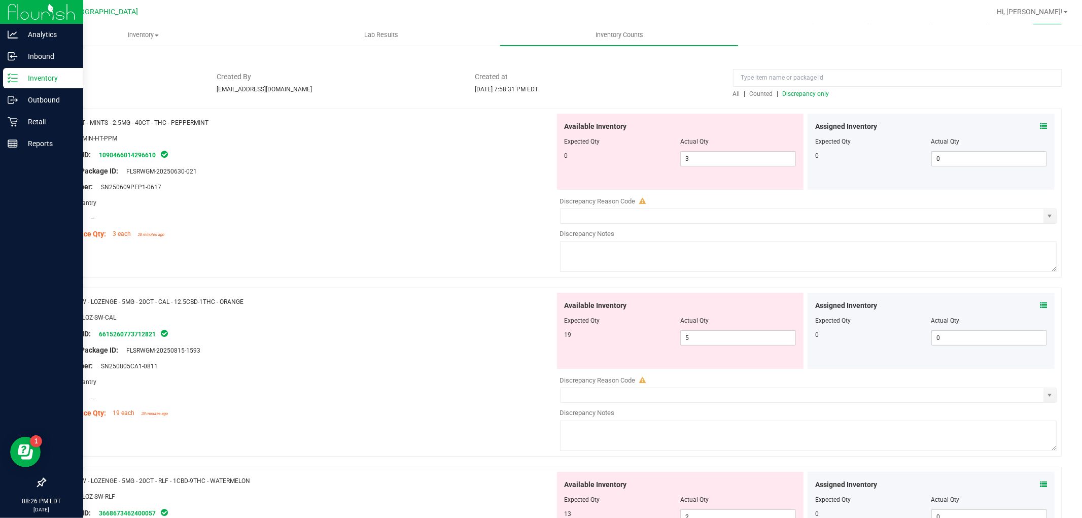
click at [717, 148] on div at bounding box center [681, 148] width 232 height 5
drag, startPoint x: 718, startPoint y: 148, endPoint x: 719, endPoint y: 159, distance: 11.7
click at [718, 153] on div "Available Inventory Expected Qty Actual Qty 0 3 3" at bounding box center [680, 152] width 247 height 76
click at [719, 160] on span "3 3" at bounding box center [738, 158] width 116 height 15
click at [719, 160] on input "3" at bounding box center [738, 159] width 115 height 14
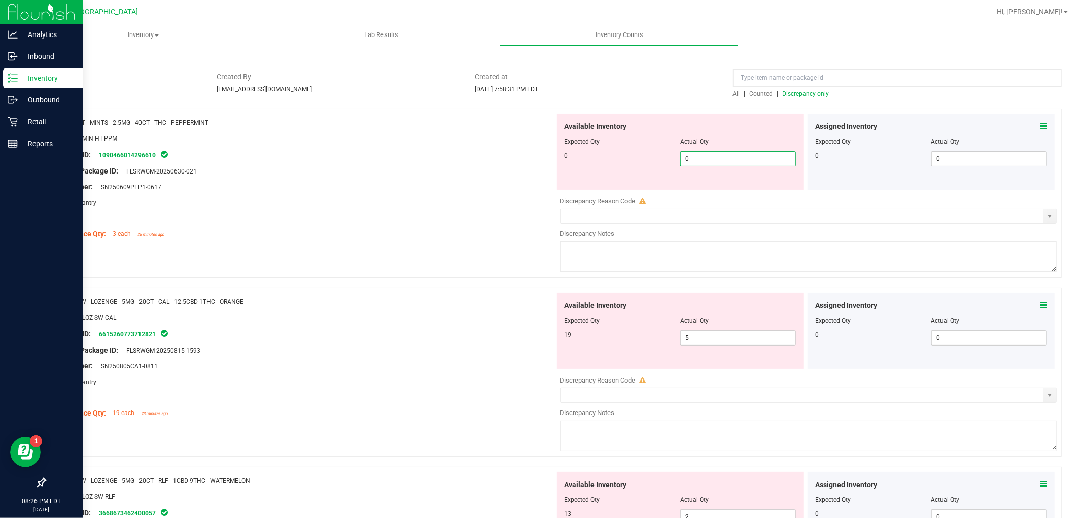
type input "0"
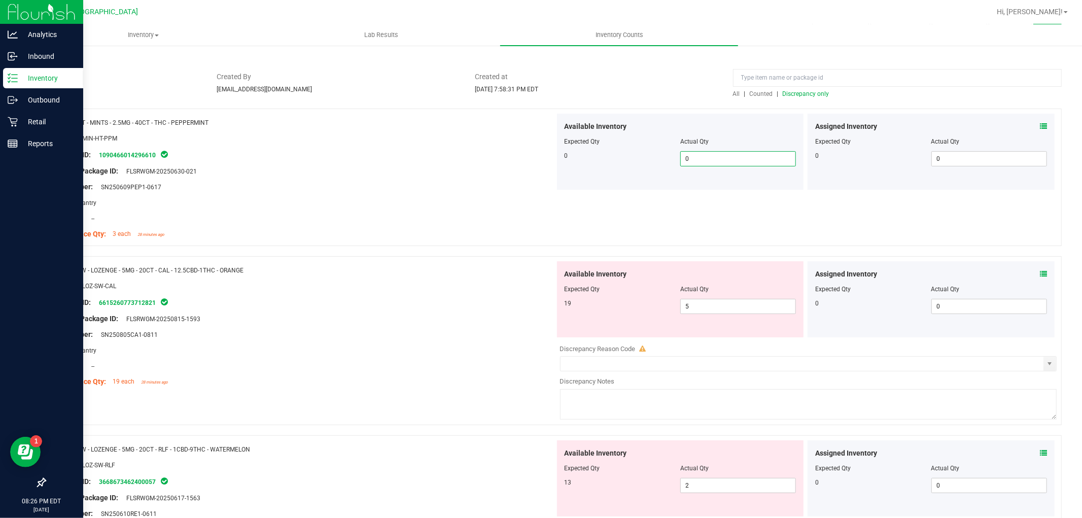
click at [515, 188] on div "Lot Number: SN250609PEP1-0617" at bounding box center [304, 187] width 502 height 11
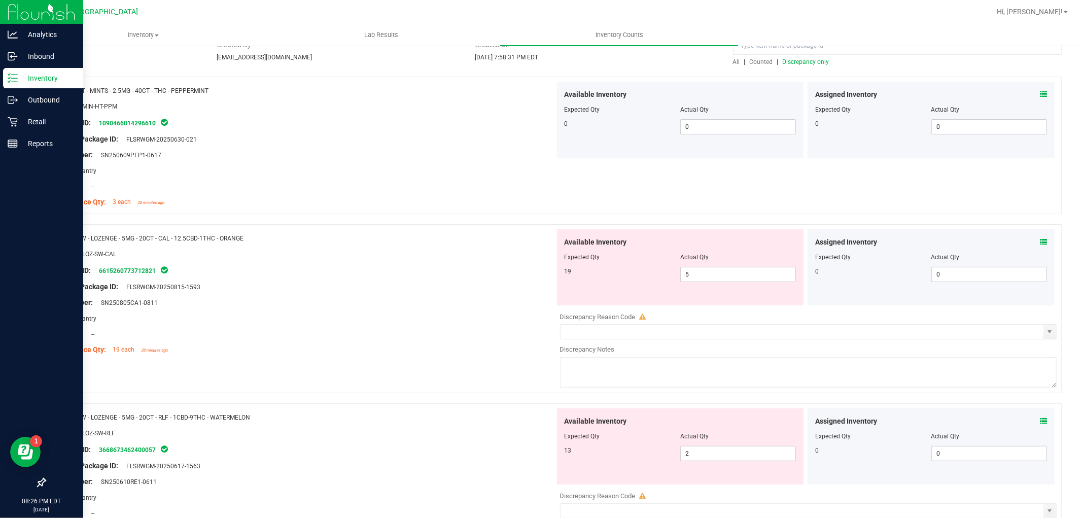
scroll to position [0, 0]
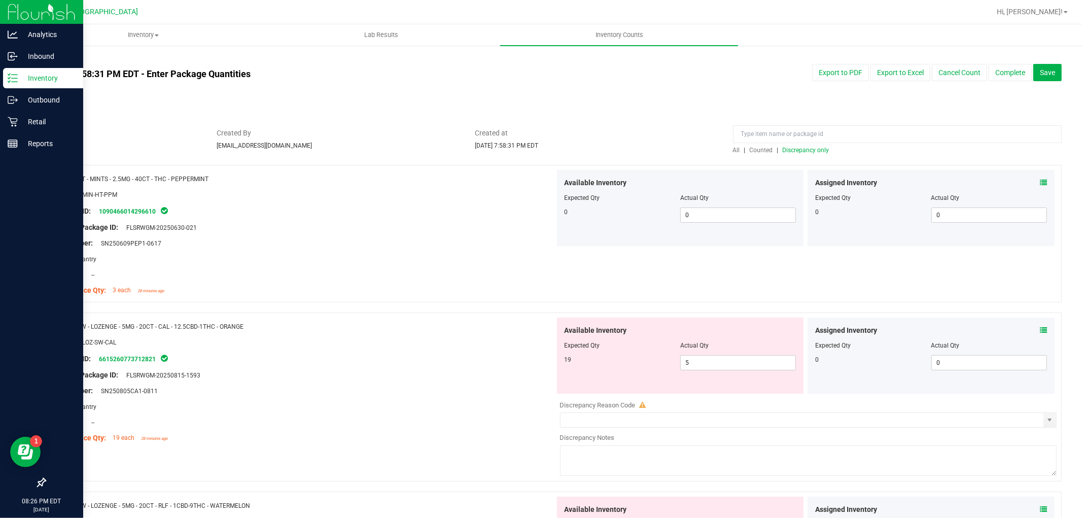
click at [800, 149] on span "Discrepancy only" at bounding box center [806, 150] width 47 height 7
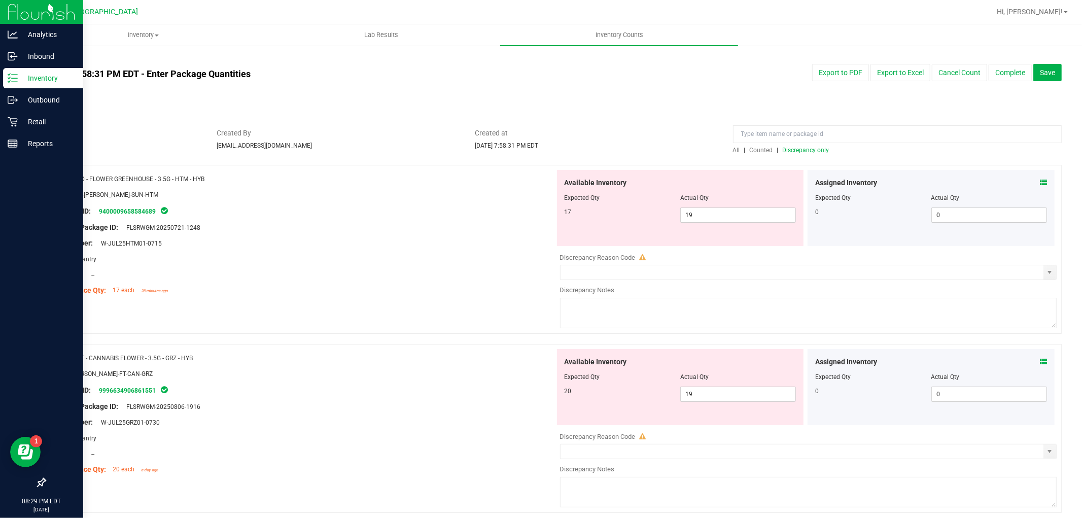
click at [824, 149] on div "All | Counted | Discrepancy only" at bounding box center [897, 150] width 329 height 9
click at [819, 150] on span "Discrepancy only" at bounding box center [806, 150] width 47 height 7
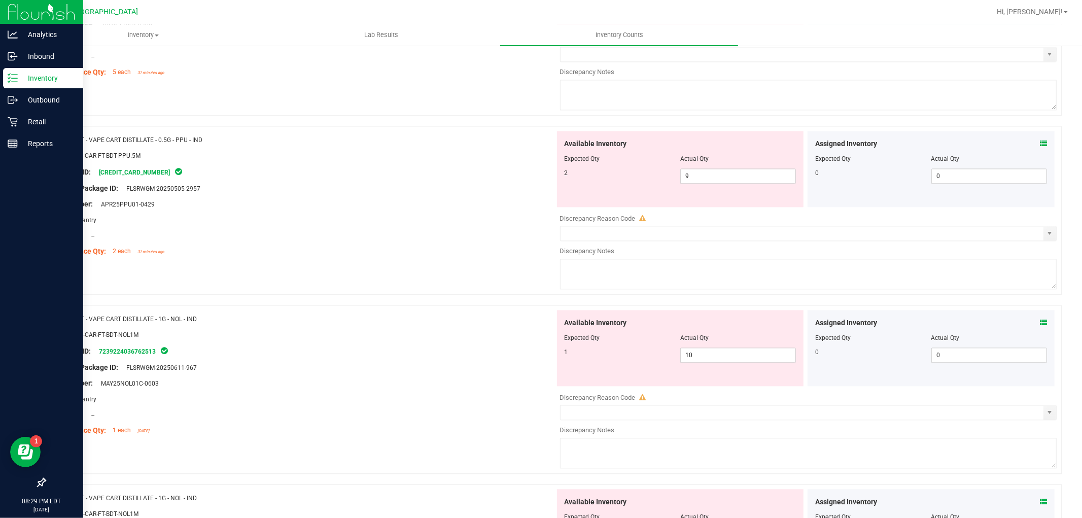
scroll to position [1996, 0]
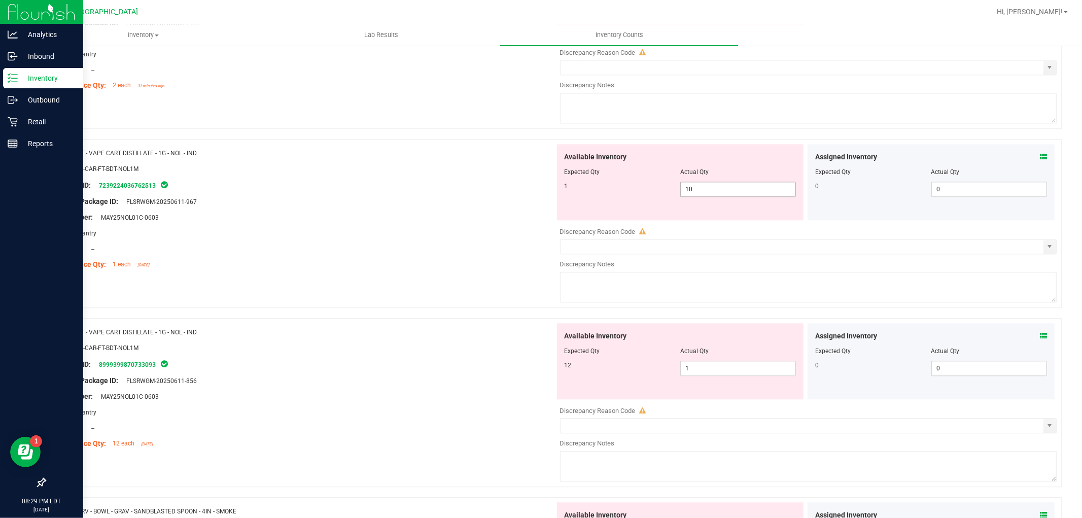
click at [722, 190] on span "10 10" at bounding box center [738, 189] width 116 height 15
click at [722, 190] on input "10" at bounding box center [738, 189] width 115 height 14
type input "1"
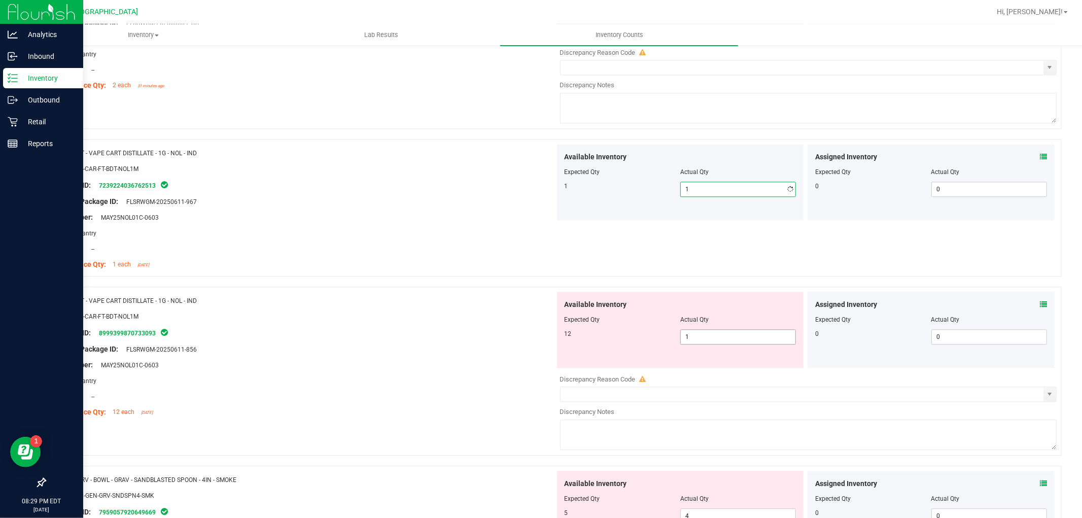
click at [726, 336] on span "1 1" at bounding box center [738, 336] width 116 height 15
type input "12"
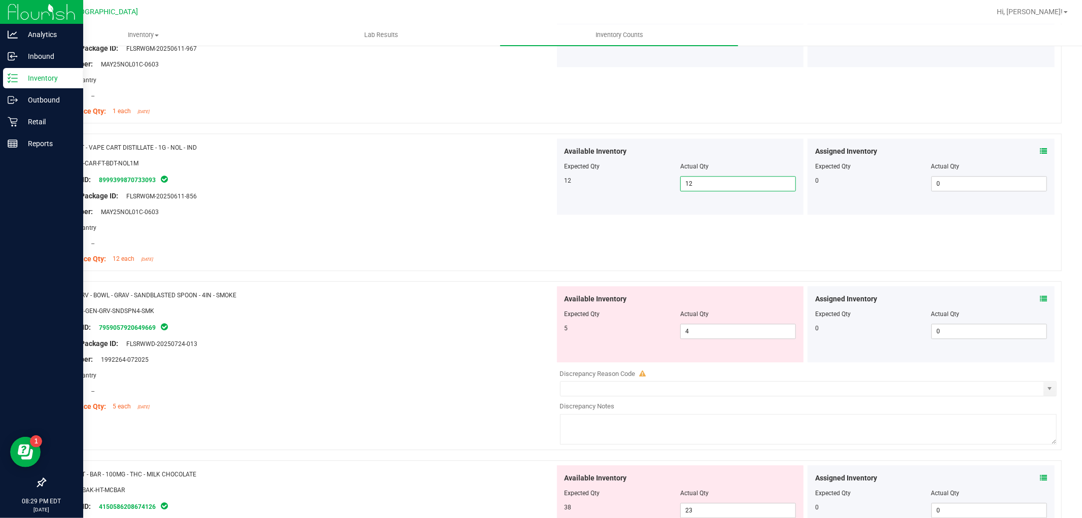
scroll to position [2165, 0]
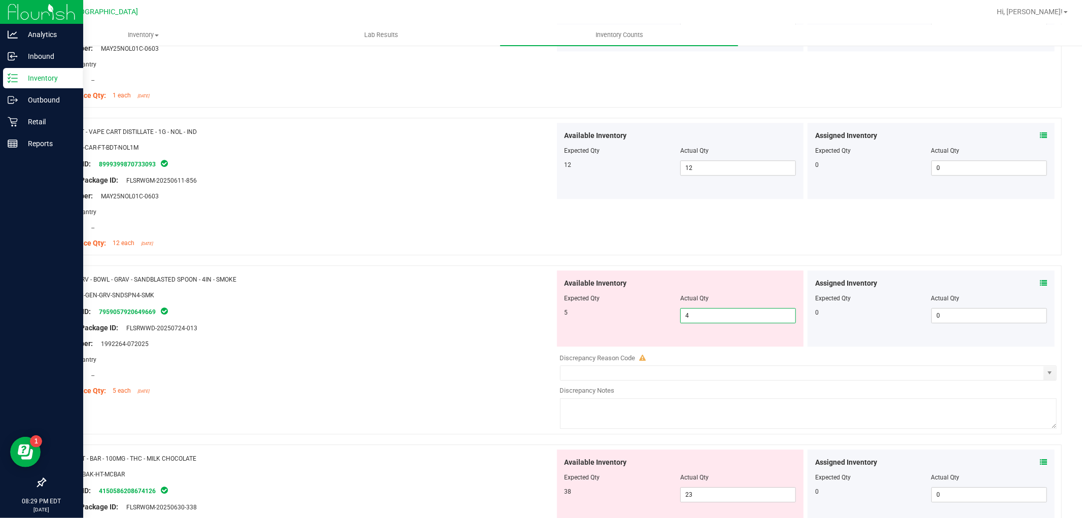
click at [720, 323] on span "4 4" at bounding box center [738, 315] width 116 height 15
type input "5"
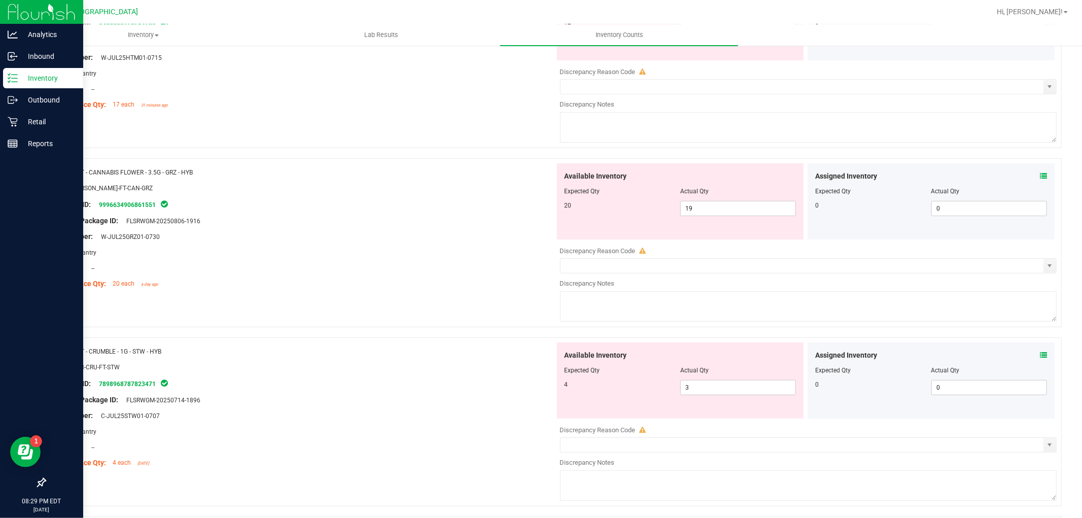
scroll to position [0, 0]
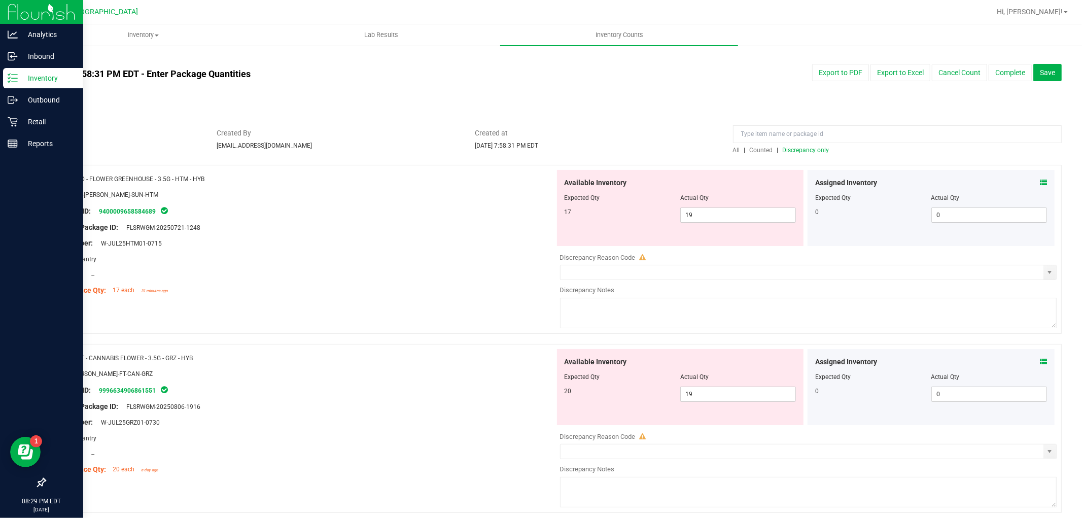
click at [787, 151] on span "Discrepancy only" at bounding box center [806, 150] width 47 height 7
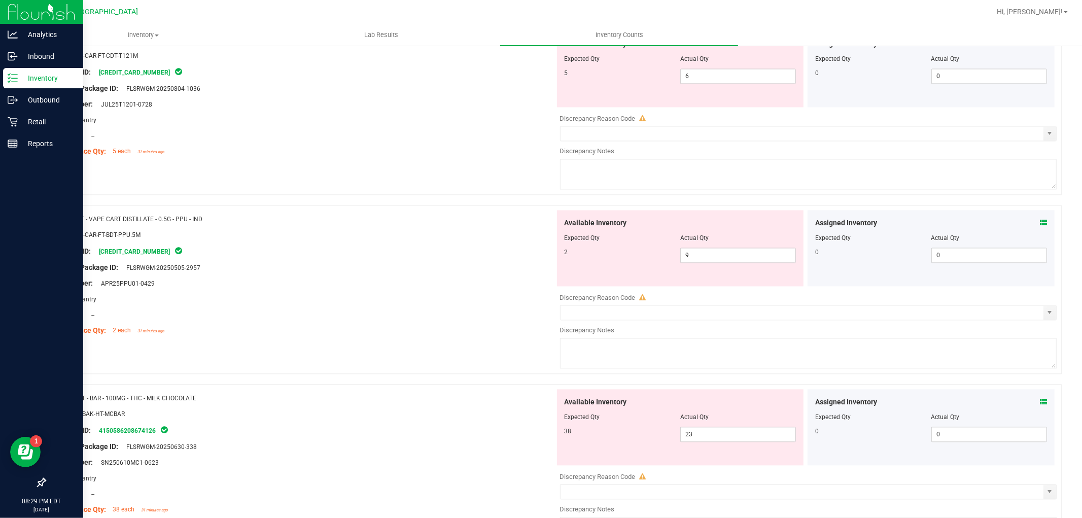
scroll to position [3275, 0]
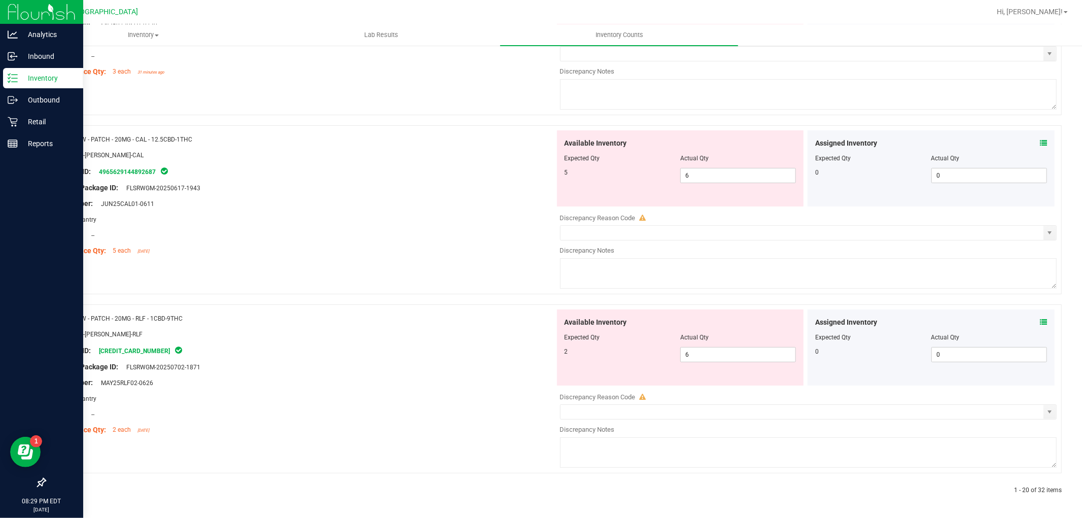
click at [883, 500] on div at bounding box center [553, 503] width 1017 height 10
